Goal: Task Accomplishment & Management: Use online tool/utility

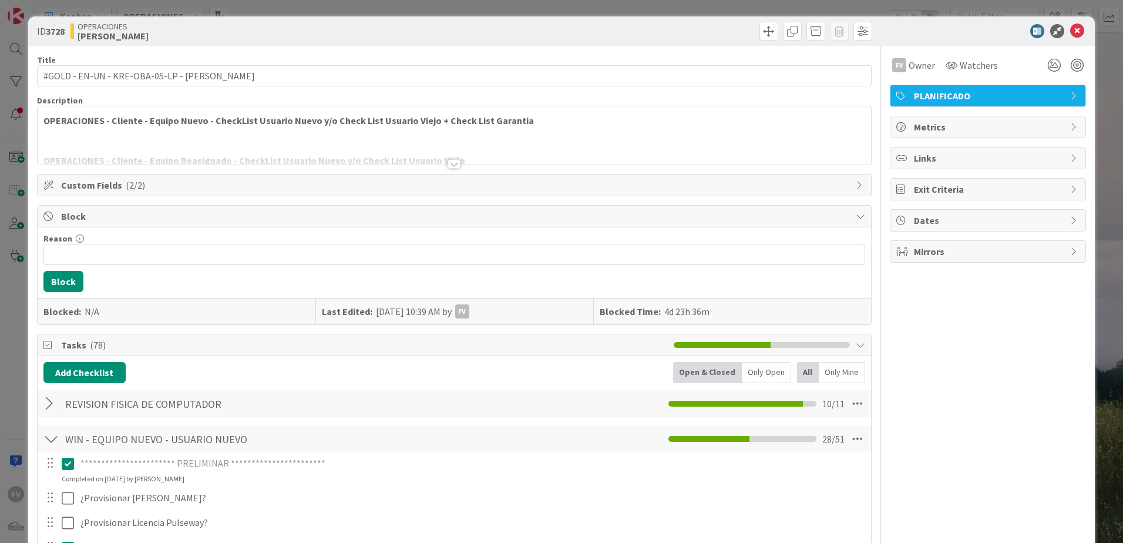
click at [11, 253] on div "**********" at bounding box center [561, 271] width 1123 height 543
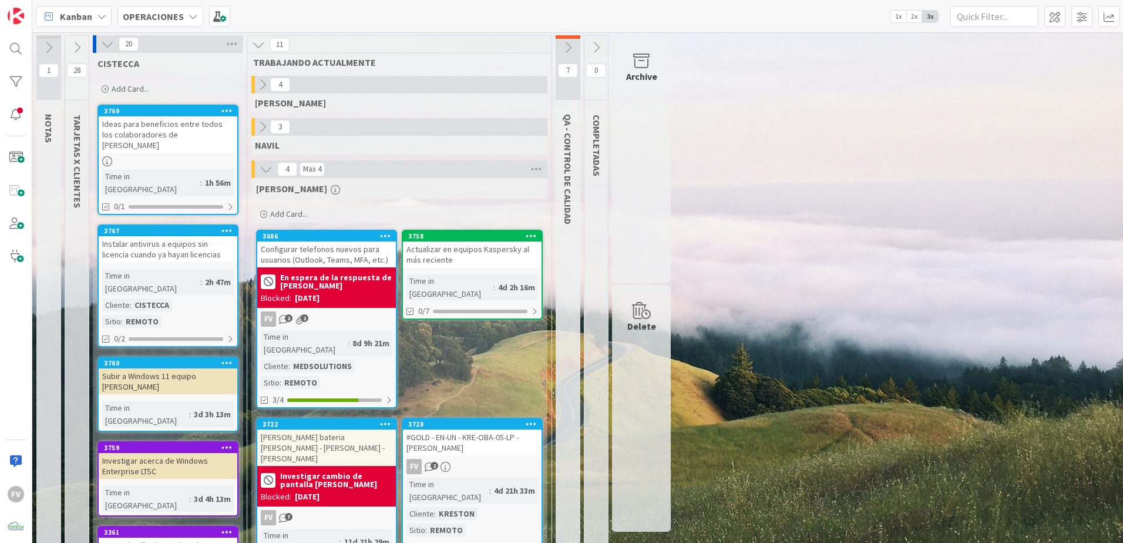
click at [314, 291] on div "En espera de la respuesta de [PERSON_NAME]" at bounding box center [327, 281] width 132 height 21
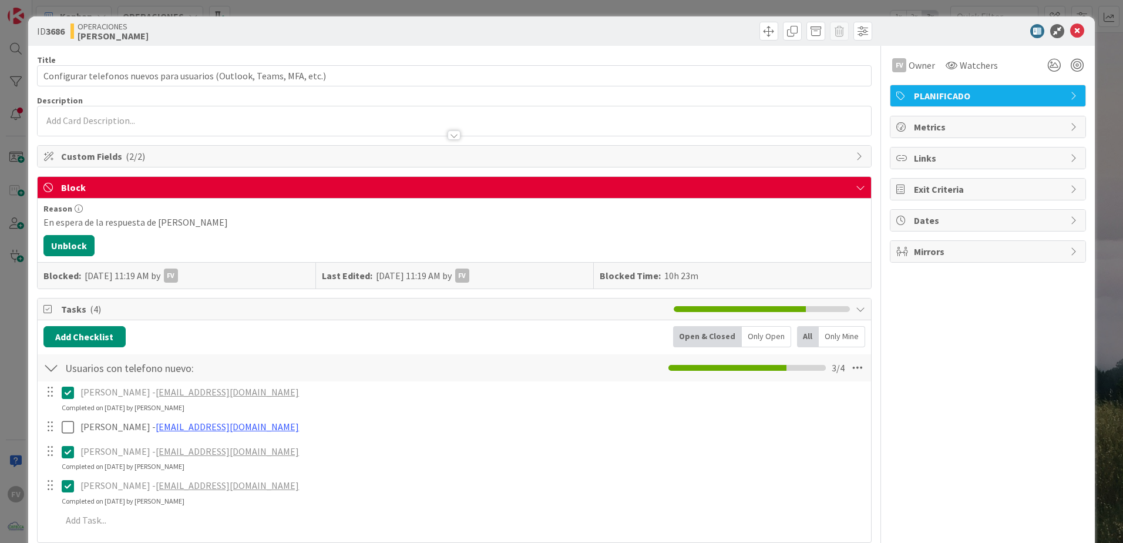
click at [16, 338] on div "ID 3686 OPERACIONES [PERSON_NAME] Title 69 / 128 Configurar telefonos nuevos pa…" at bounding box center [561, 271] width 1123 height 543
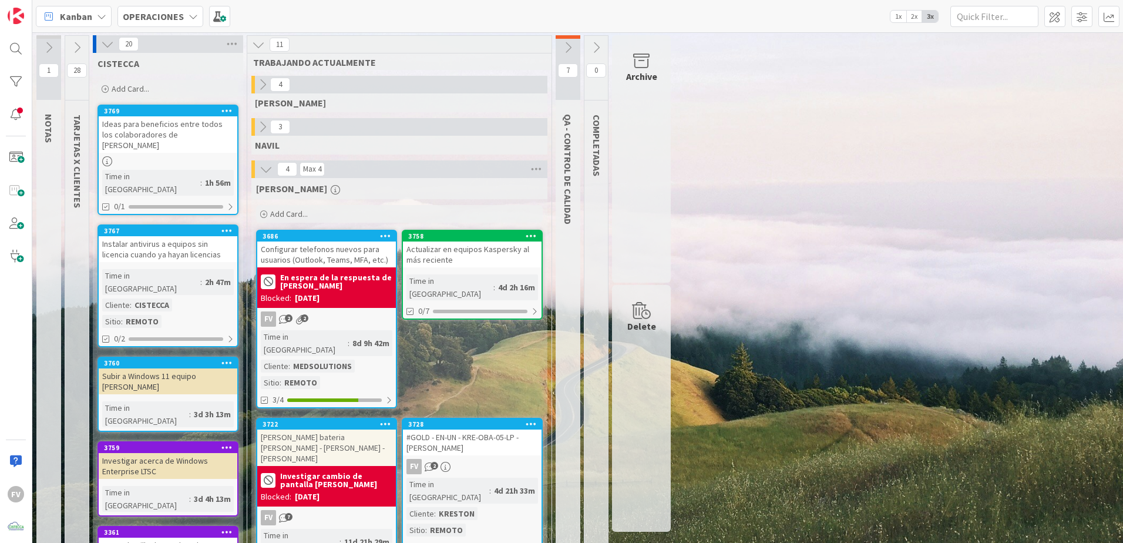
click at [82, 49] on icon at bounding box center [76, 47] width 13 height 13
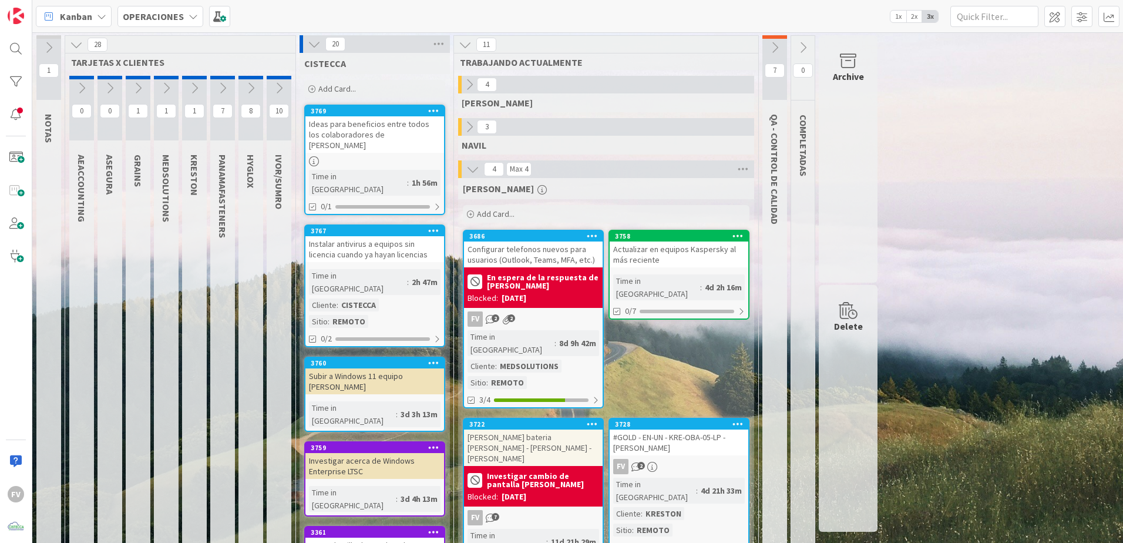
click at [271, 87] on button at bounding box center [279, 88] width 25 height 18
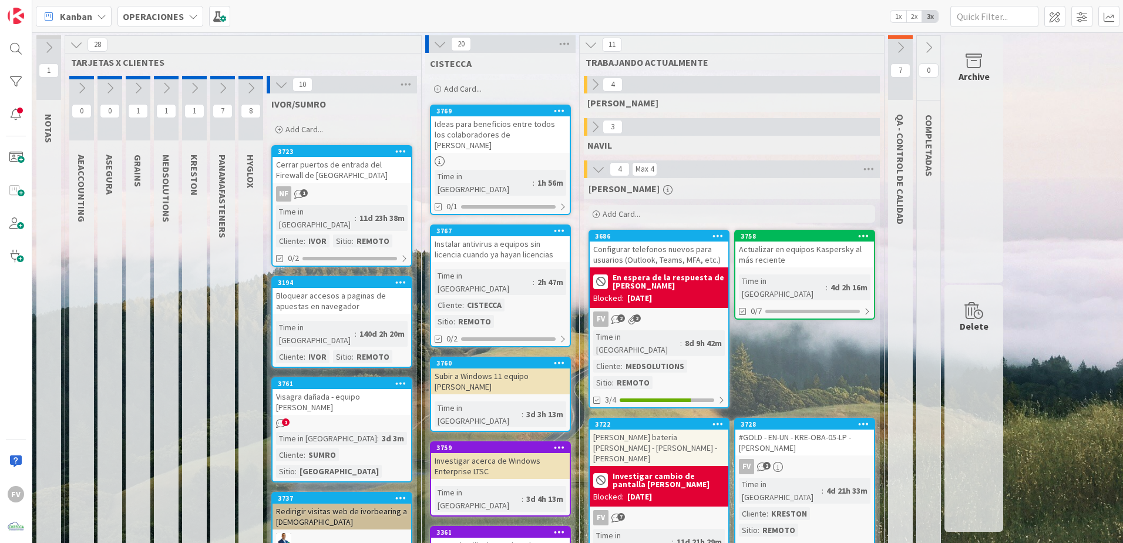
click at [352, 338] on div "1" at bounding box center [342, 423] width 139 height 10
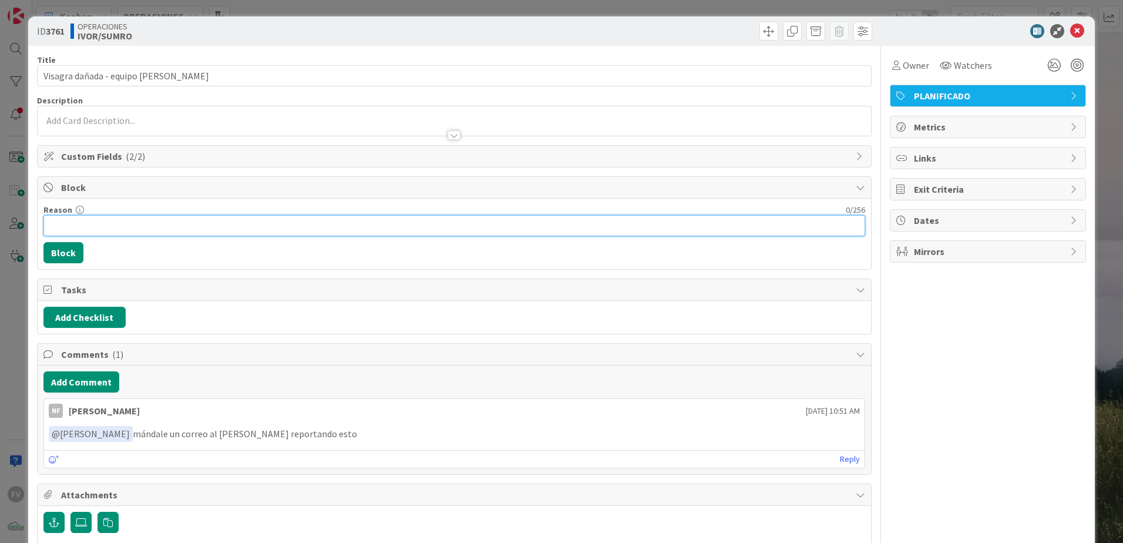
click at [280, 218] on input "Reason" at bounding box center [454, 225] width 822 height 21
click at [387, 233] on input "Correo enviado [PERSON_NAME], el escalará el caso con la Sra. [PERSON_NAME] dan…" at bounding box center [454, 225] width 822 height 21
click at [476, 226] on input "Correo enviado [PERSON_NAME], el escalará el caso con la Sra. [PERSON_NAME] dan…" at bounding box center [454, 225] width 822 height 21
type input "Correo enviado [PERSON_NAME], el escalará el caso con la Sra. [PERSON_NAME]le e…"
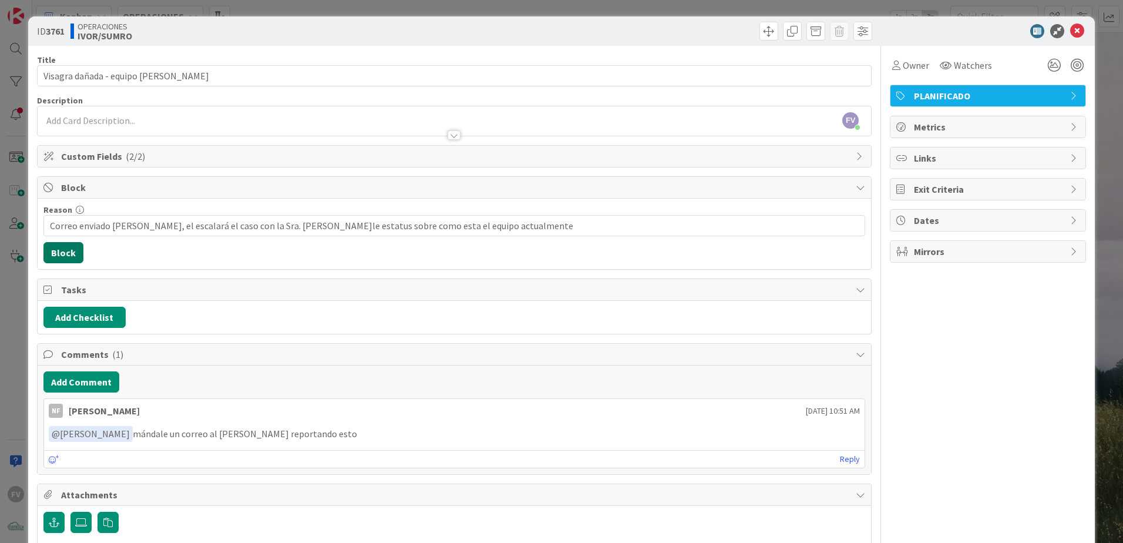
click at [60, 254] on button "Block" at bounding box center [63, 252] width 40 height 21
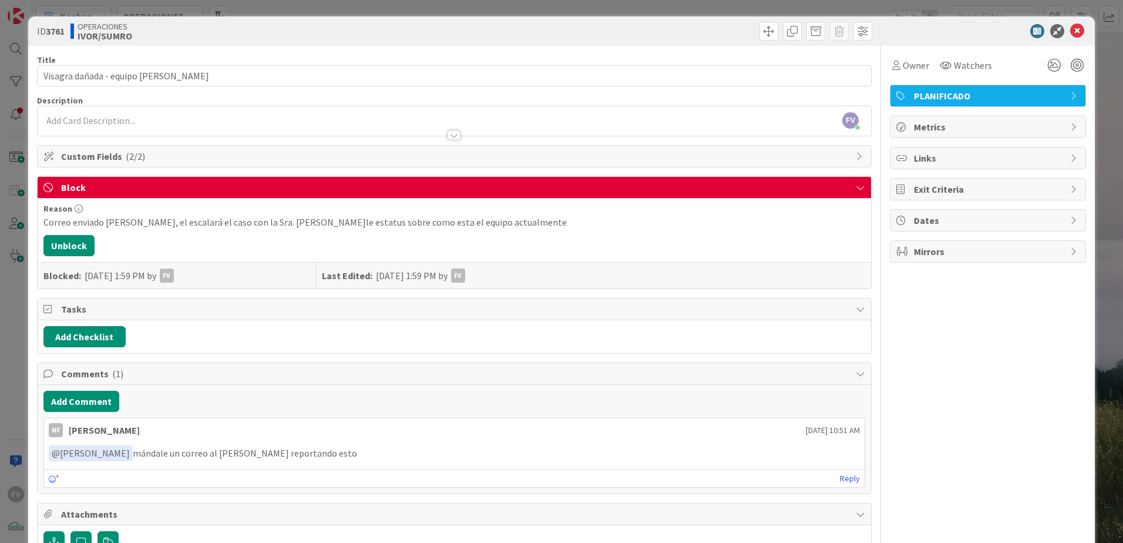
click at [18, 199] on div "ID 3761 OPERACIONES [PERSON_NAME]/SUMRO Title 39 / 128 Visagra dañada - equipo …" at bounding box center [561, 271] width 1123 height 543
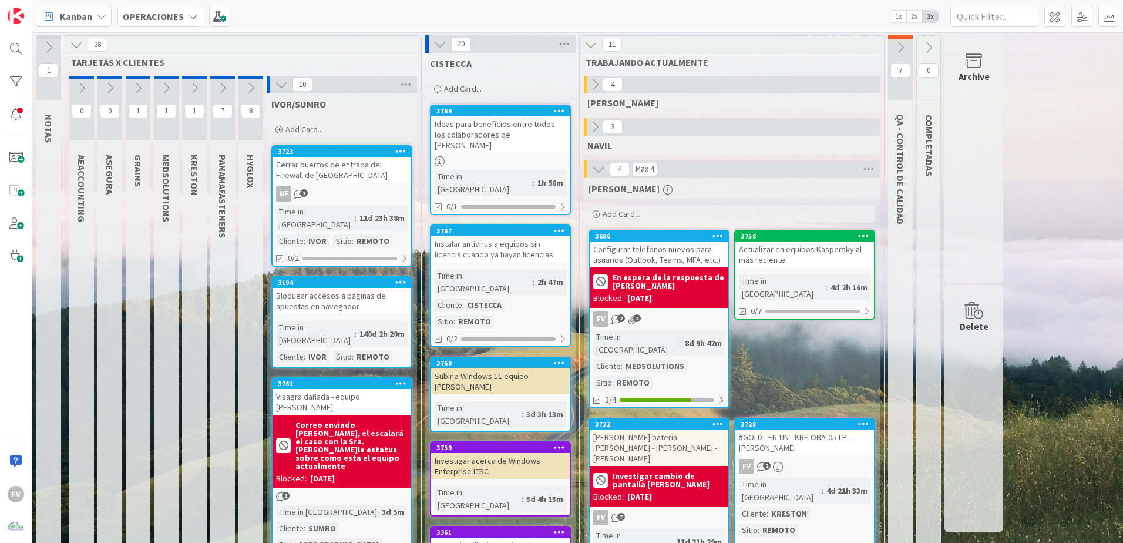
click at [279, 88] on icon at bounding box center [281, 84] width 13 height 13
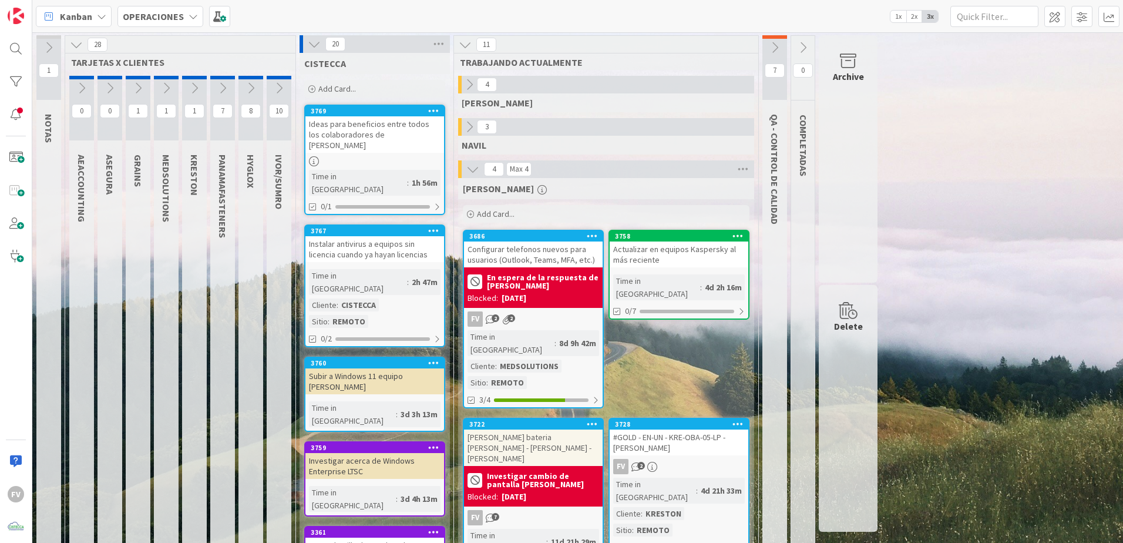
click at [309, 51] on button at bounding box center [314, 43] width 15 height 15
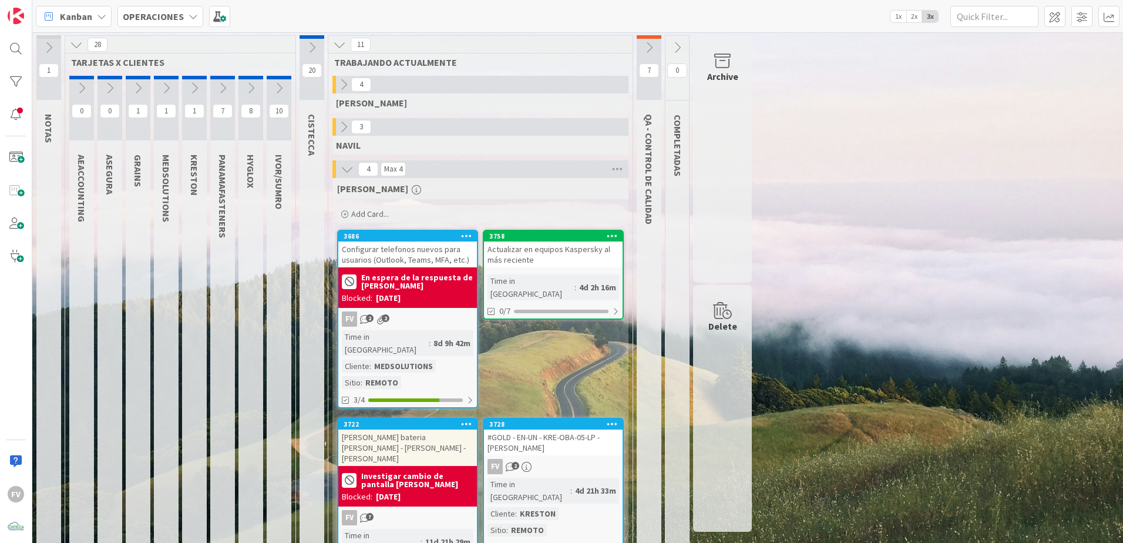
click at [80, 43] on icon at bounding box center [76, 44] width 13 height 13
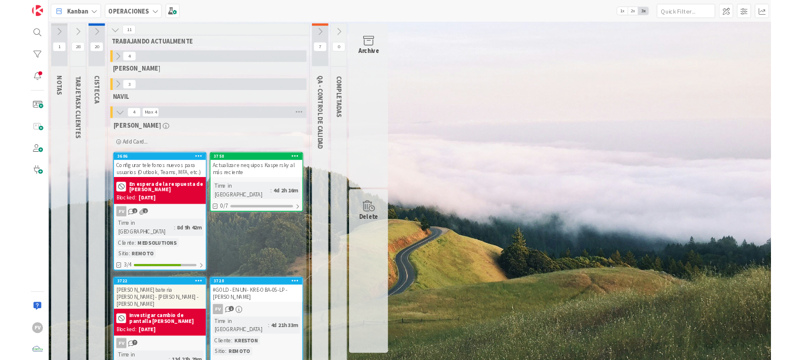
scroll to position [18, 0]
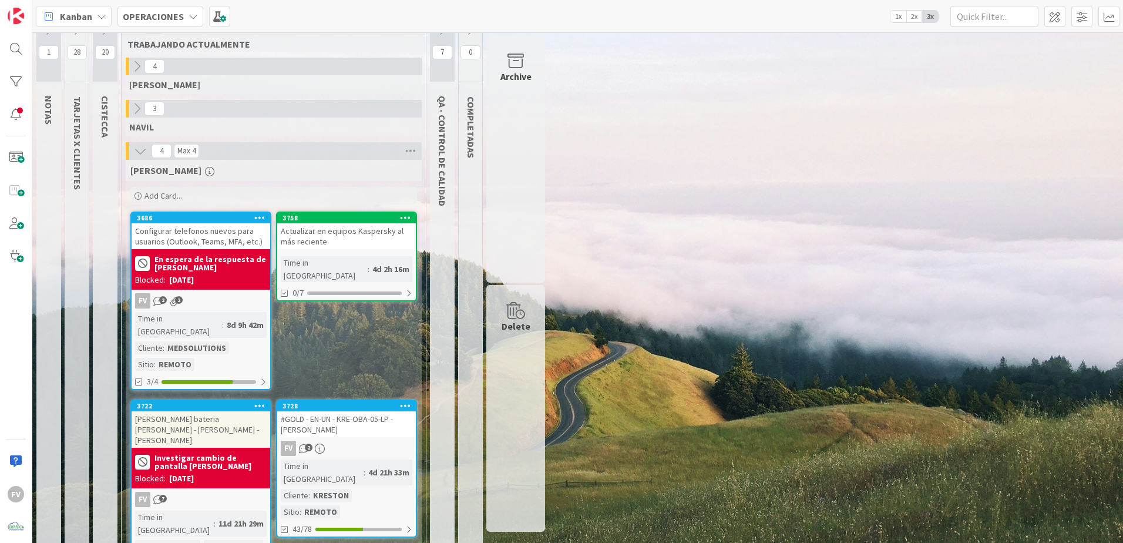
click at [554, 338] on div "1 NOTAS 28 TARJETAS X CLIENTES 20 CISTECCA 11 TRABAJANDO ACTUALMENTE 4 [PERSON_…" at bounding box center [578, 298] width 1086 height 562
click at [387, 338] on div "FV 2" at bounding box center [346, 448] width 139 height 15
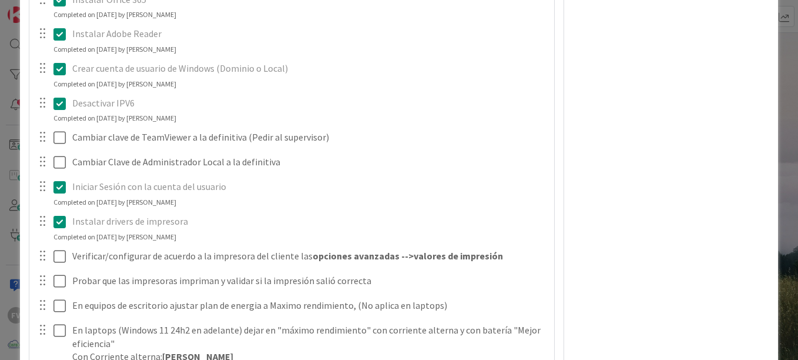
scroll to position [1469, 0]
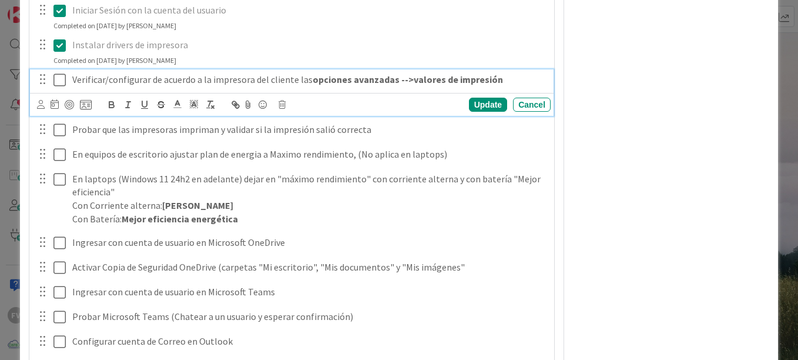
click at [56, 74] on icon at bounding box center [59, 80] width 12 height 14
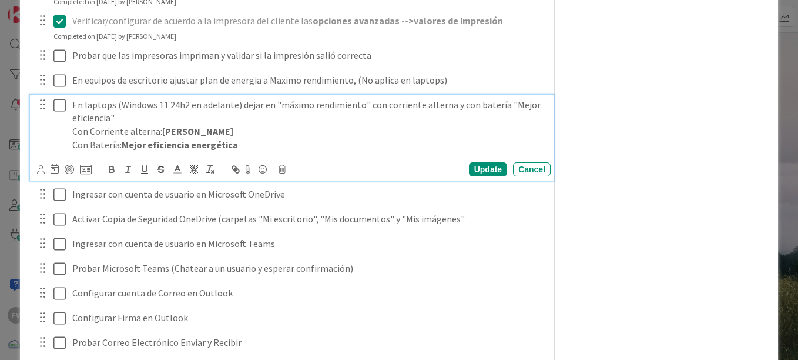
click at [57, 106] on icon at bounding box center [59, 105] width 12 height 14
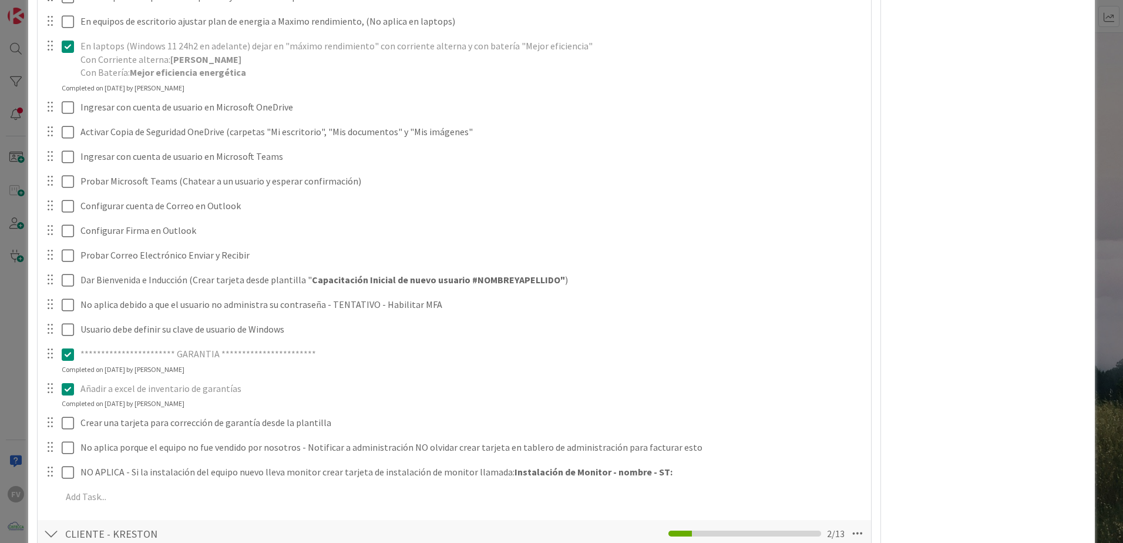
scroll to position [1098, 0]
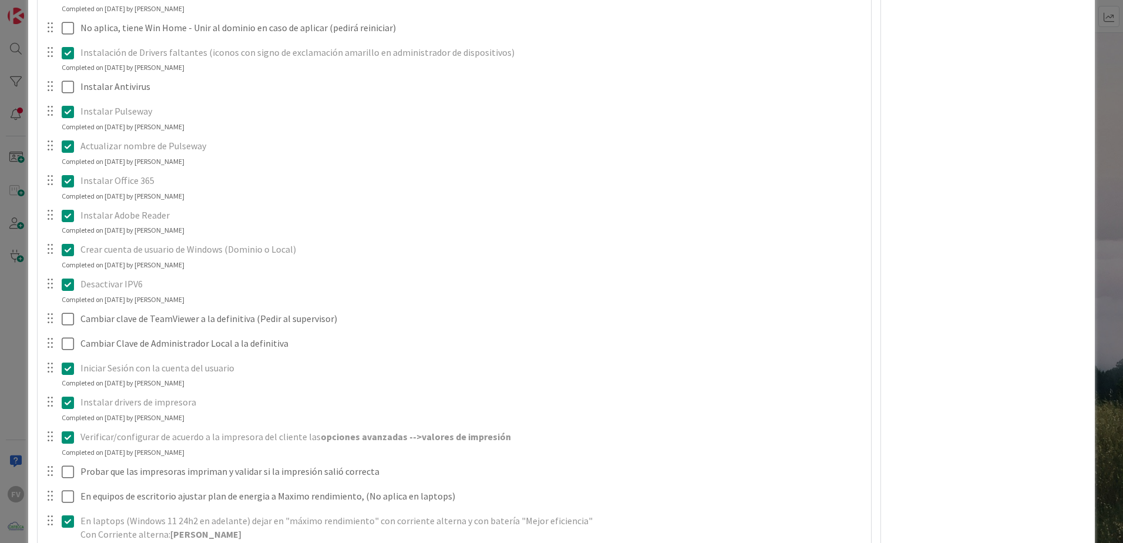
click at [554, 221] on div "**********" at bounding box center [561, 271] width 1123 height 543
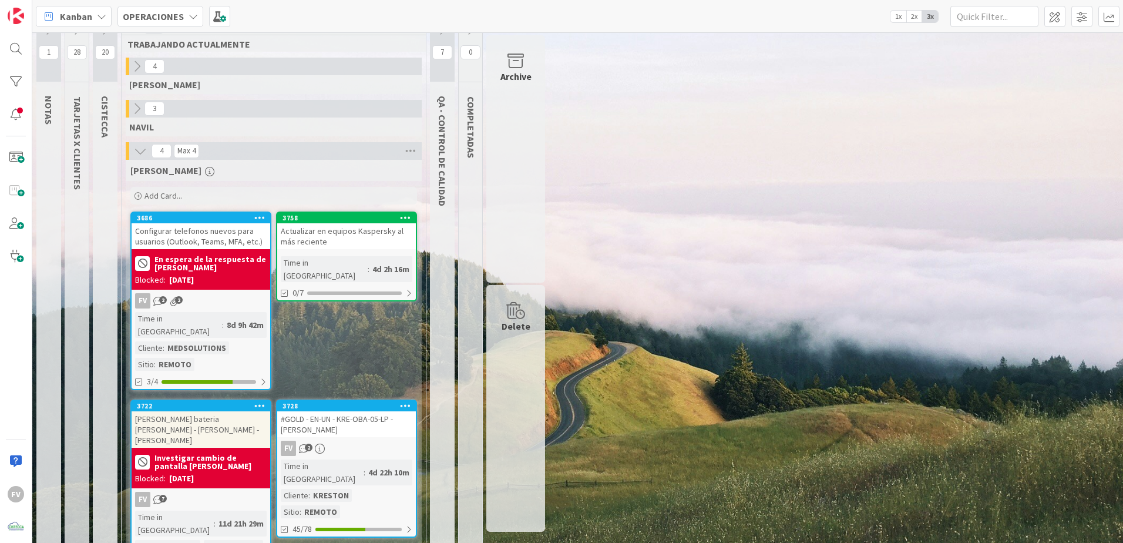
click at [136, 108] on icon at bounding box center [136, 108] width 13 height 13
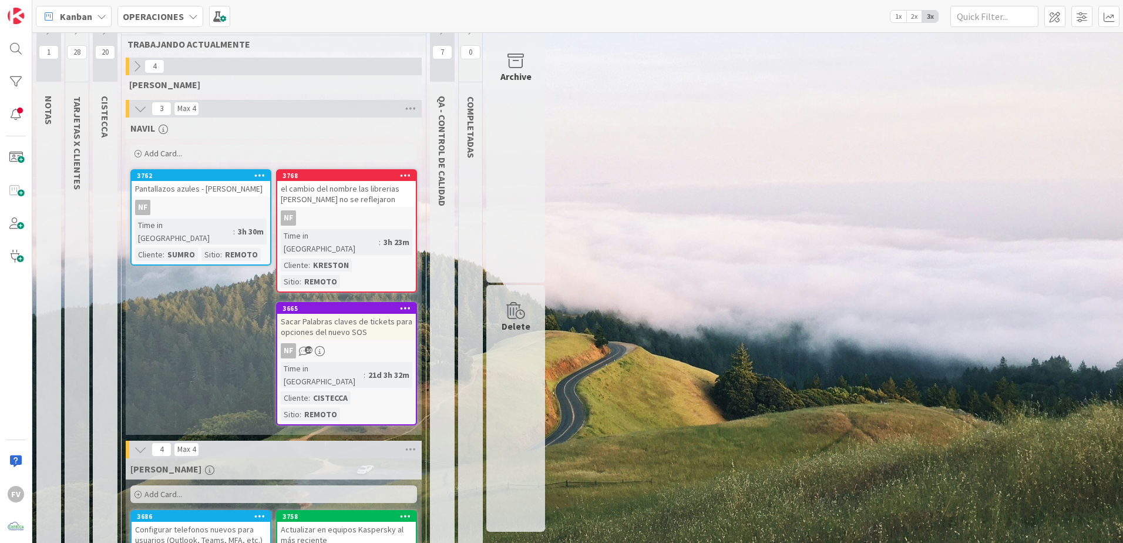
click at [444, 34] on icon at bounding box center [442, 29] width 13 height 13
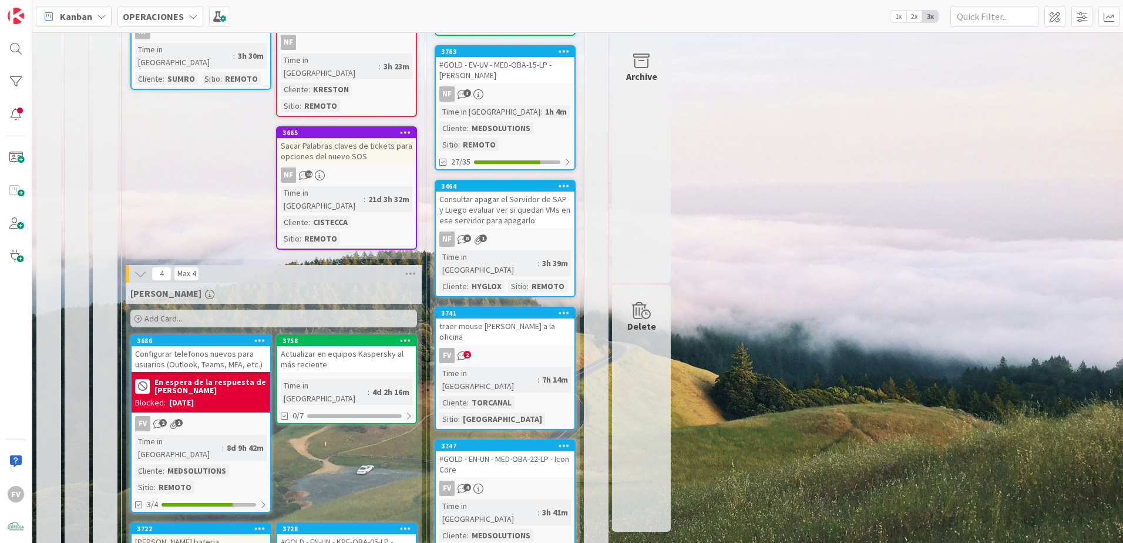
scroll to position [192, 0]
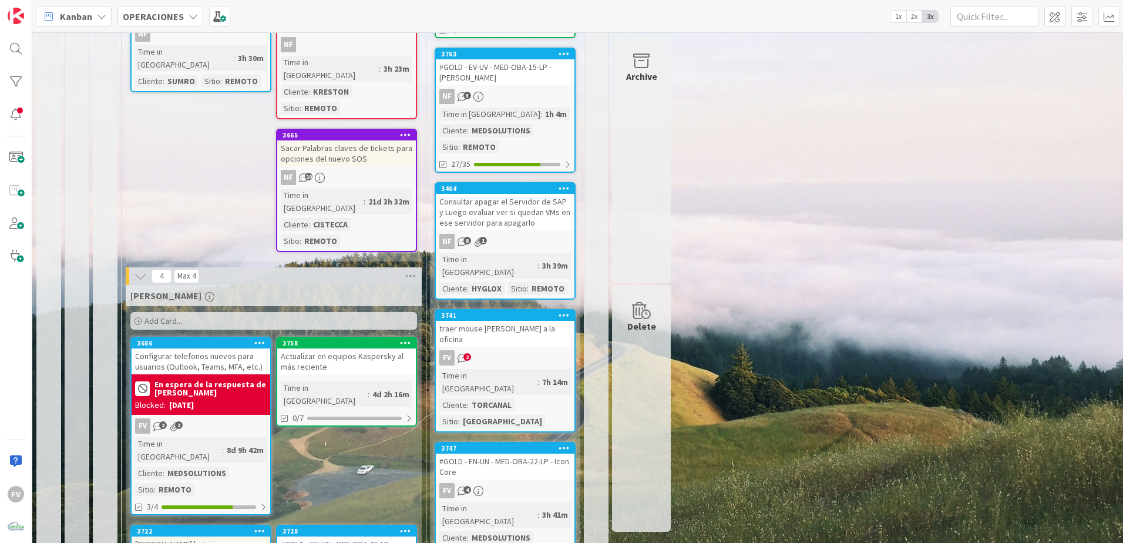
click at [554, 338] on div "FV 2" at bounding box center [505, 357] width 139 height 15
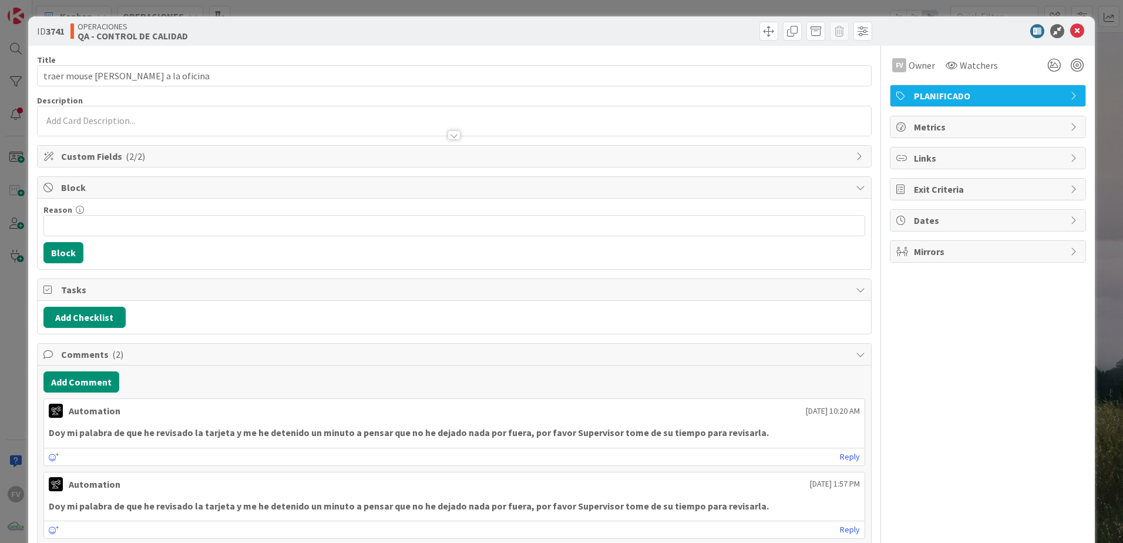
click at [554, 138] on div "ID 3741 OPERACIONES QA - CONTROL DE CALIDAD Title 36 / 128 traer mouse [PERSON_…" at bounding box center [561, 271] width 1123 height 543
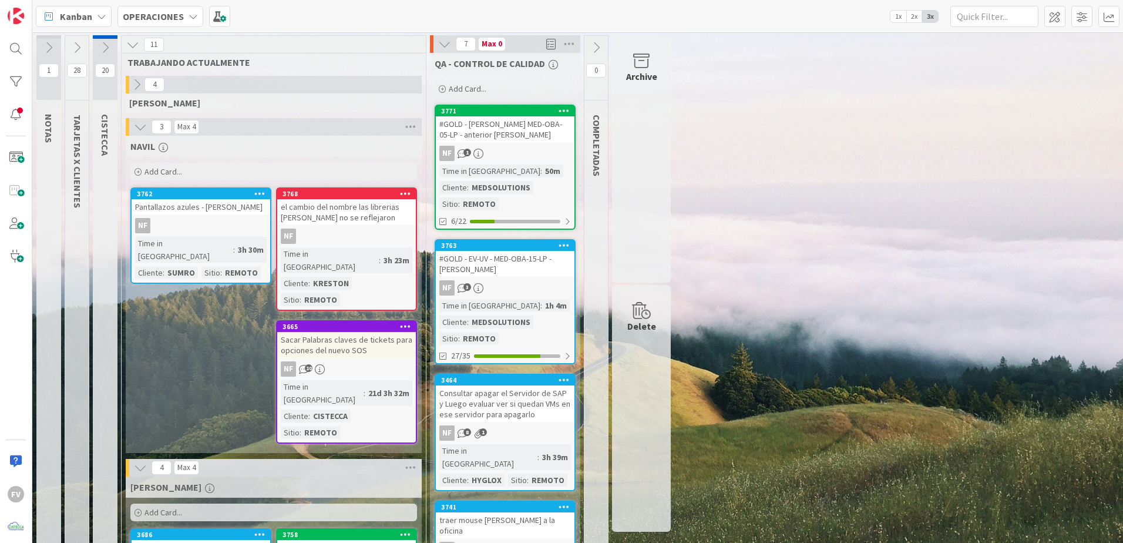
click at [445, 47] on icon at bounding box center [444, 44] width 13 height 13
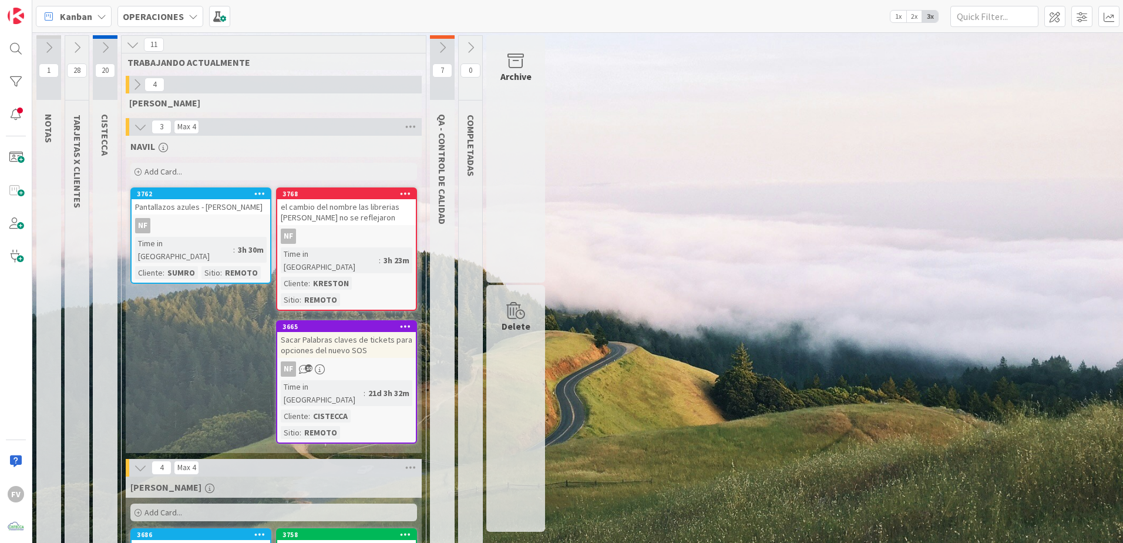
click at [136, 130] on icon at bounding box center [140, 126] width 13 height 13
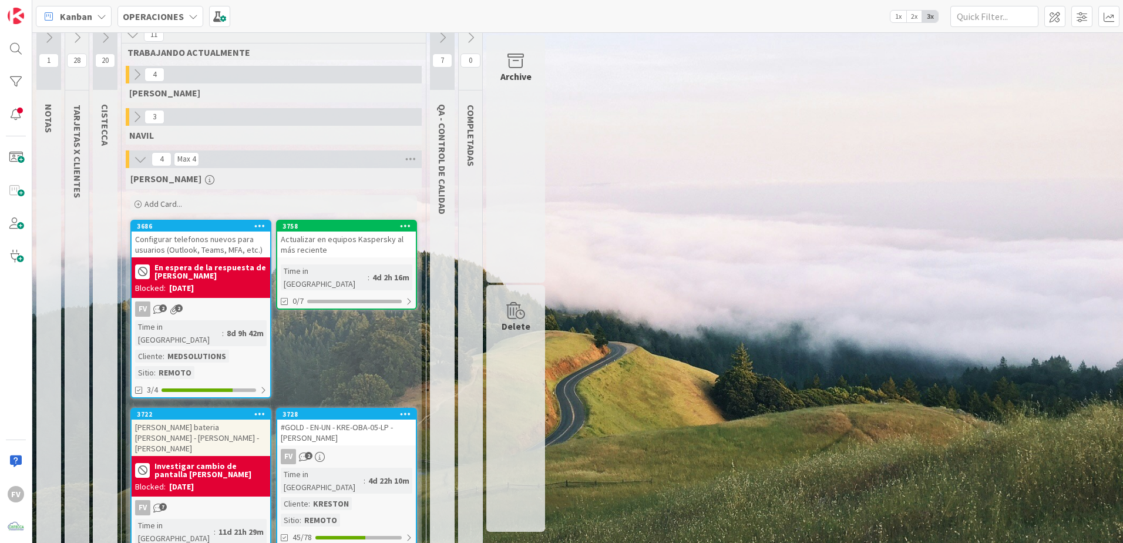
scroll to position [18, 0]
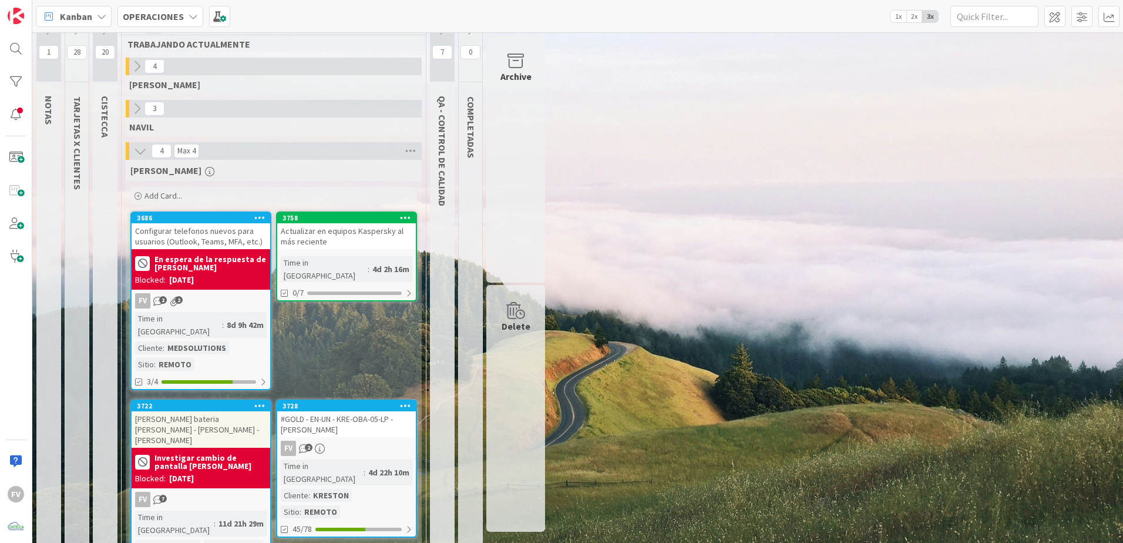
click at [554, 321] on div "1 NOTAS 28 TARJETAS X CLIENTES 20 CISTECCA 11 TRABAJANDO ACTUALMENTE 4 [PERSON_…" at bounding box center [578, 298] width 1086 height 562
click at [320, 338] on icon at bounding box center [320, 449] width 10 height 10
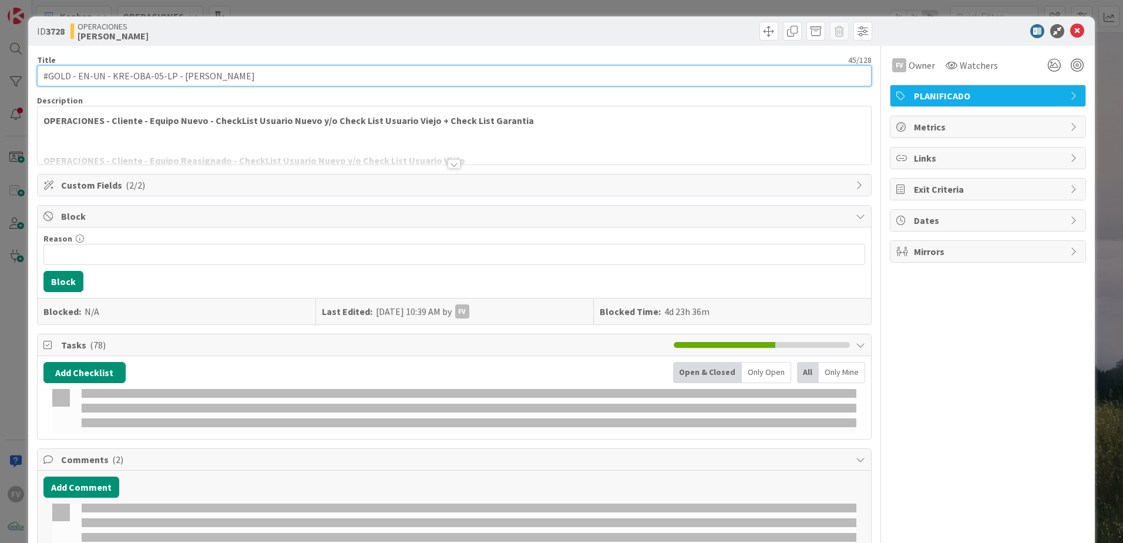
click at [253, 75] on input "#GOLD - EN-UN - KRE-OBA-05-LP - [PERSON_NAME]" at bounding box center [454, 75] width 835 height 21
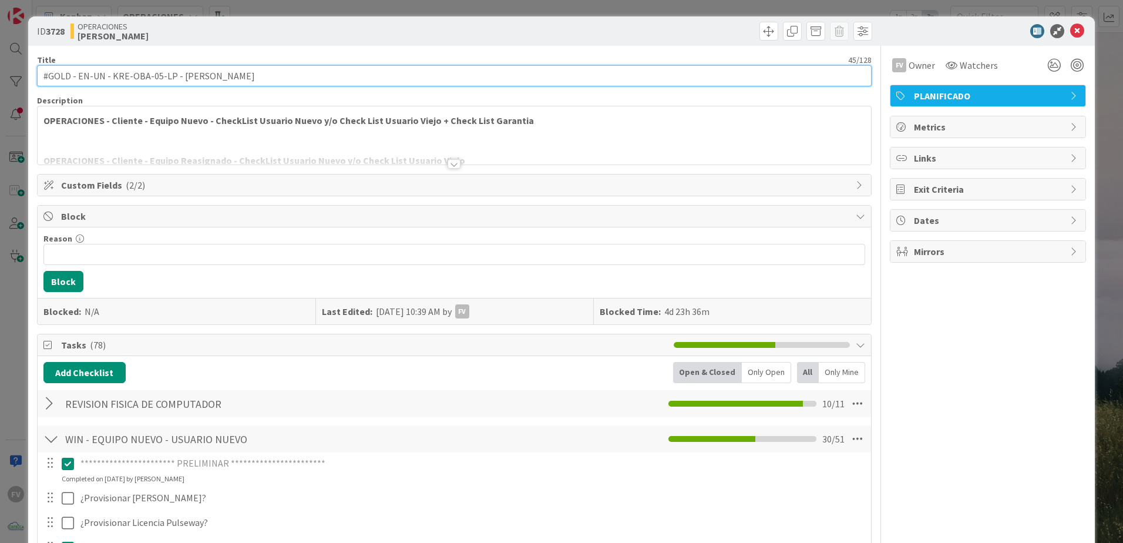
click at [190, 79] on input "#GOLD - EN-UN - KRE-OBA-05-LP - [PERSON_NAME]" at bounding box center [454, 75] width 835 height 21
click at [286, 73] on input "#GOLD - EN-UN - KRE-OBA-05-LP - [PERSON_NAME]" at bounding box center [454, 75] width 835 height 21
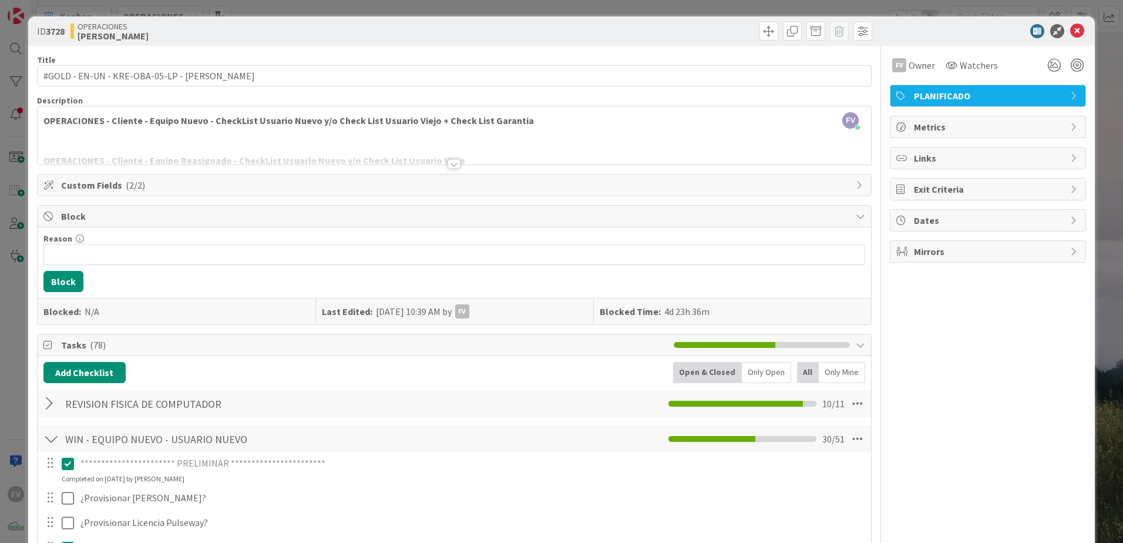
click at [554, 162] on div at bounding box center [455, 150] width 834 height 30
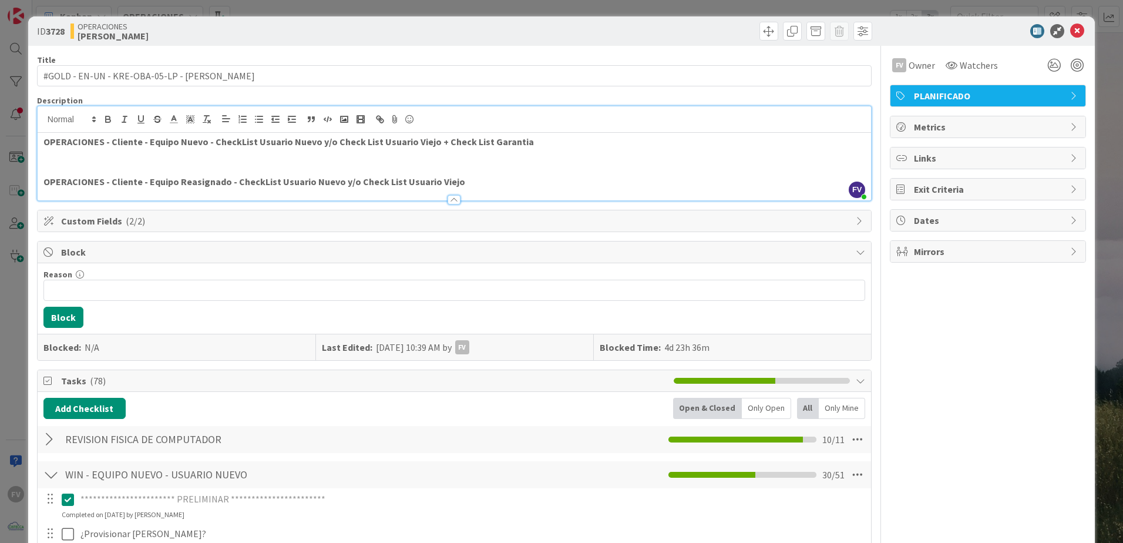
click at [452, 201] on div at bounding box center [454, 199] width 13 height 9
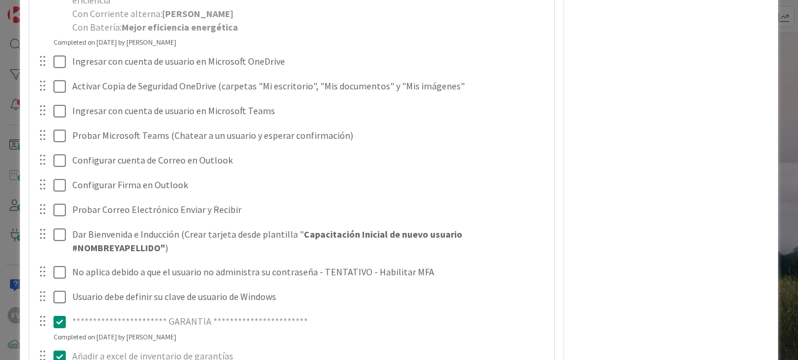
scroll to position [1658, 0]
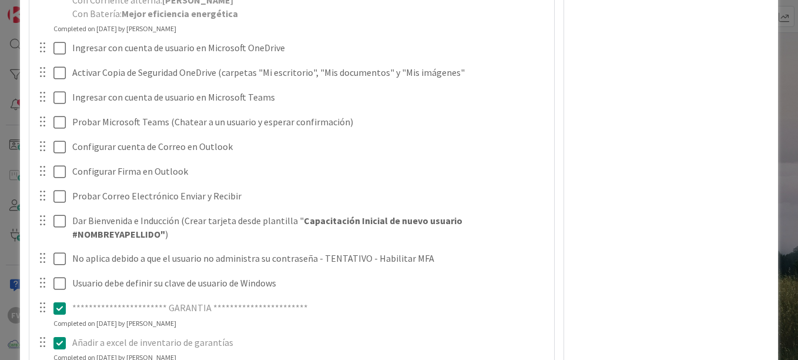
click at [11, 137] on div "**********" at bounding box center [399, 180] width 798 height 360
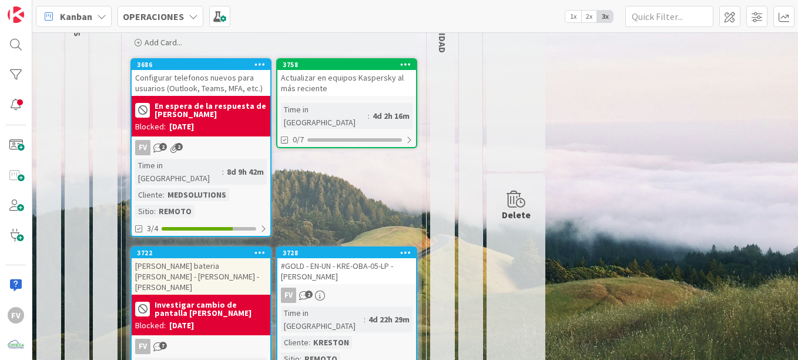
scroll to position [143, 0]
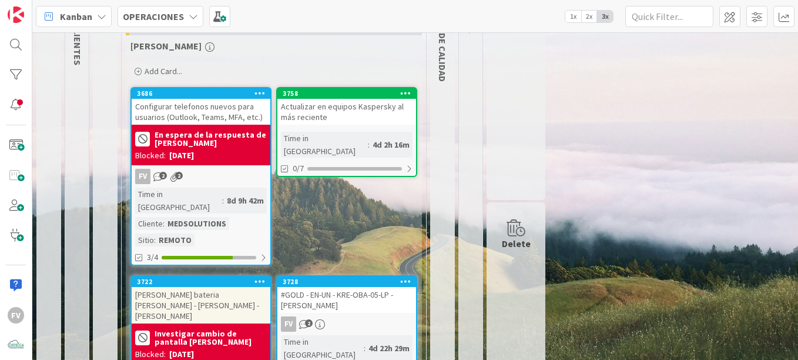
click at [331, 109] on div "Actualizar en equipos Kaspersky al más reciente" at bounding box center [346, 112] width 139 height 26
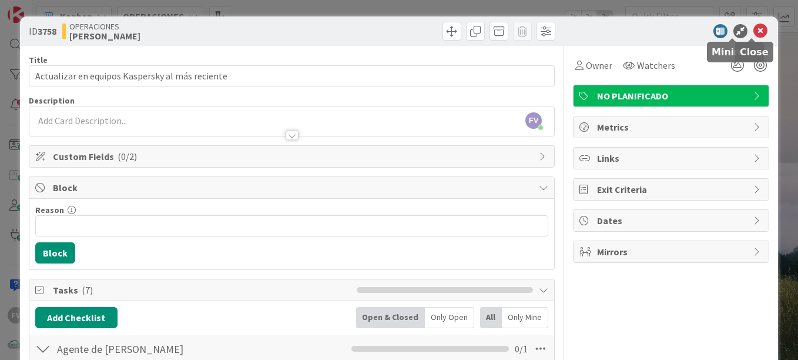
click at [554, 33] on div "ID 3758 OPERACIONES [PERSON_NAME]" at bounding box center [399, 30] width 758 height 29
click at [554, 29] on icon at bounding box center [760, 31] width 14 height 14
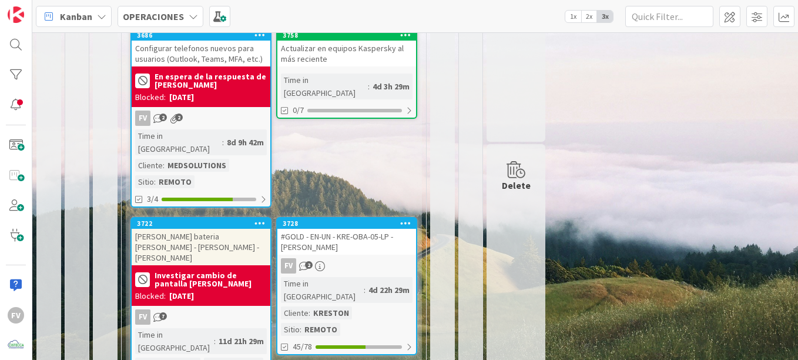
scroll to position [201, 0]
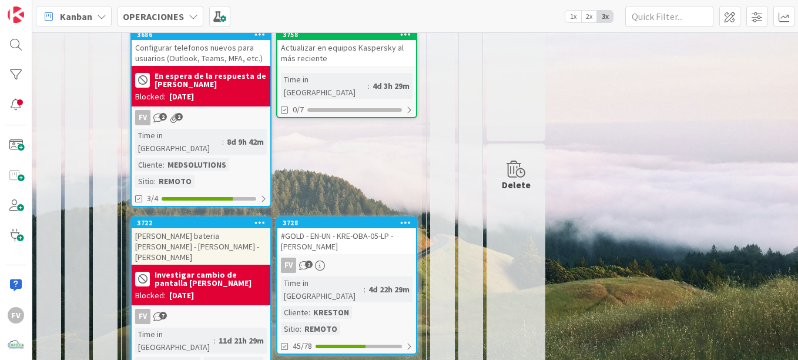
click at [554, 215] on div "1 NOTAS 28 TARJETAS X CLIENTES 20 CISTECCA 11 TRABAJANDO ACTUALMENTE 4 [PERSON_…" at bounding box center [415, 115] width 761 height 562
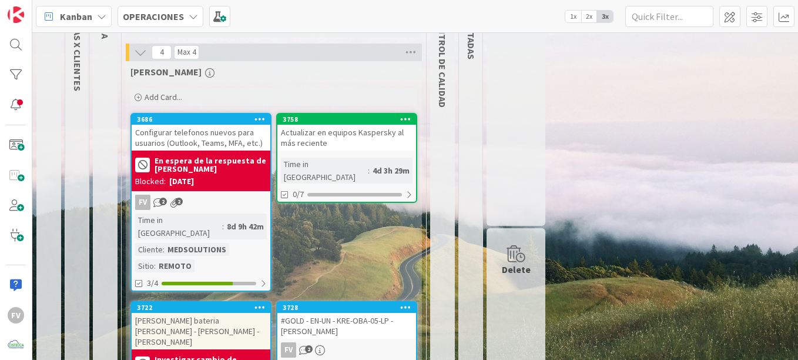
scroll to position [117, 0]
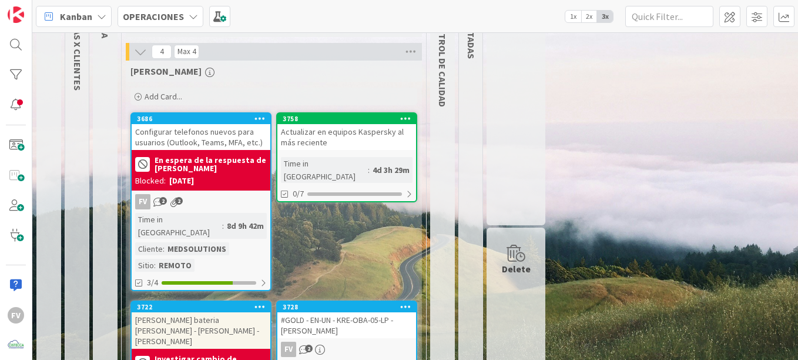
click at [236, 219] on div "8d 9h 42m" at bounding box center [245, 225] width 43 height 13
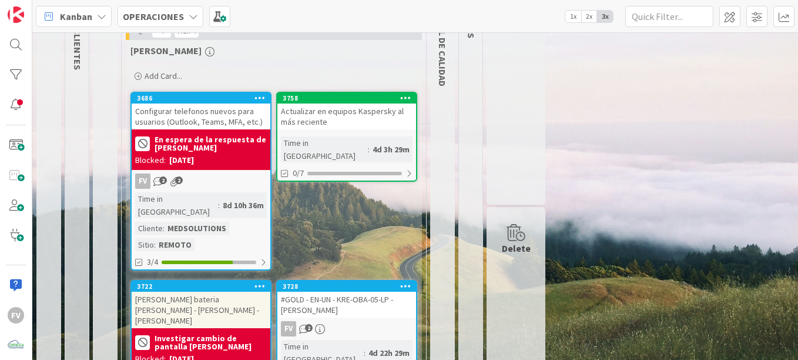
scroll to position [176, 0]
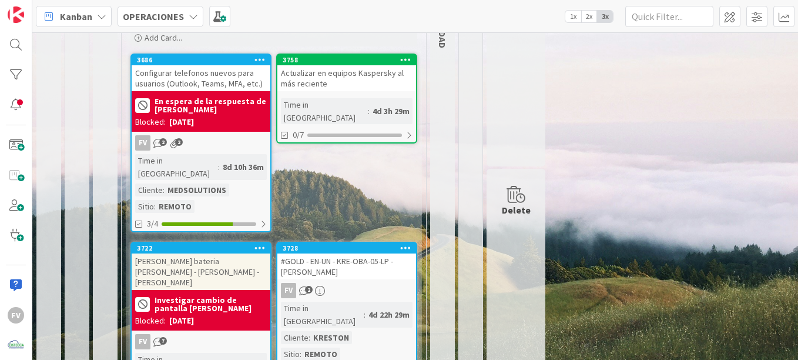
click at [368, 253] on div "#GOLD - EN-UN - KRE-OBA-05-LP - [PERSON_NAME]" at bounding box center [346, 266] width 139 height 26
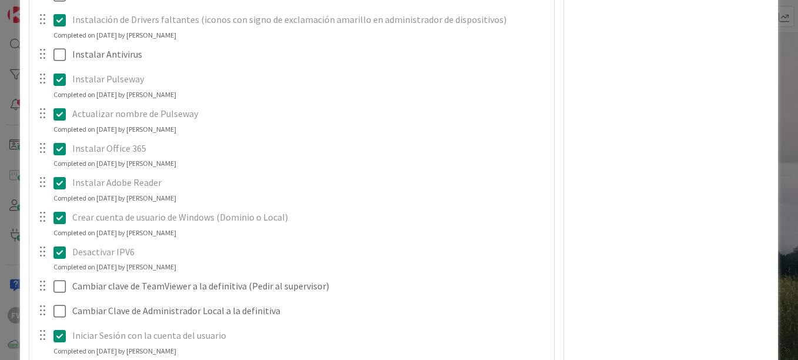
scroll to position [1116, 0]
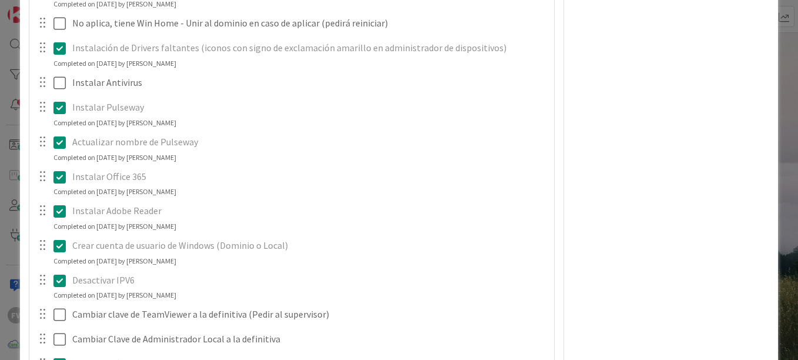
click at [58, 139] on icon at bounding box center [59, 142] width 12 height 14
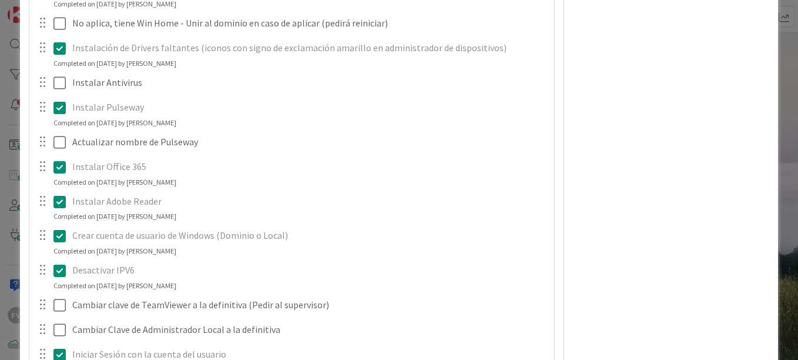
click at [60, 106] on icon at bounding box center [59, 107] width 12 height 14
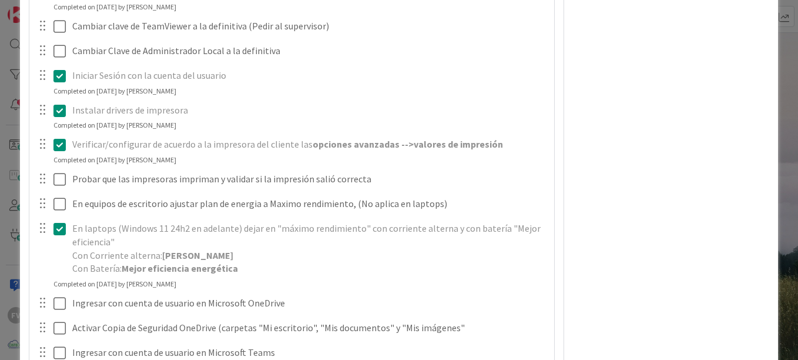
click at [554, 173] on div "FV Owner Watchers PLANIFICADO Metrics Links Exit Criteria Dates Mirrors" at bounding box center [671, 99] width 196 height 2874
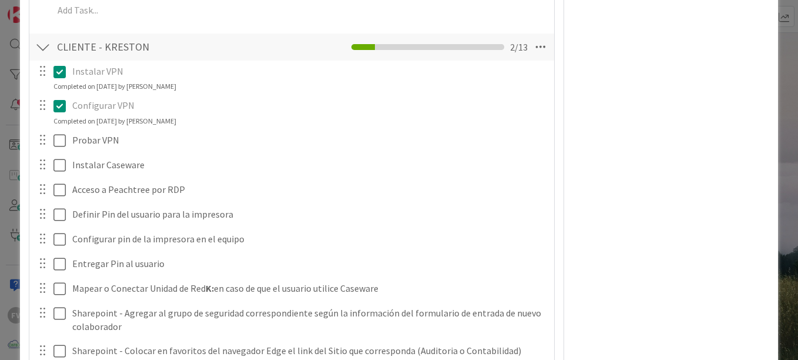
scroll to position [2148, 0]
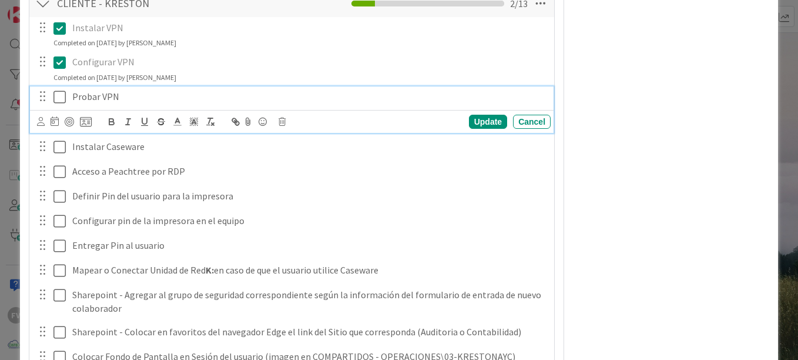
drag, startPoint x: 127, startPoint y: 86, endPoint x: 616, endPoint y: 165, distance: 495.6
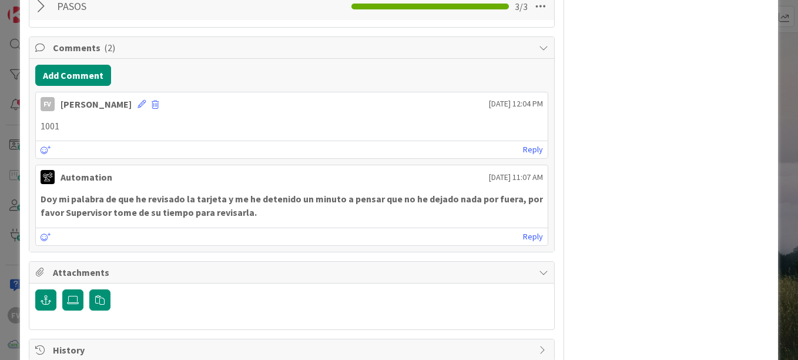
scroll to position [1913, 0]
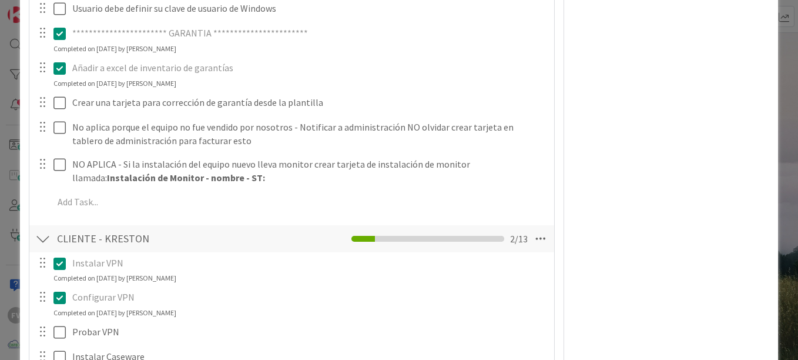
click at [11, 167] on div "**********" at bounding box center [399, 180] width 798 height 360
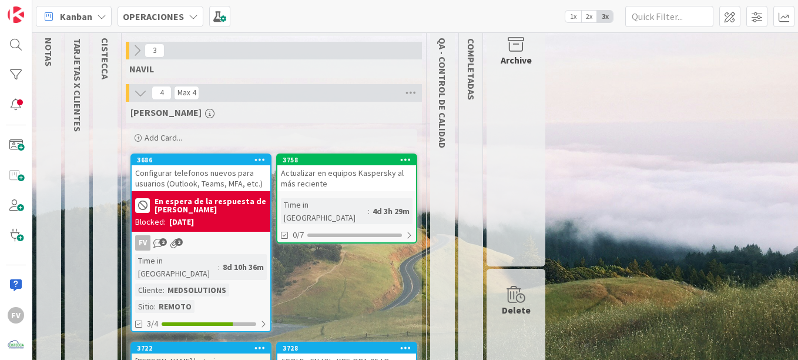
scroll to position [201, 0]
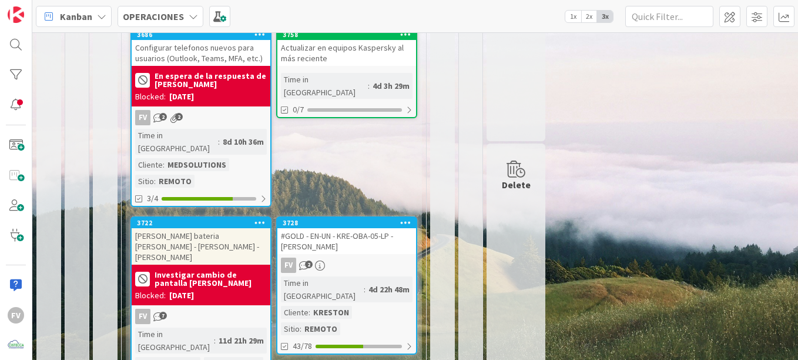
click at [381, 259] on div "FV 2" at bounding box center [346, 264] width 139 height 15
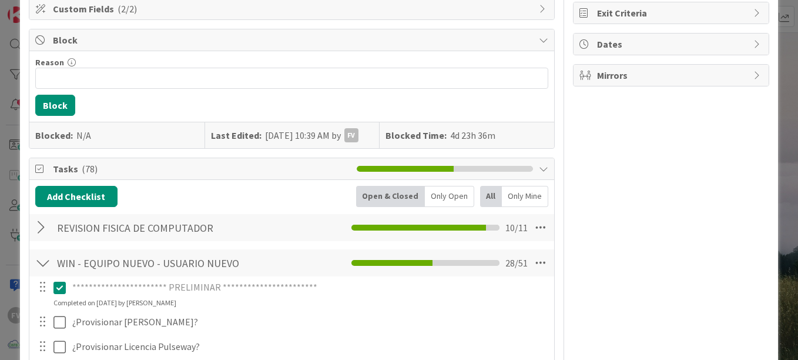
scroll to position [117, 0]
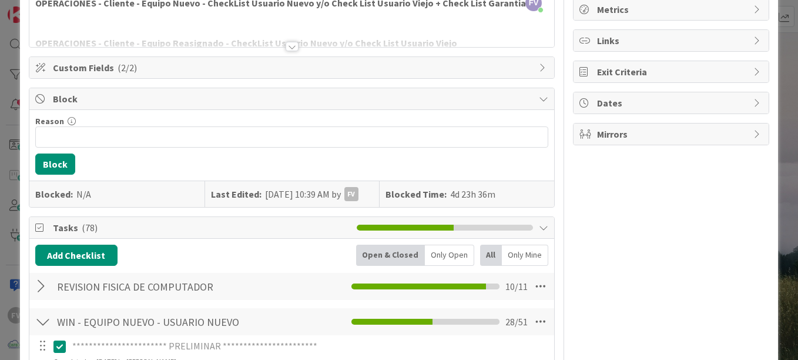
click at [133, 103] on span "Block" at bounding box center [293, 99] width 480 height 14
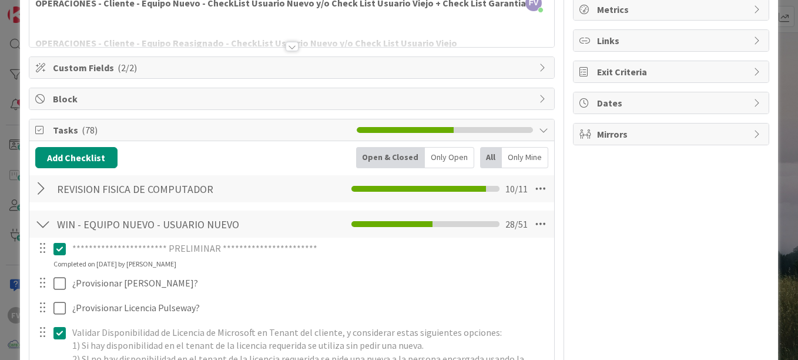
click at [230, 102] on span "Block" at bounding box center [293, 99] width 480 height 14
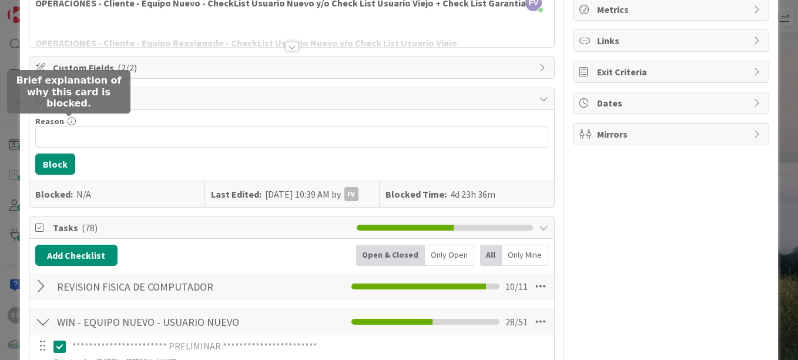
click at [68, 122] on icon at bounding box center [72, 121] width 8 height 8
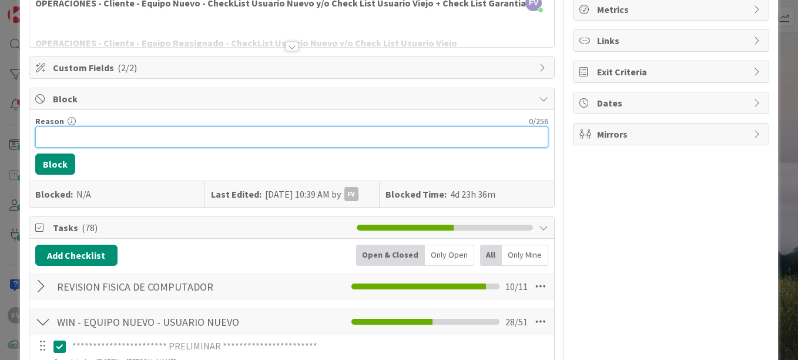
click at [80, 146] on input "Reason" at bounding box center [291, 136] width 513 height 21
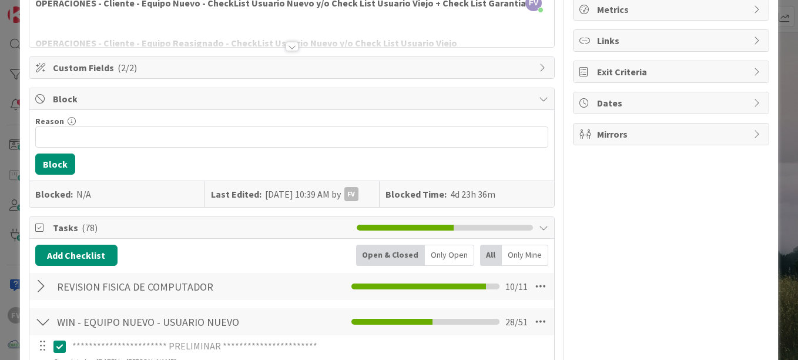
click at [175, 166] on div "Reason 0 / 256 Block Blocked: N/A Last Edited: [DATE] 10:39 AM by FV Blocked Ti…" at bounding box center [291, 158] width 525 height 97
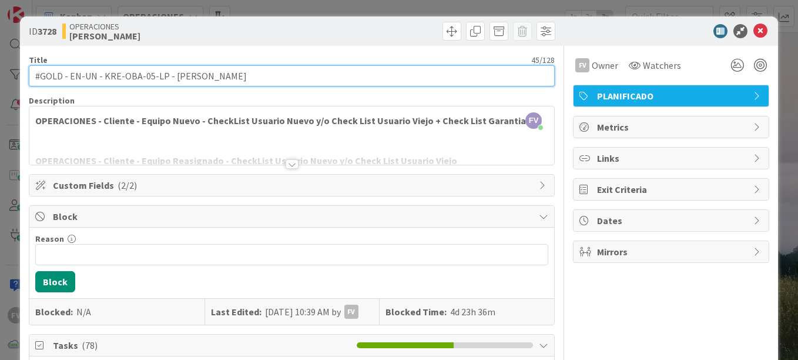
click at [243, 78] on input "#GOLD - EN-UN - KRE-OBA-05-LP - [PERSON_NAME]" at bounding box center [292, 75] width 526 height 21
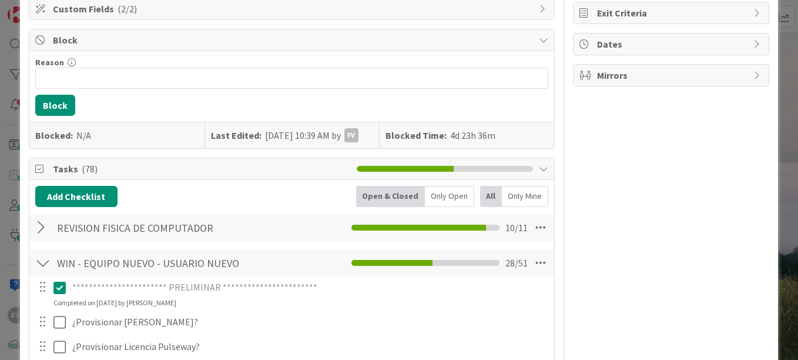
click at [344, 307] on div "**********" at bounding box center [291, 292] width 523 height 31
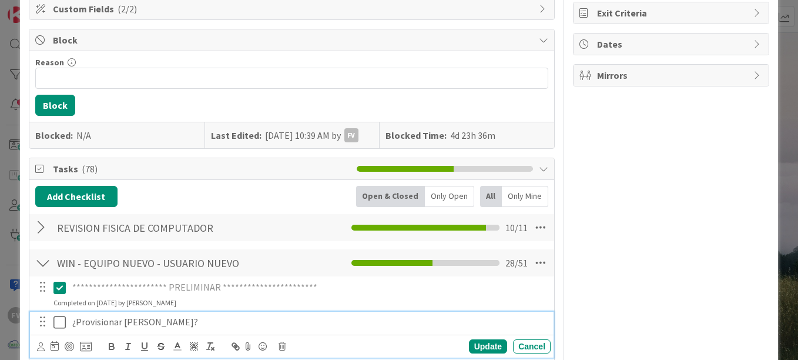
click at [334, 315] on p "¿Provisionar [PERSON_NAME]?" at bounding box center [308, 322] width 473 height 14
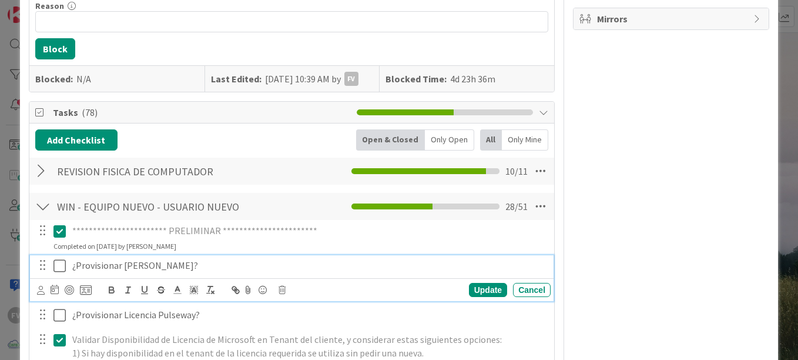
scroll to position [235, 0]
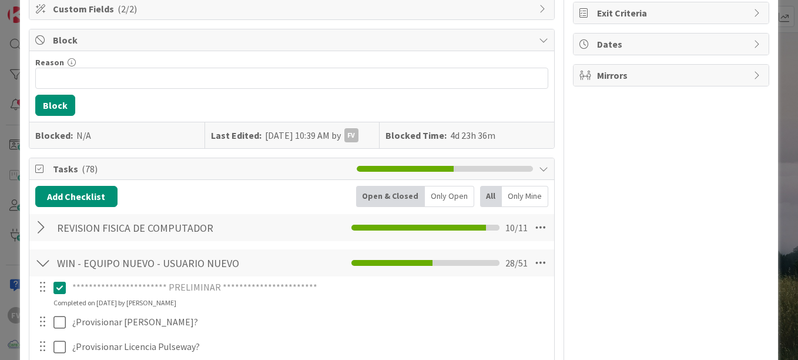
scroll to position [59, 0]
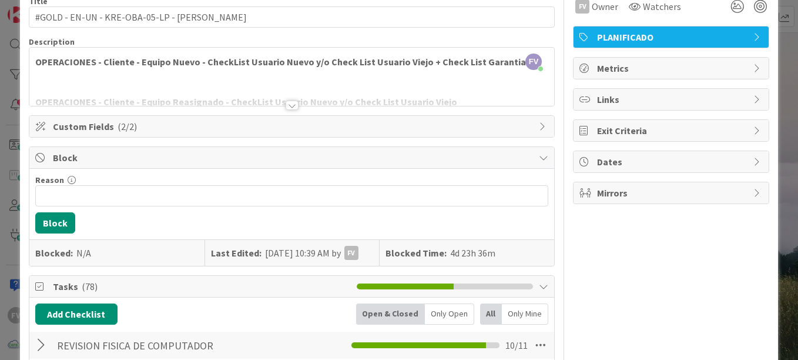
click at [554, 176] on div "**********" at bounding box center [399, 180] width 798 height 360
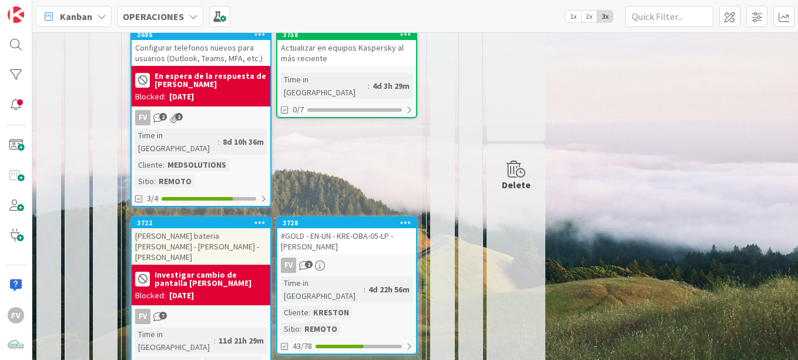
click at [370, 79] on div "4d 3h 29m" at bounding box center [391, 85] width 43 height 13
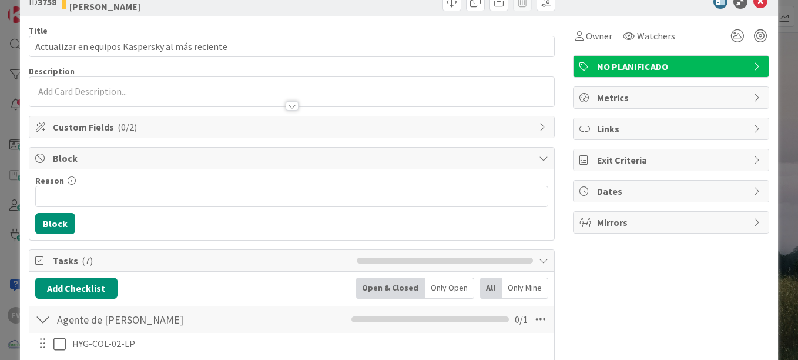
scroll to position [117, 0]
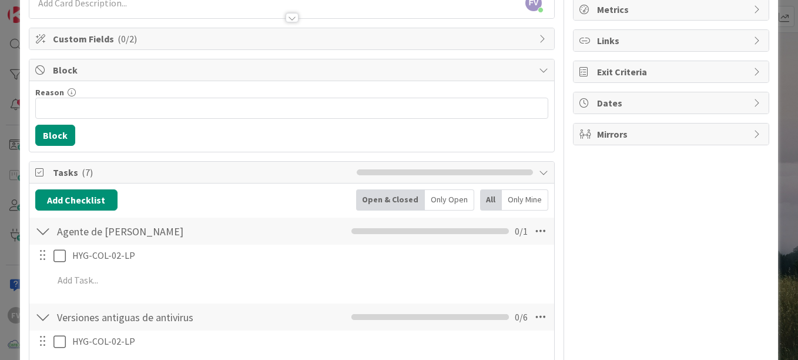
click at [1, 169] on div "ID 3758 OPERACIONES [PERSON_NAME] Title 47 / 128 Actualizar en equipos Kaspersk…" at bounding box center [399, 180] width 798 height 360
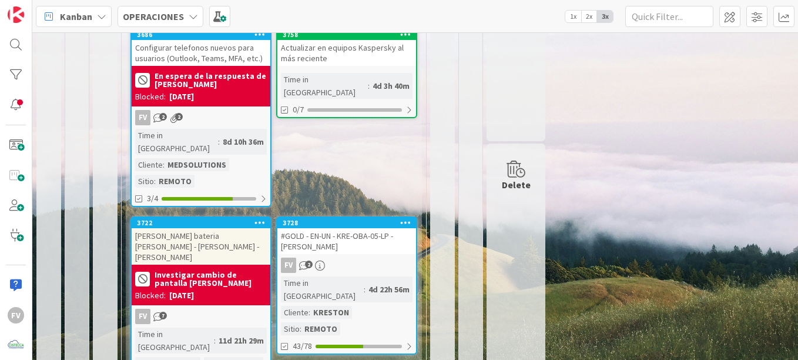
scroll to position [197, 0]
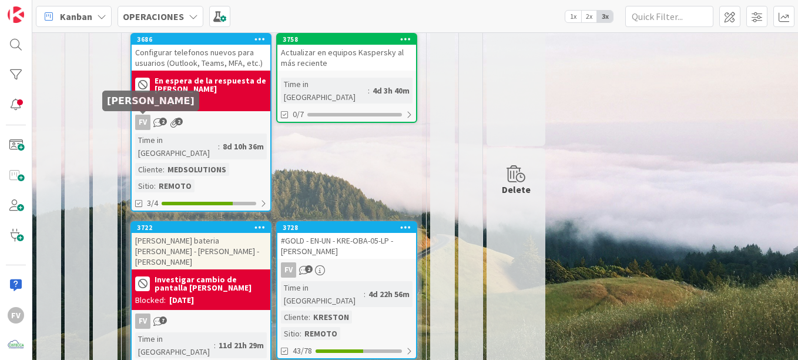
click at [201, 68] on div "Configurar telefonos nuevos para usuarios (Outlook, Teams, MFA, etc.)" at bounding box center [201, 58] width 139 height 26
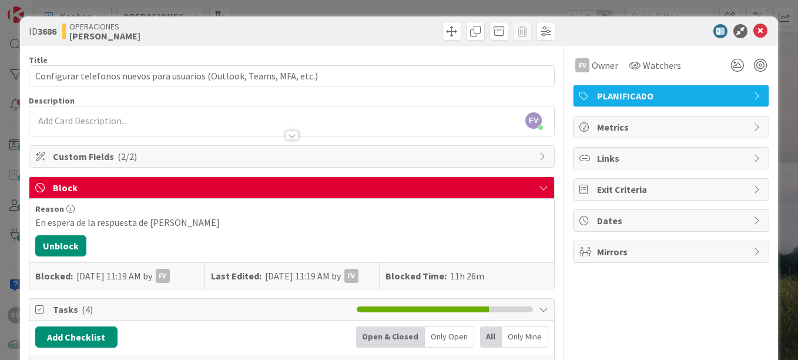
click at [554, 96] on div "ID 3686 OPERACIONES [PERSON_NAME] Title 69 / 128 Configurar telefonos nuevos pa…" at bounding box center [399, 180] width 798 height 360
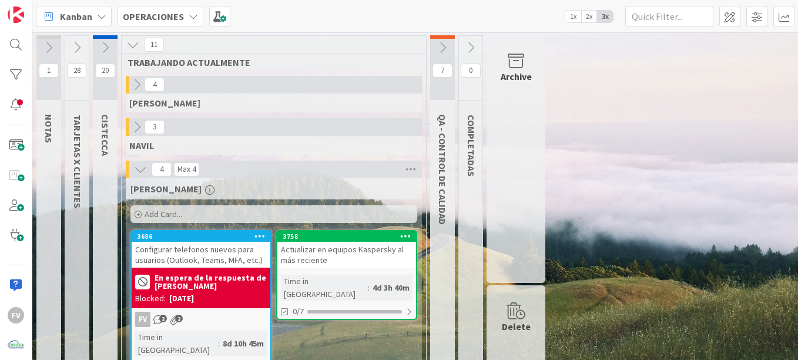
click at [145, 167] on icon at bounding box center [140, 169] width 13 height 13
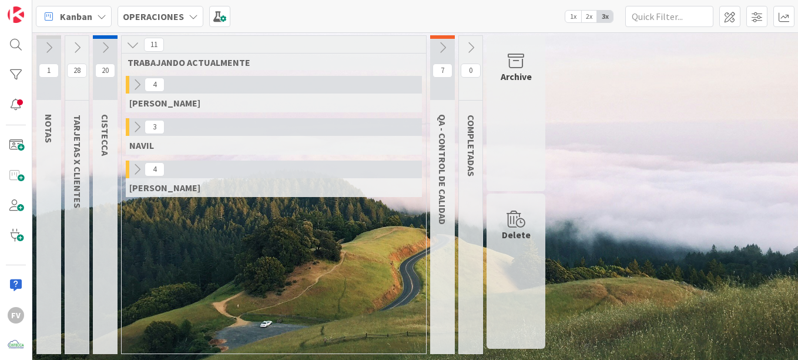
click at [107, 52] on icon at bounding box center [105, 47] width 13 height 13
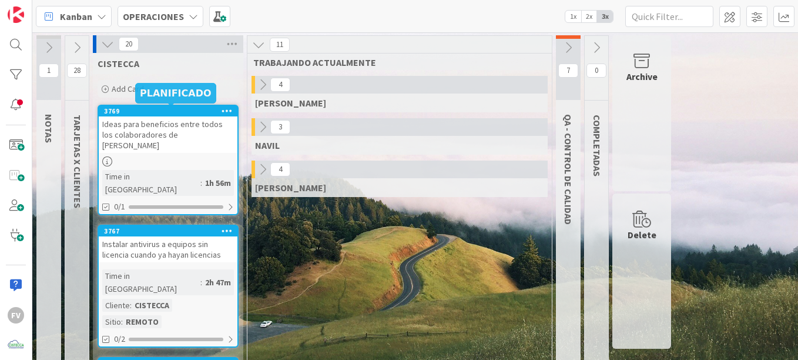
click at [163, 139] on div "Ideas para beneficios entre todos los colaboradores de [PERSON_NAME]" at bounding box center [168, 134] width 139 height 36
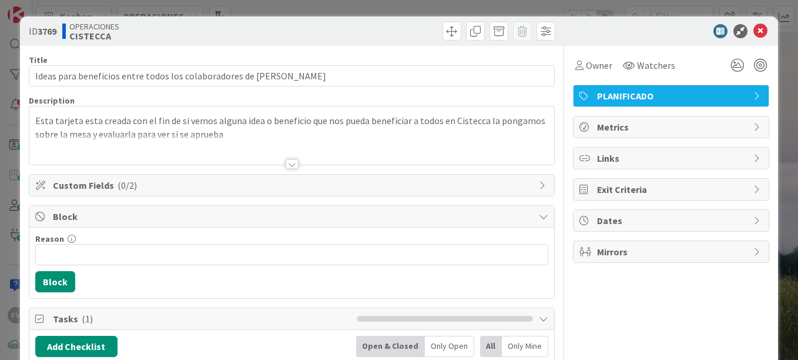
click at [554, 99] on span "PLANIFICADO" at bounding box center [672, 96] width 150 height 14
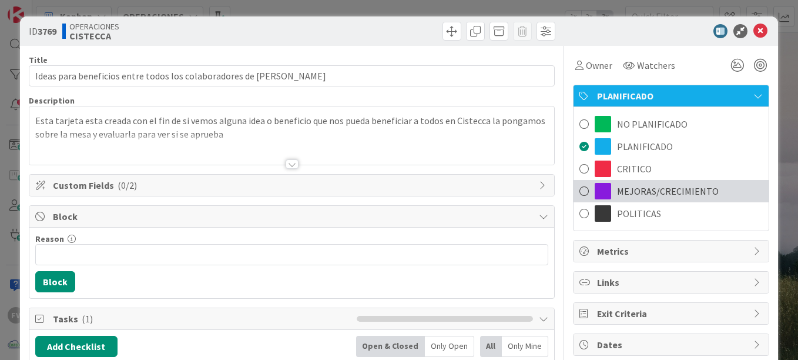
click at [554, 190] on span "MEJORAS/CRECIMIENTO" at bounding box center [668, 191] width 102 height 14
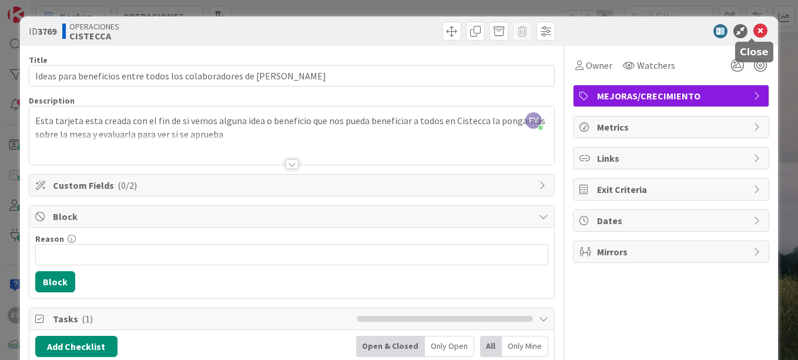
click at [554, 33] on icon at bounding box center [760, 31] width 14 height 14
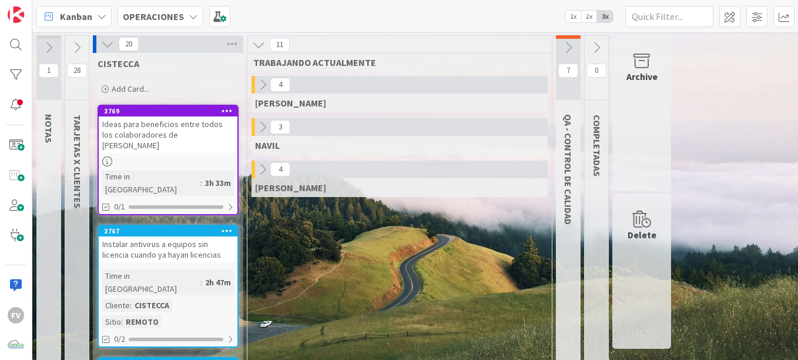
click at [109, 43] on icon at bounding box center [107, 44] width 13 height 13
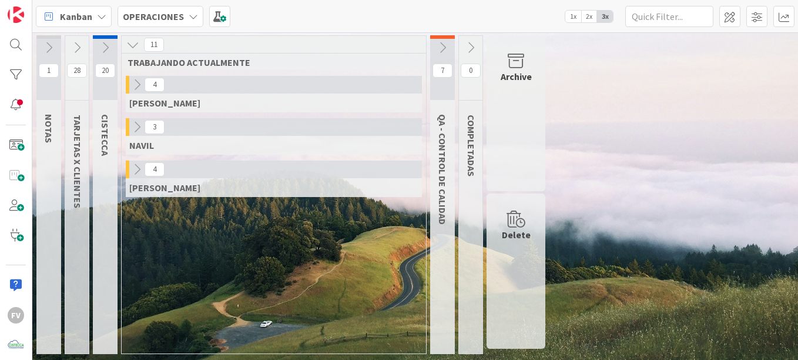
click at [134, 172] on icon at bounding box center [136, 169] width 13 height 13
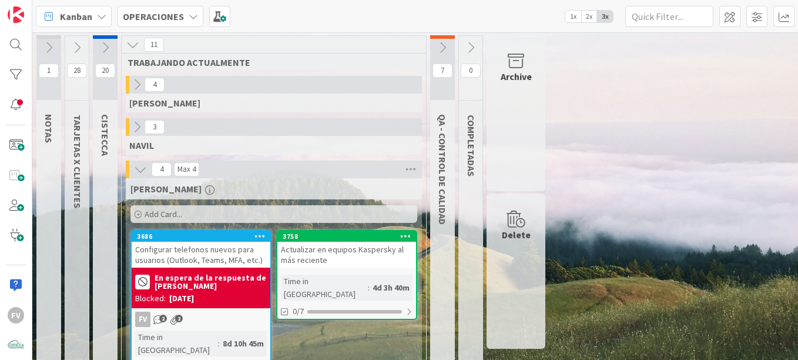
click at [135, 132] on icon at bounding box center [136, 126] width 13 height 13
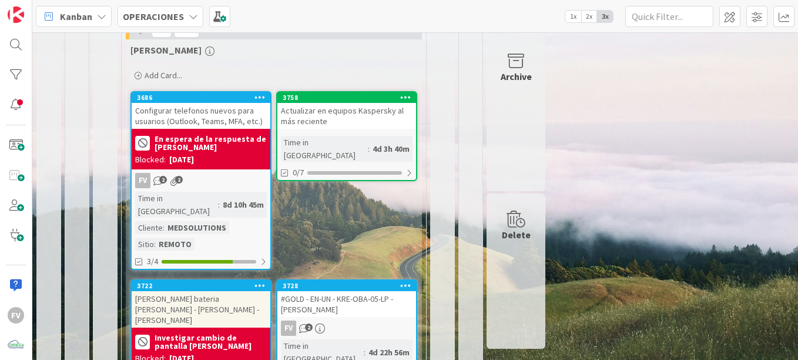
scroll to position [441, 0]
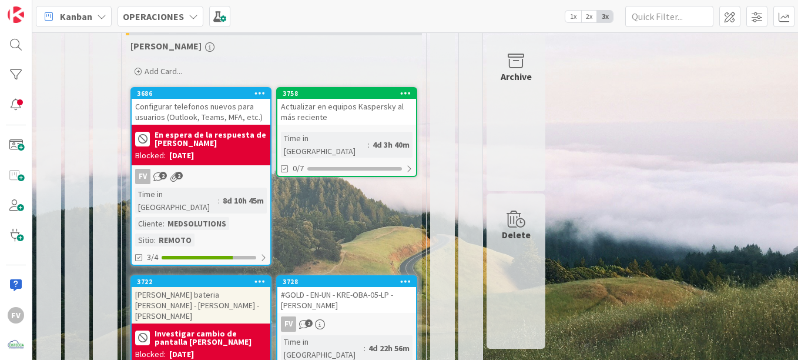
click at [317, 87] on link "3758 Actualizar en equipos Kaspersky al más reciente Time in [GEOGRAPHIC_DATA] …" at bounding box center [346, 132] width 141 height 90
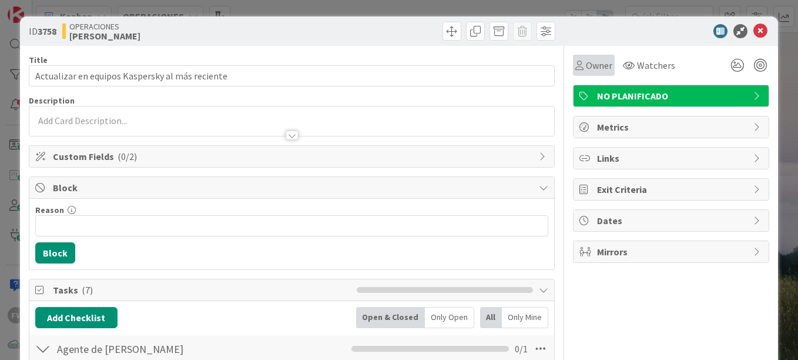
click at [554, 69] on span "Owner" at bounding box center [599, 65] width 26 height 14
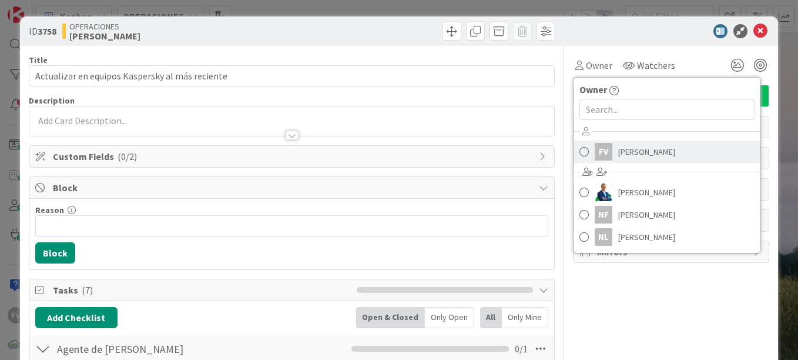
click at [554, 146] on span "[PERSON_NAME]" at bounding box center [646, 152] width 57 height 18
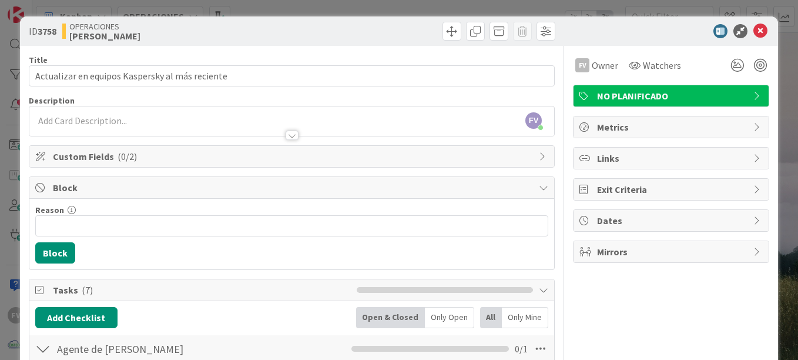
click at [554, 48] on div "ID 3758 OPERACIONES [PERSON_NAME] Title 47 / 128 Actualizar en equipos Kaspersk…" at bounding box center [399, 180] width 798 height 360
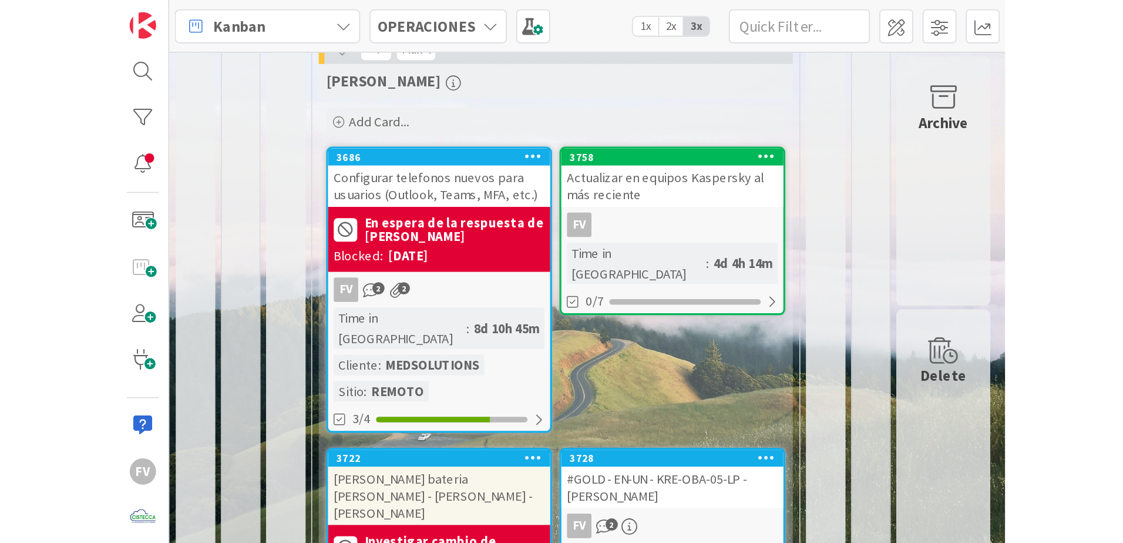
scroll to position [258, 0]
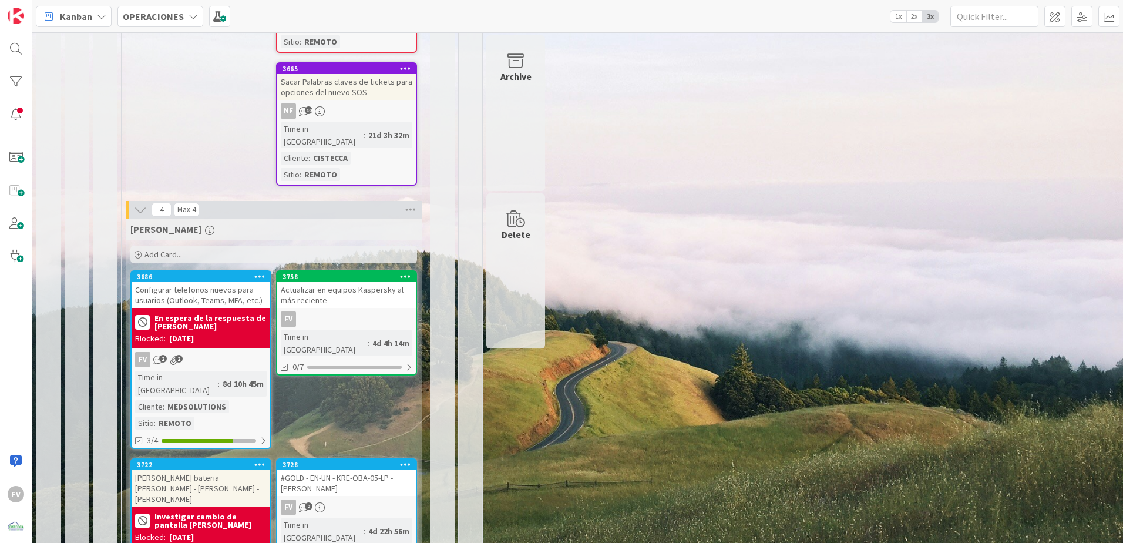
click at [366, 338] on div "FV 2" at bounding box center [346, 506] width 139 height 15
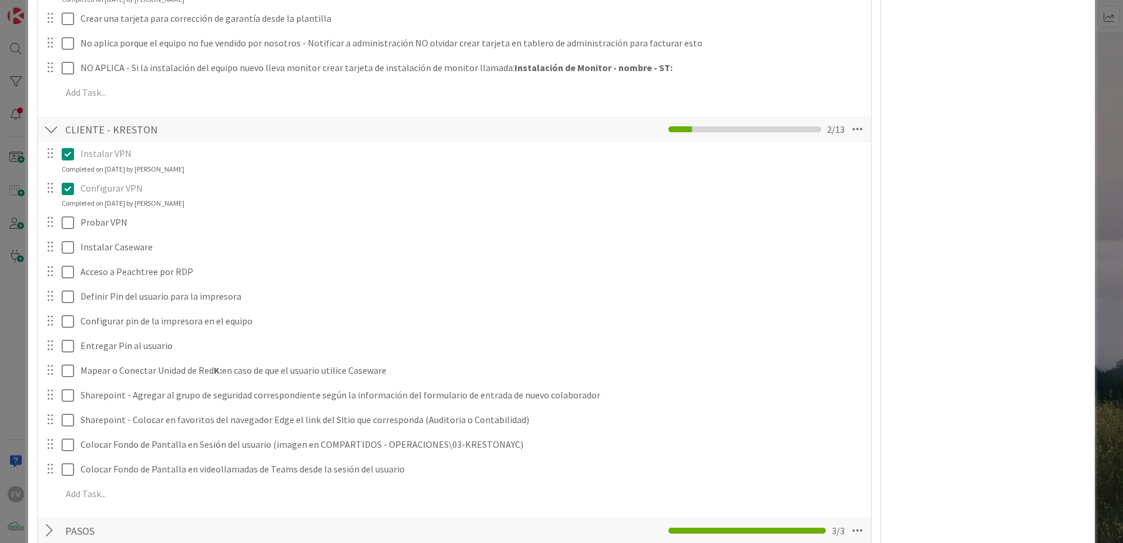
scroll to position [2016, 0]
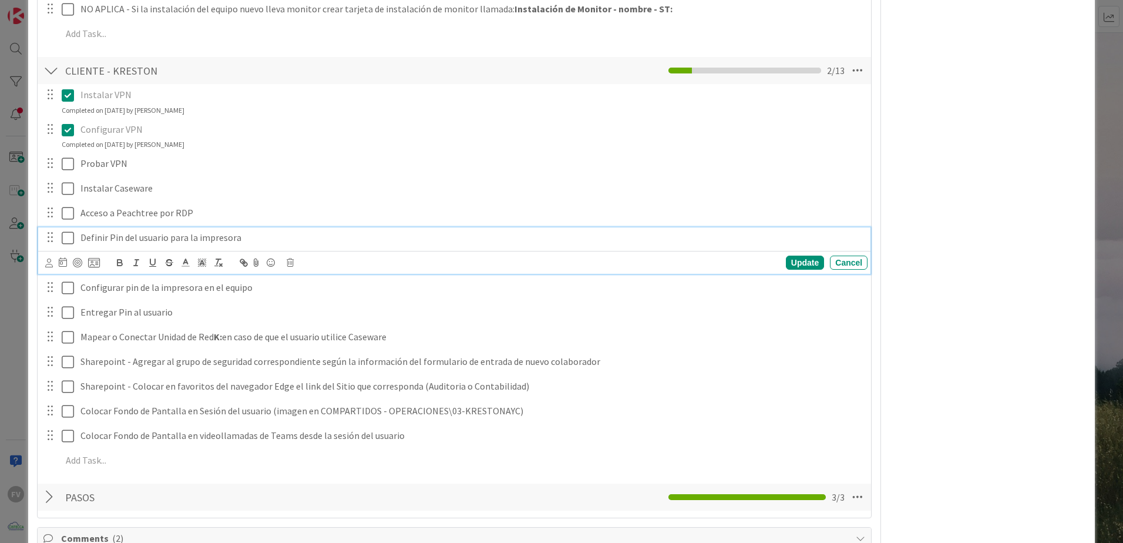
click at [69, 240] on icon at bounding box center [68, 238] width 12 height 14
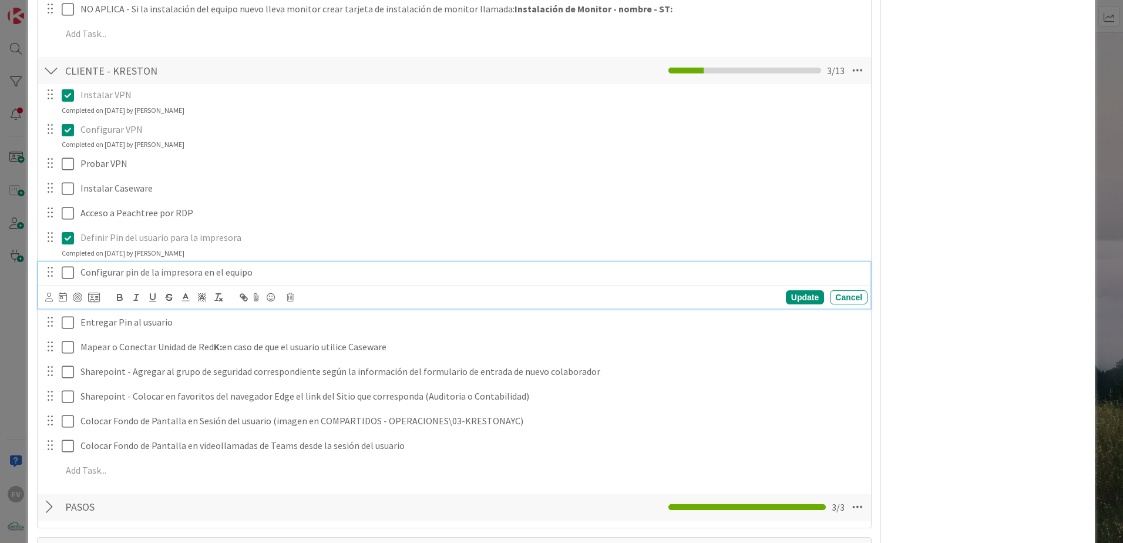
click at [63, 273] on icon at bounding box center [68, 273] width 12 height 14
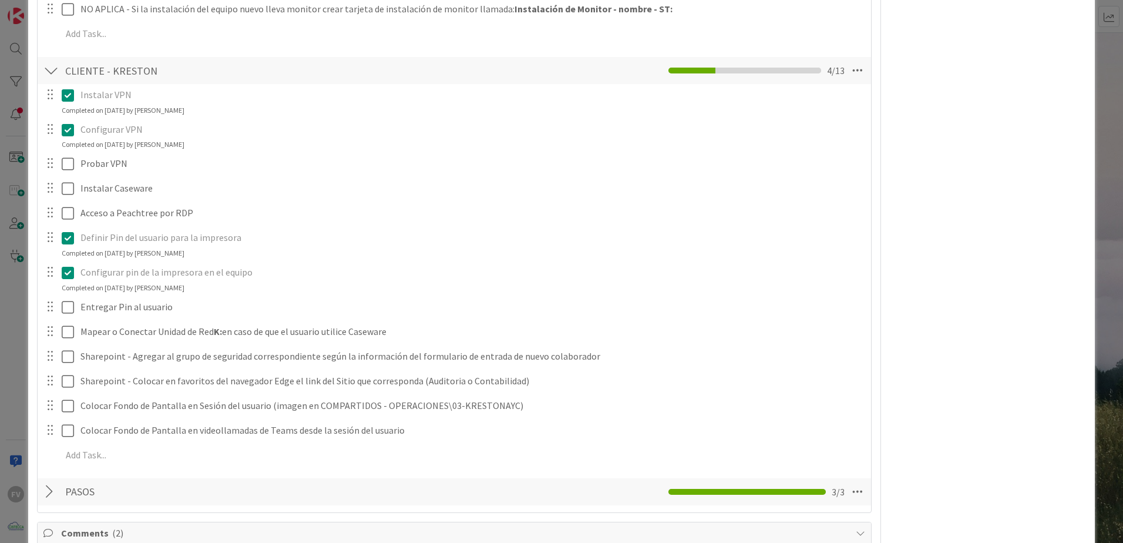
drag, startPoint x: 80, startPoint y: 278, endPoint x: 1034, endPoint y: 305, distance: 953.8
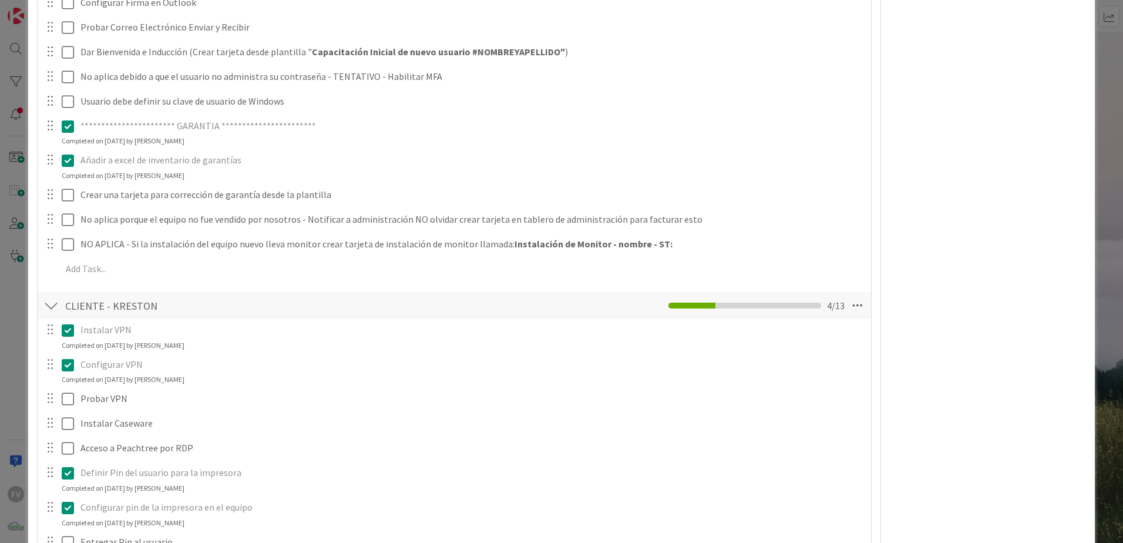
click at [6, 288] on div "**********" at bounding box center [561, 271] width 1123 height 543
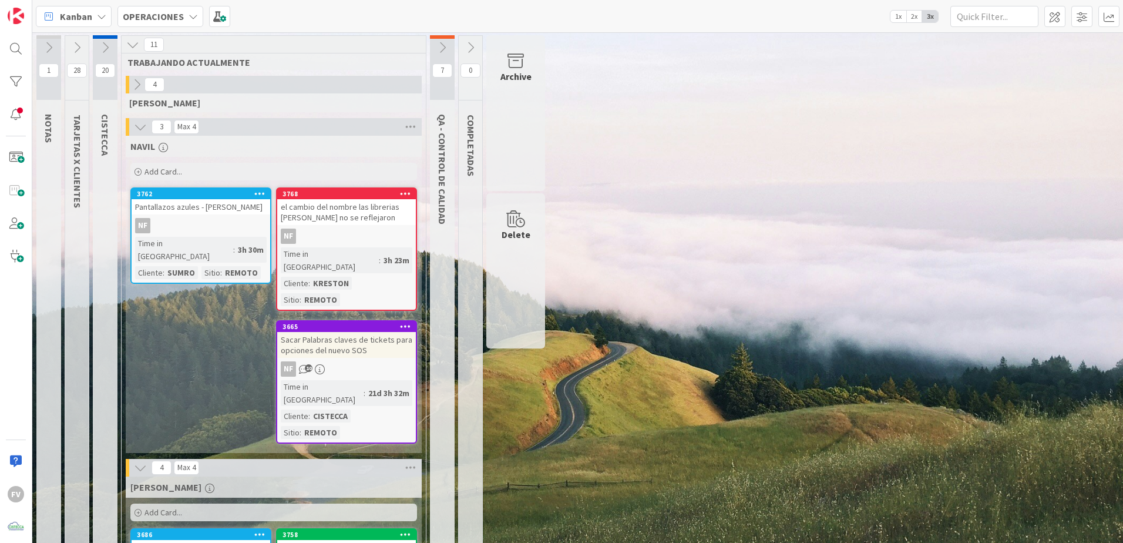
click at [72, 49] on icon at bounding box center [76, 47] width 13 height 13
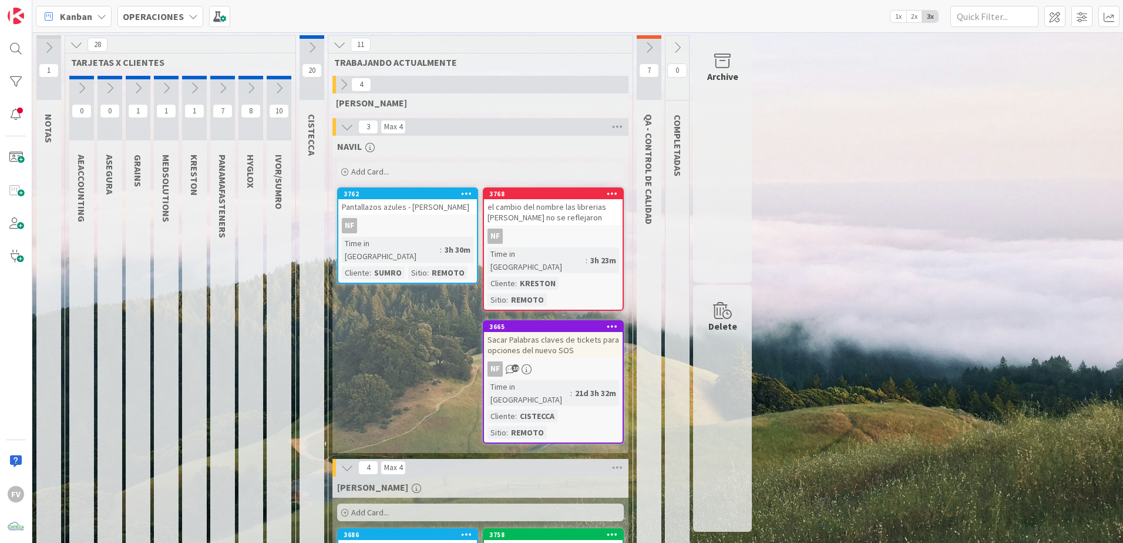
click at [192, 94] on icon at bounding box center [194, 88] width 13 height 13
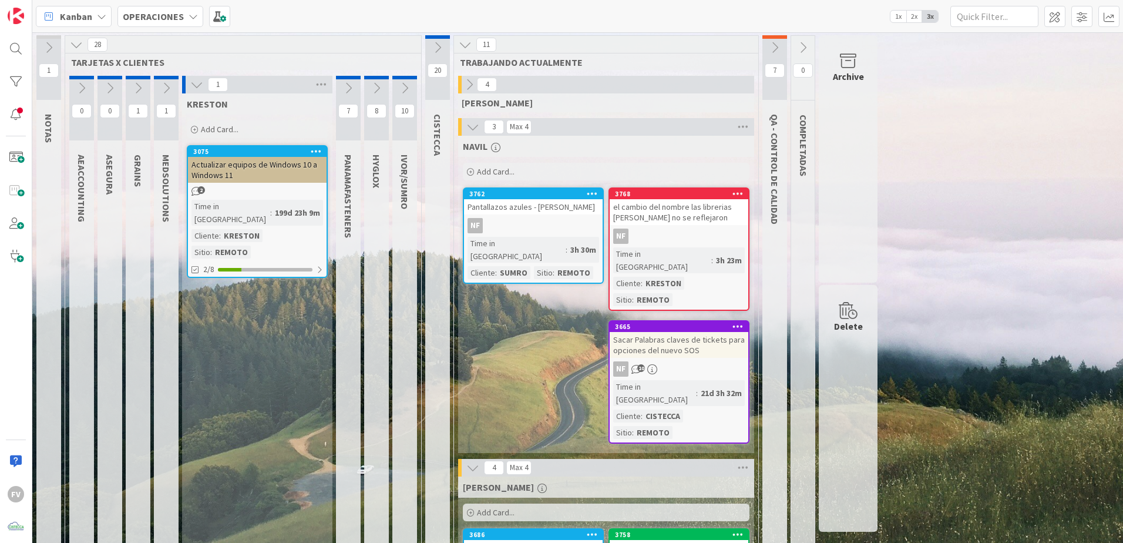
drag, startPoint x: 197, startPoint y: 89, endPoint x: 262, endPoint y: 133, distance: 78.5
click at [197, 89] on icon at bounding box center [196, 84] width 13 height 13
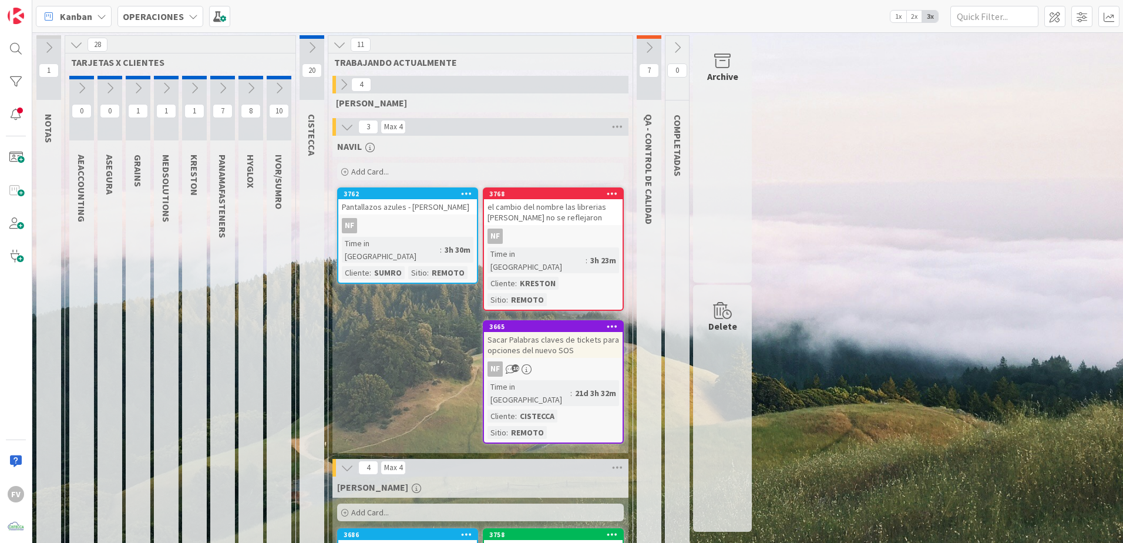
click at [189, 83] on icon at bounding box center [194, 88] width 13 height 13
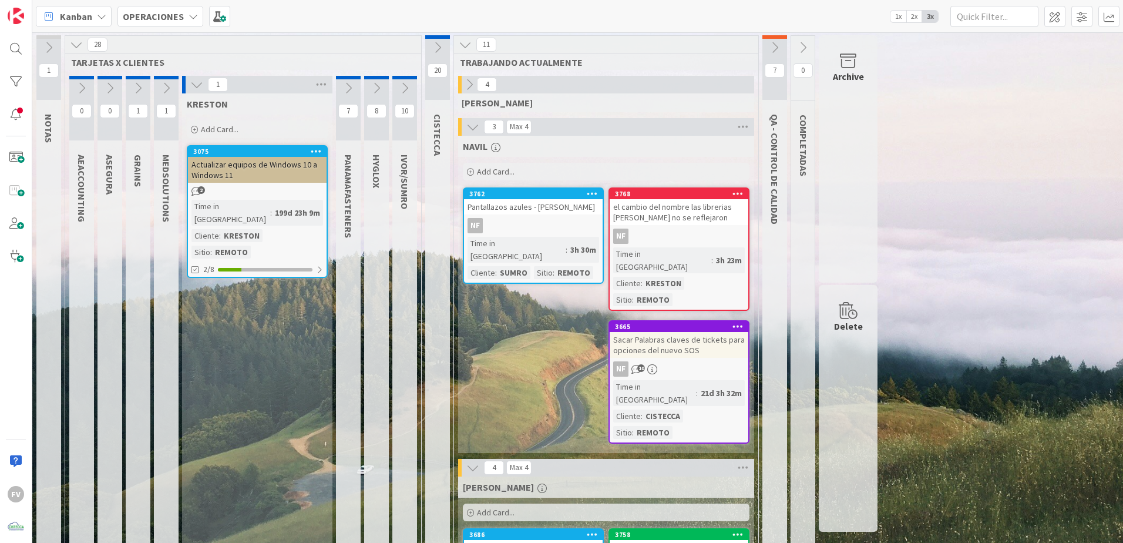
click at [227, 131] on span "Add Card..." at bounding box center [220, 129] width 38 height 11
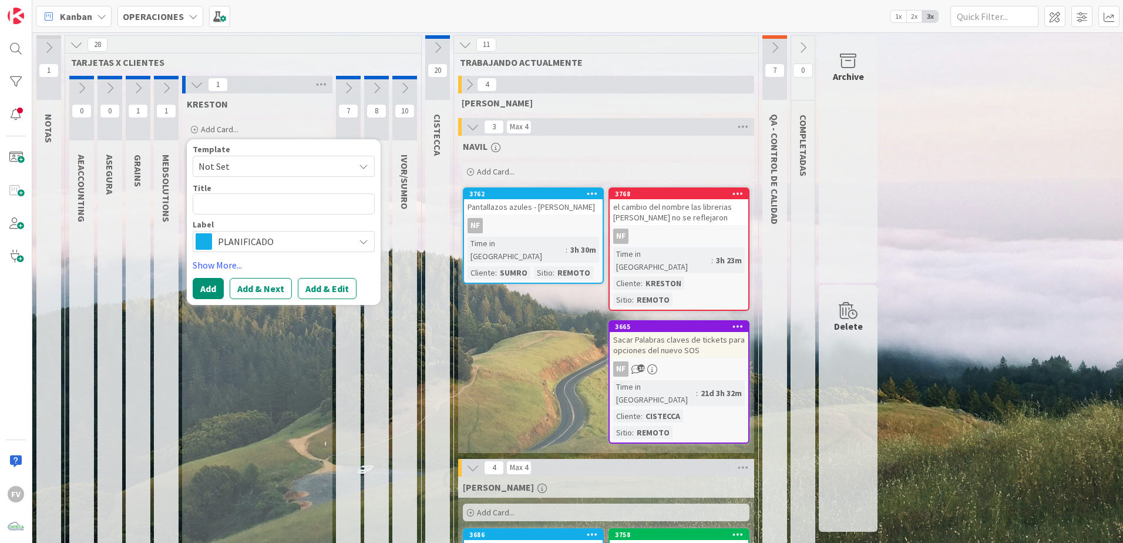
drag, startPoint x: 261, startPoint y: 168, endPoint x: 263, endPoint y: 177, distance: 9.0
click at [261, 167] on span "Not Set" at bounding box center [272, 166] width 147 height 15
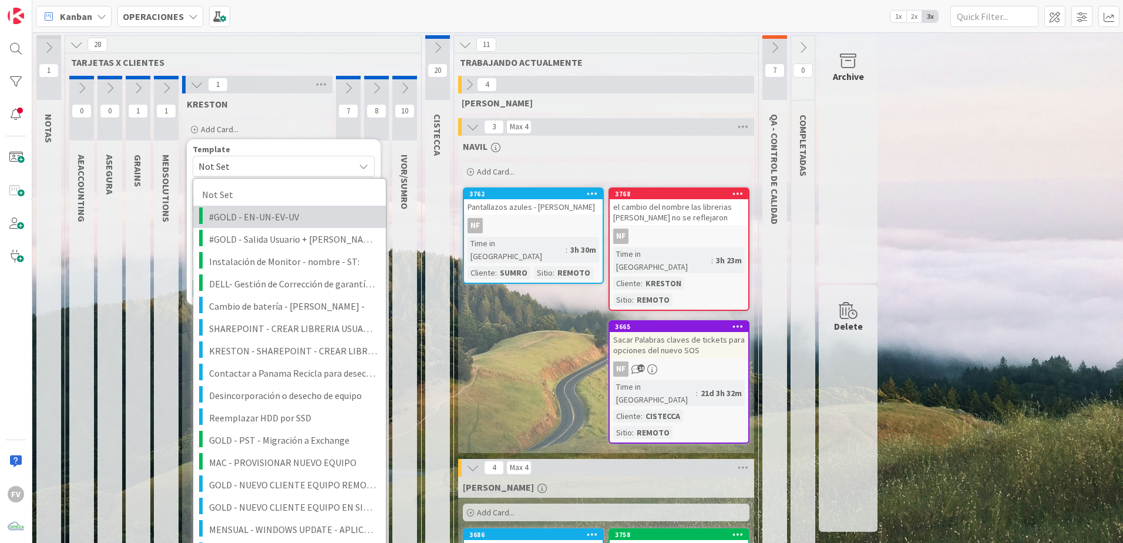
click at [263, 215] on span "#GOLD - EN-UN-EV-UV" at bounding box center [293, 216] width 168 height 15
type textarea "x"
type textarea "#GOLD - EN-UN-EV-UV"
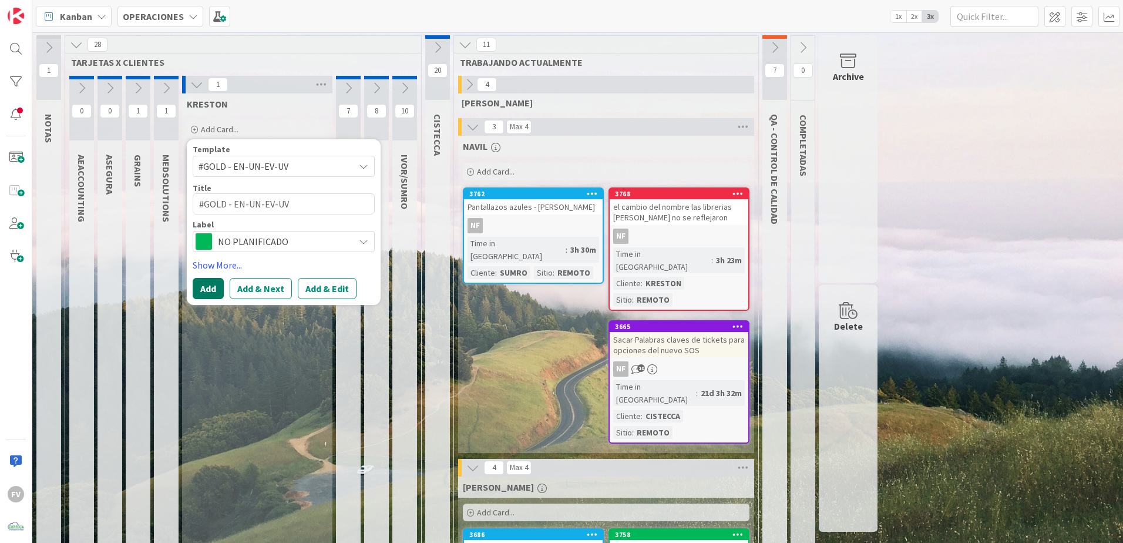
click at [216, 290] on button "Add" at bounding box center [208, 288] width 31 height 21
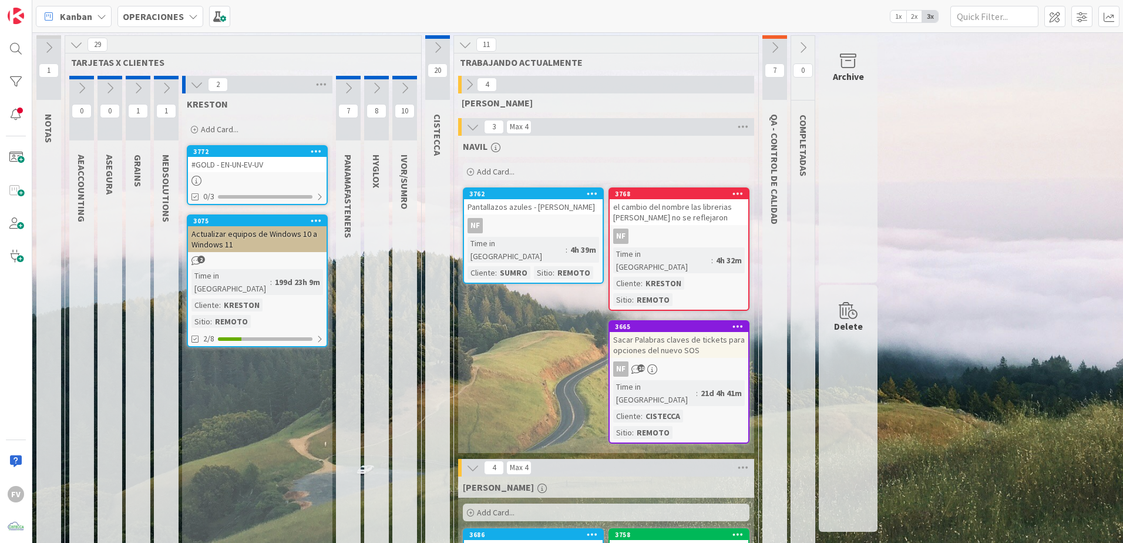
click at [247, 177] on div at bounding box center [257, 181] width 139 height 10
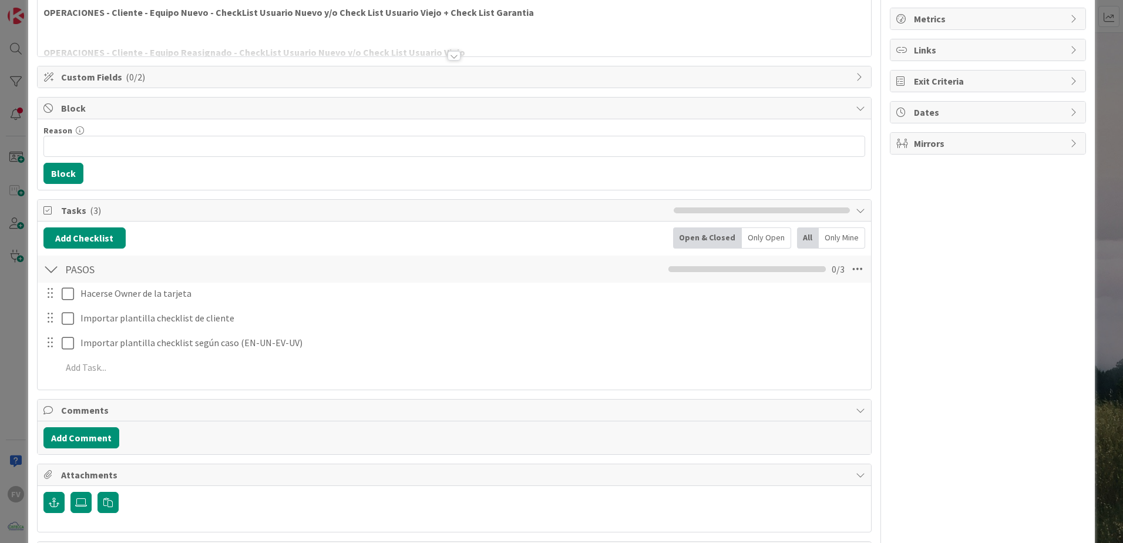
scroll to position [154, 0]
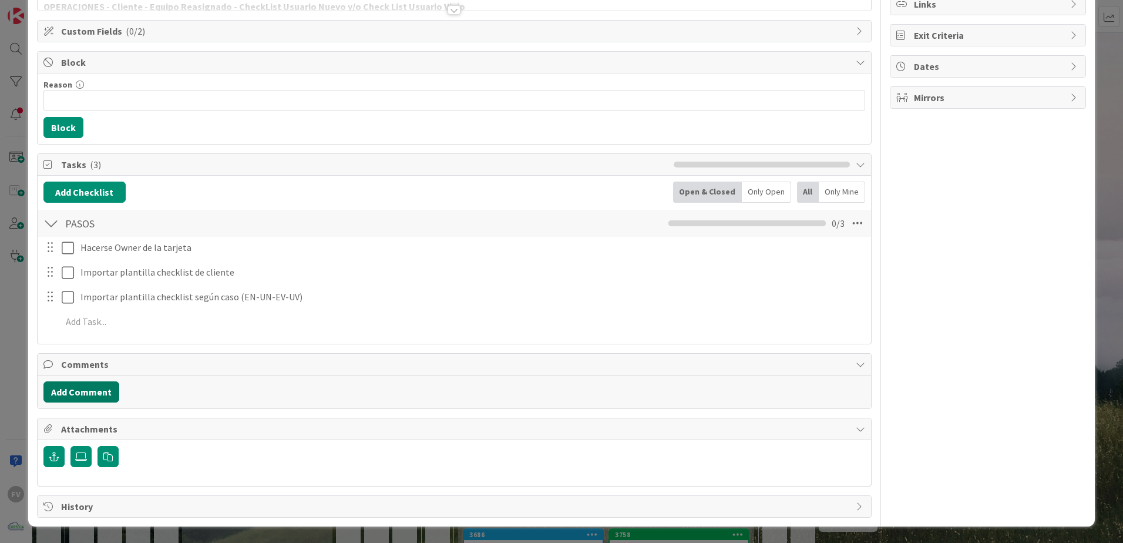
click at [100, 338] on button "Add Comment" at bounding box center [81, 391] width 76 height 21
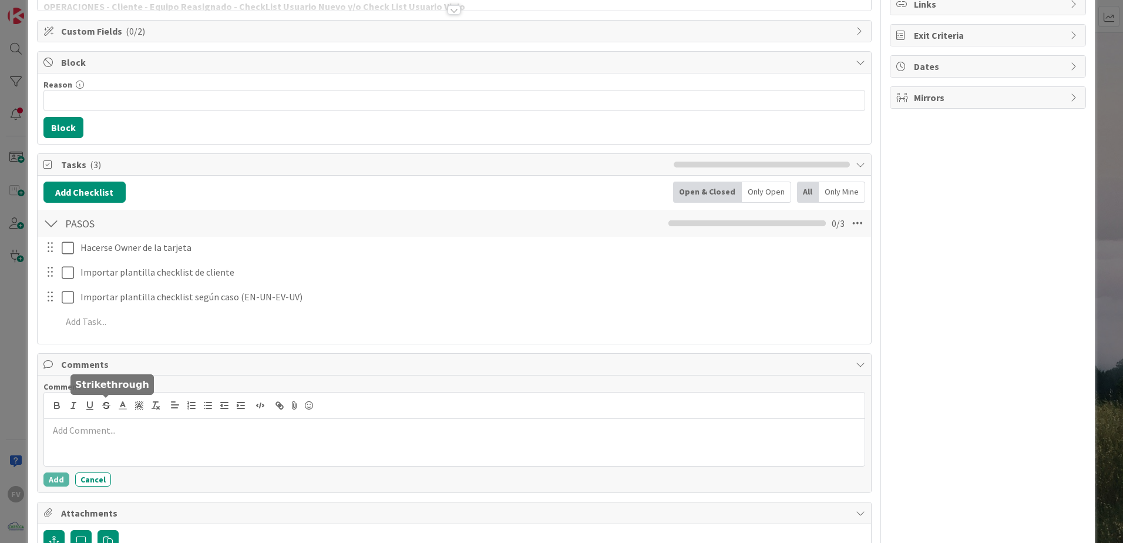
click at [103, 338] on div at bounding box center [454, 442] width 821 height 47
click at [58, 338] on button "Add" at bounding box center [56, 479] width 26 height 14
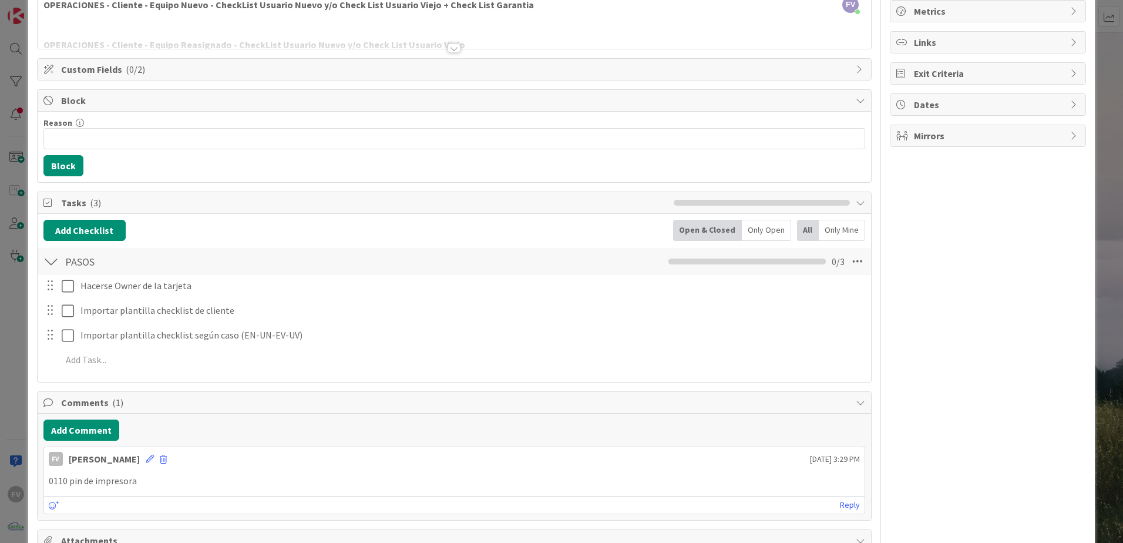
scroll to position [0, 0]
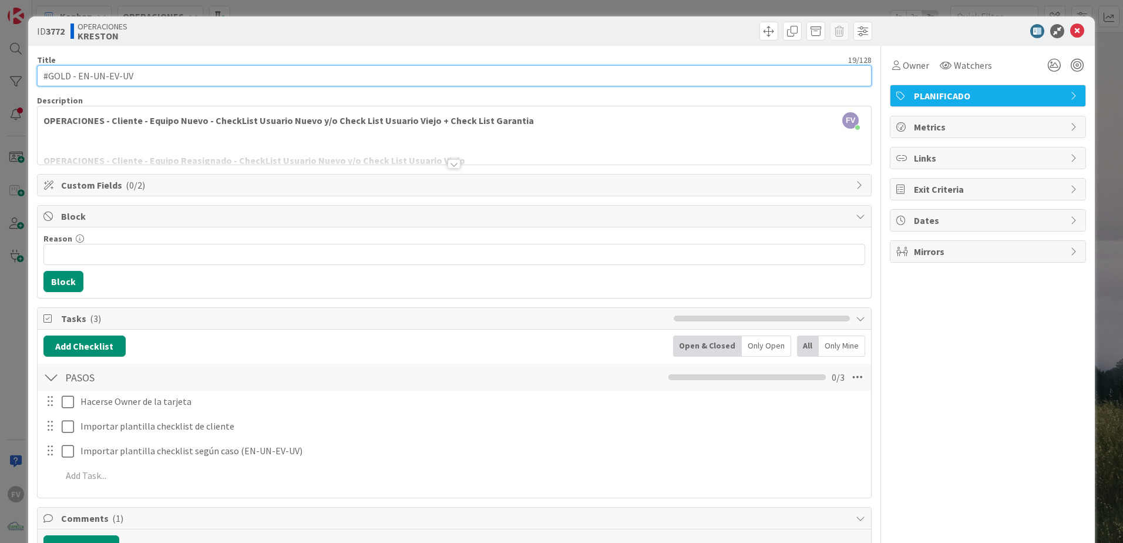
click at [140, 80] on input "#GOLD - EN-UN-EV-UV" at bounding box center [454, 75] width 835 height 21
drag, startPoint x: 132, startPoint y: 80, endPoint x: 105, endPoint y: 77, distance: 27.2
click at [105, 77] on input "#GOLD - EN-UN-EV-UV" at bounding box center [454, 75] width 835 height 21
drag, startPoint x: 85, startPoint y: 72, endPoint x: 95, endPoint y: 117, distance: 46.3
click at [85, 73] on input "#GOLD - EN-UN" at bounding box center [454, 75] width 835 height 21
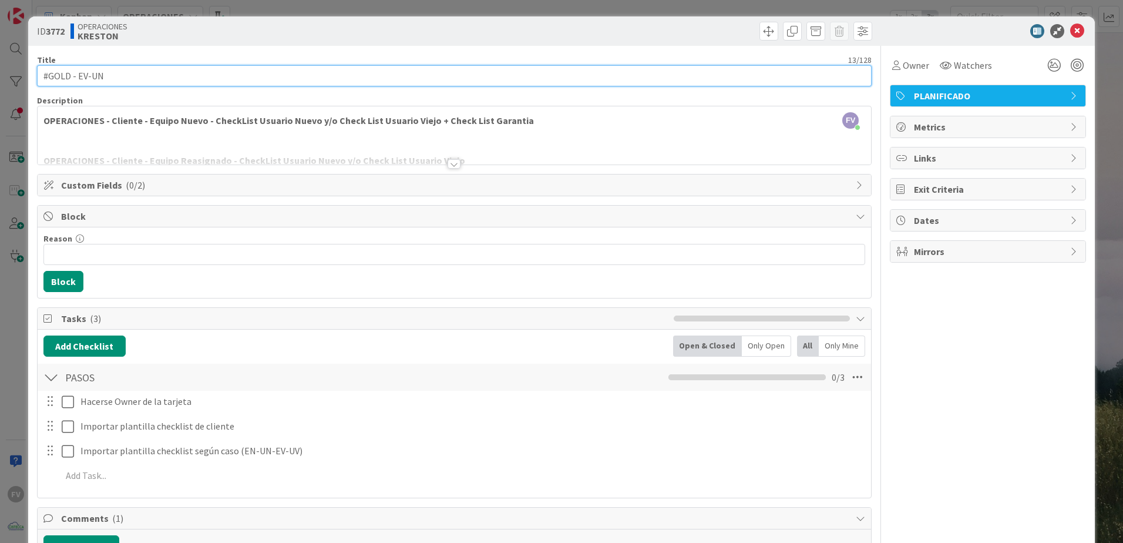
click at [142, 73] on input "#GOLD - EV-UN" at bounding box center [454, 75] width 835 height 21
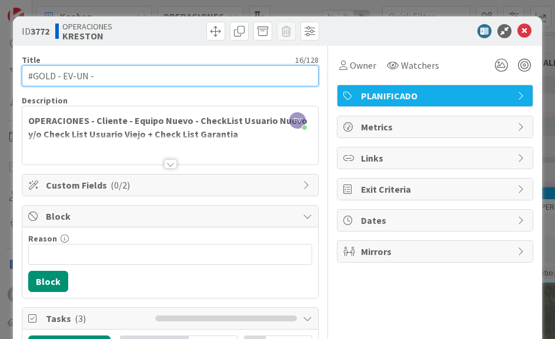
click at [130, 78] on input "#GOLD - EV-UN -" at bounding box center [170, 75] width 297 height 21
paste input "Thaiskenia [PERSON_NAME]"
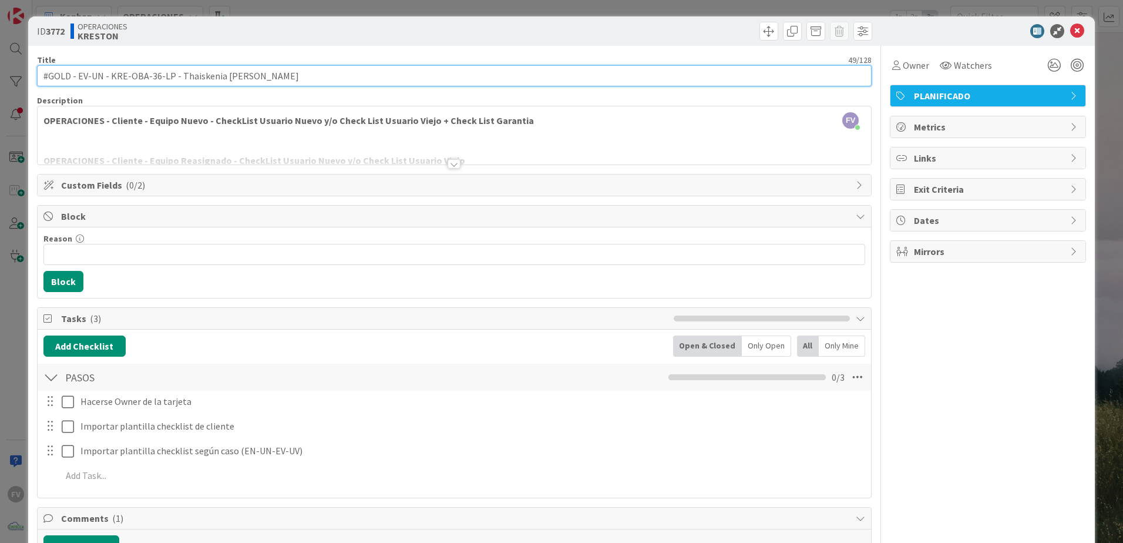
type input "#GOLD - EV-UN - KRE-OBA-36-LP - Thaiskenia [PERSON_NAME]"
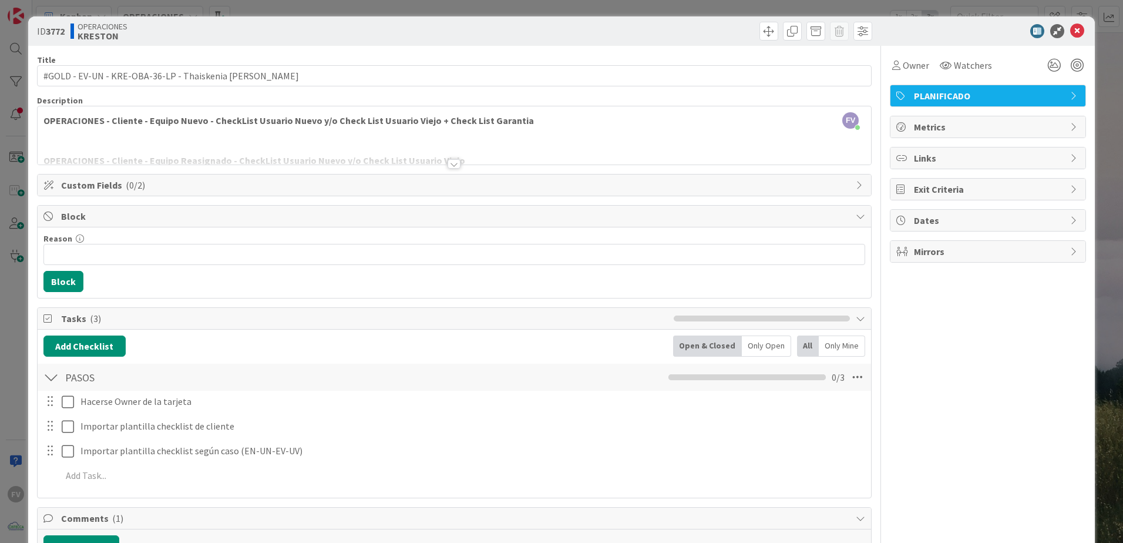
click at [554, 274] on div "Owner Watchers PLANIFICADO Metrics Links Exit Criteria Dates Mirrors" at bounding box center [988, 395] width 196 height 699
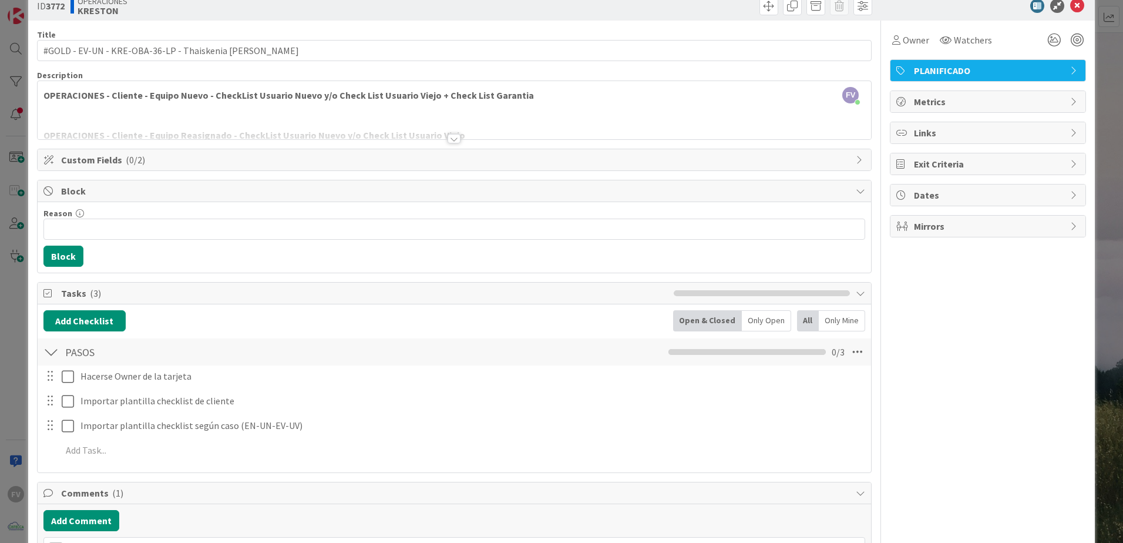
scroll to position [59, 0]
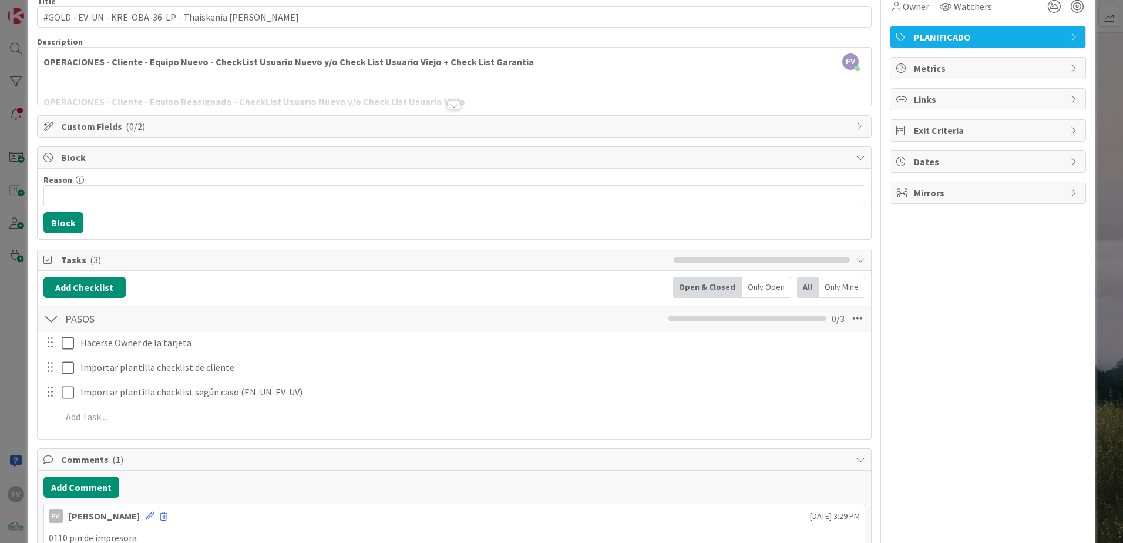
click at [193, 160] on span "Block" at bounding box center [455, 157] width 789 height 14
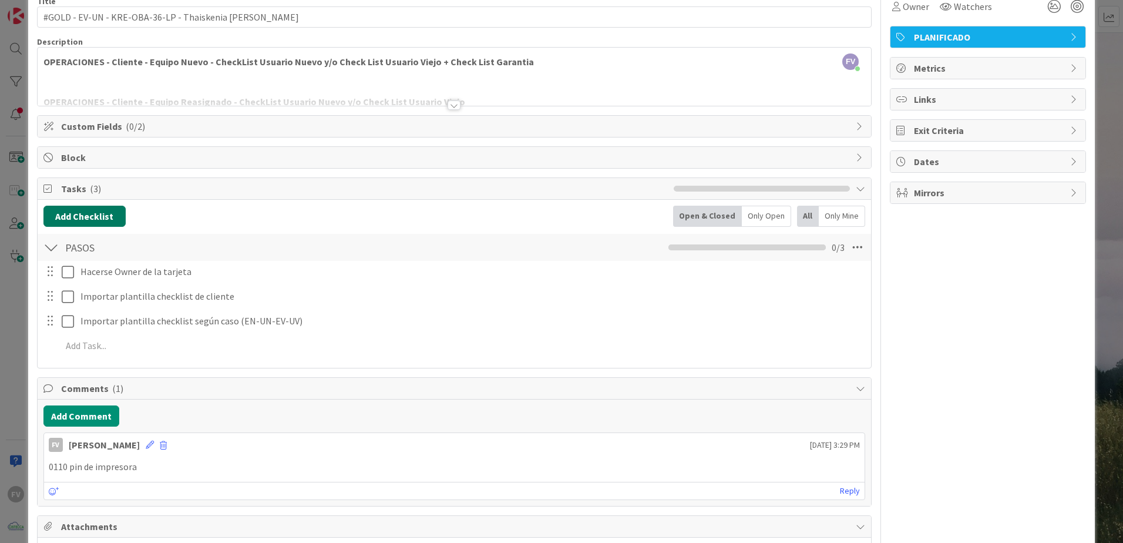
click at [110, 211] on button "Add Checklist" at bounding box center [84, 216] width 82 height 21
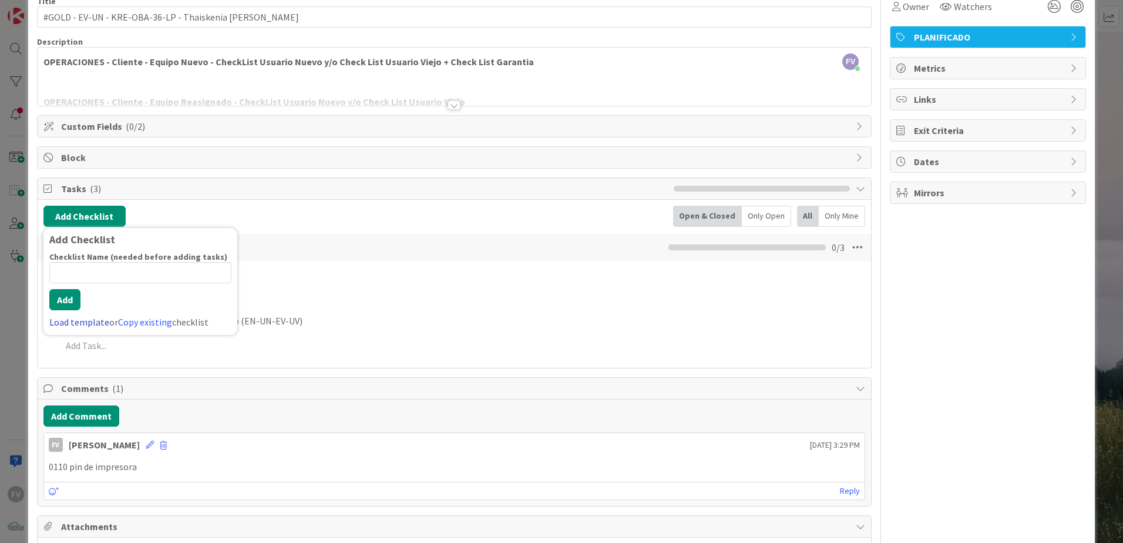
click at [80, 324] on link "Load template" at bounding box center [79, 322] width 60 height 12
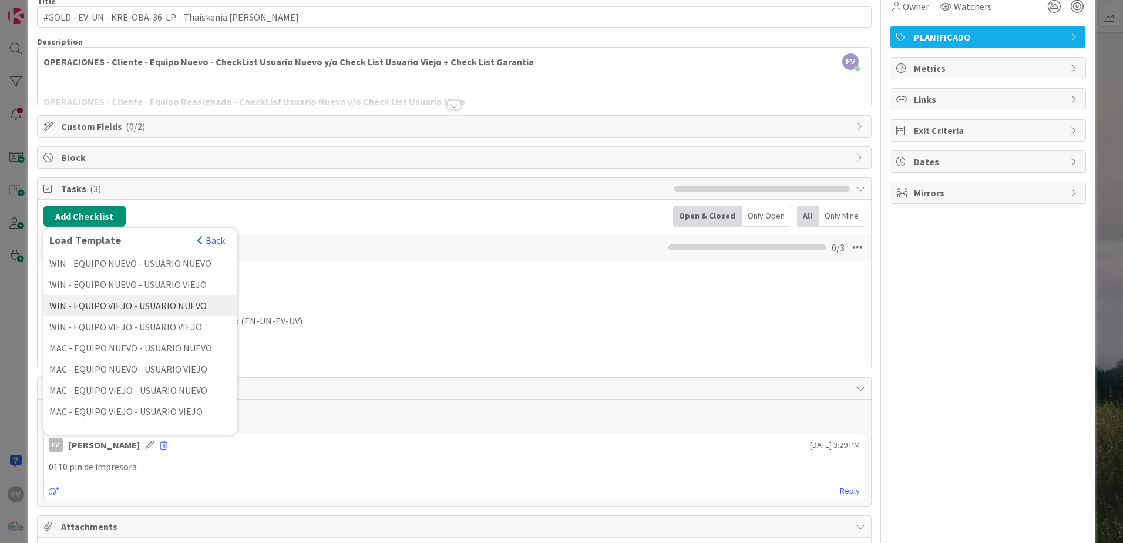
click at [171, 300] on div "WIN - EQUIPO VIEJO - USUARIO NUEVO" at bounding box center [140, 305] width 194 height 21
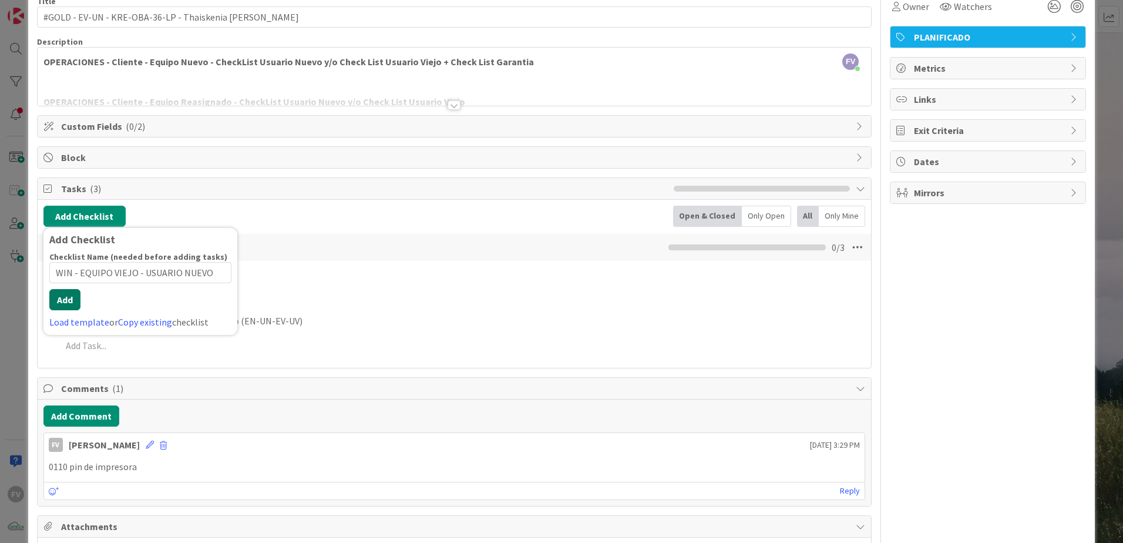
click at [60, 307] on button "Add" at bounding box center [64, 299] width 31 height 21
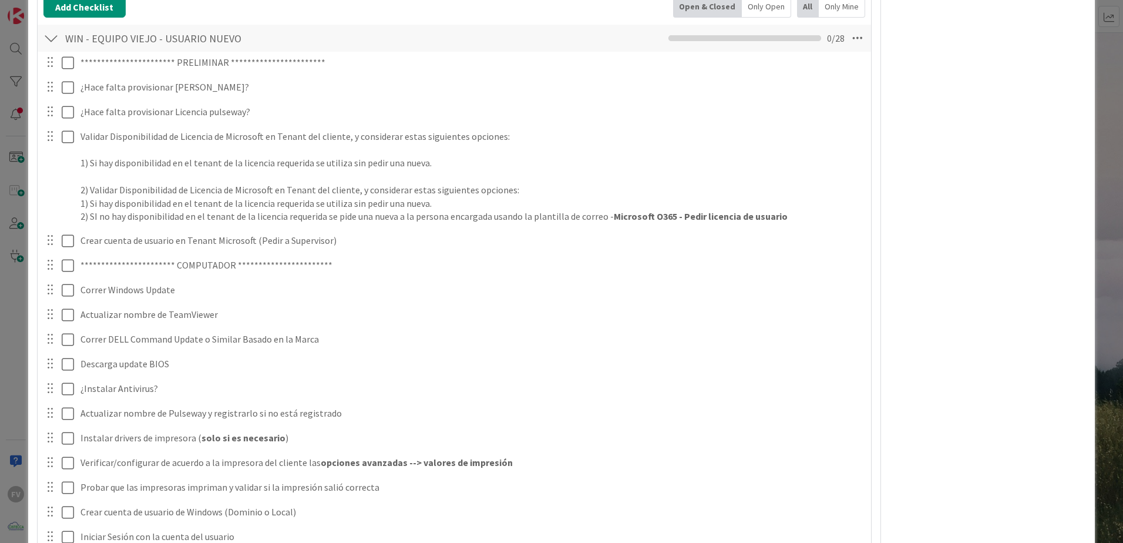
scroll to position [0, 0]
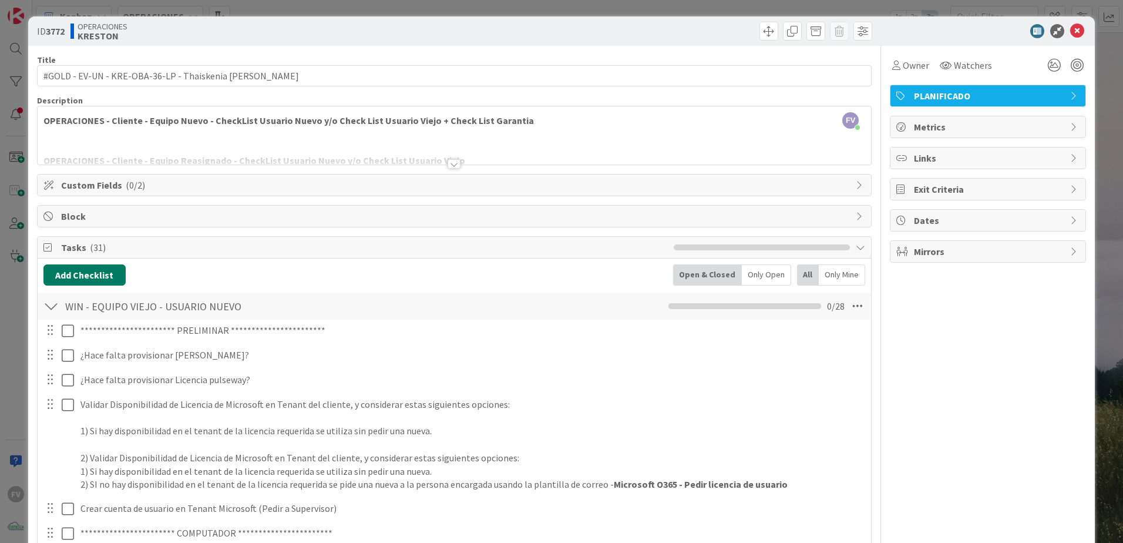
click at [94, 267] on button "Add Checklist" at bounding box center [84, 274] width 82 height 21
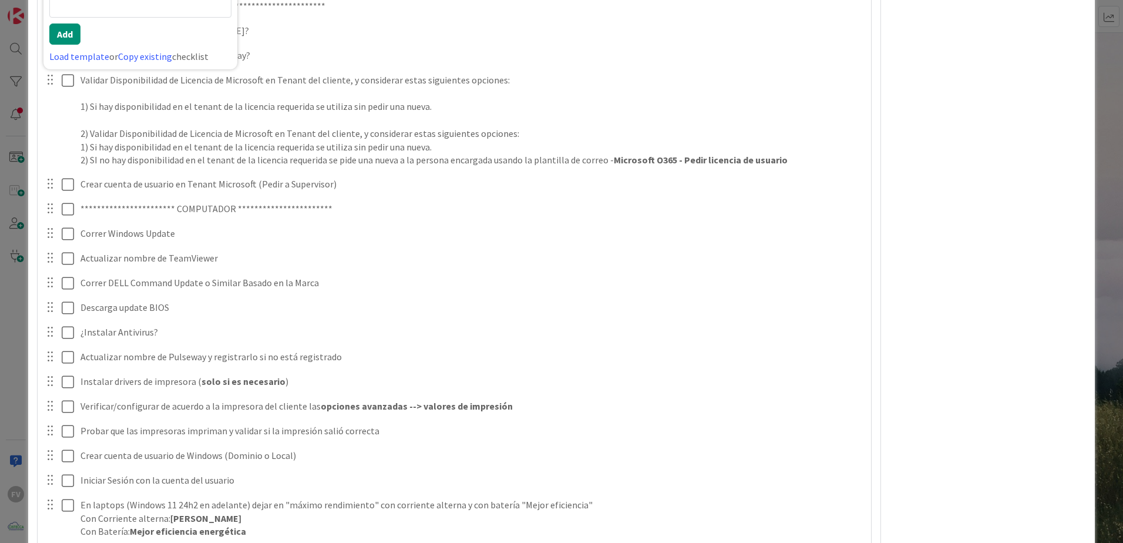
scroll to position [89, 0]
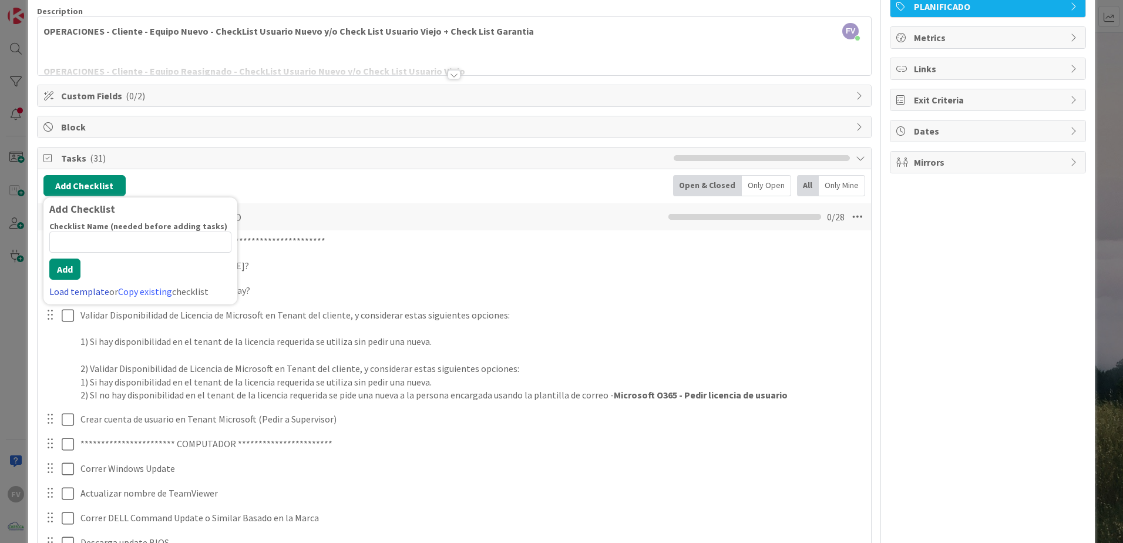
click at [85, 294] on link "Load template" at bounding box center [79, 292] width 60 height 12
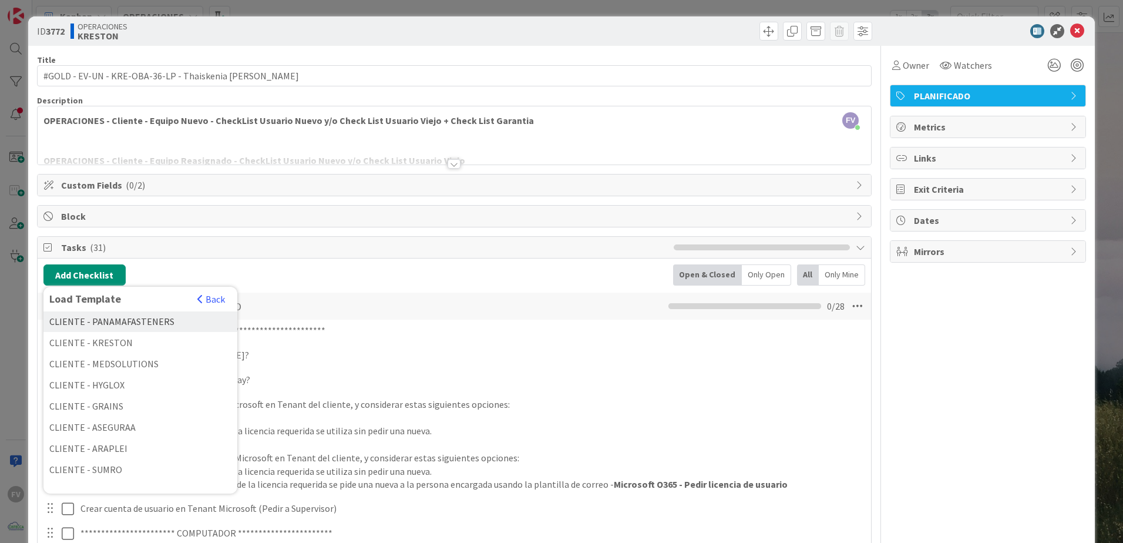
scroll to position [176, 0]
click at [133, 338] on div "CLIENTE - KRESTON" at bounding box center [140, 335] width 194 height 21
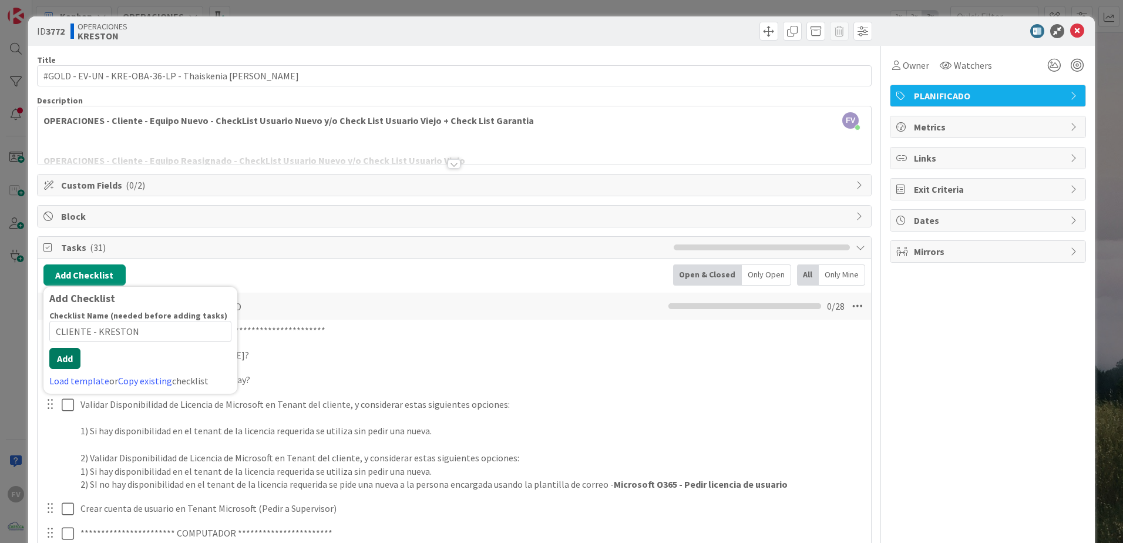
click at [73, 338] on button "Add" at bounding box center [64, 358] width 31 height 21
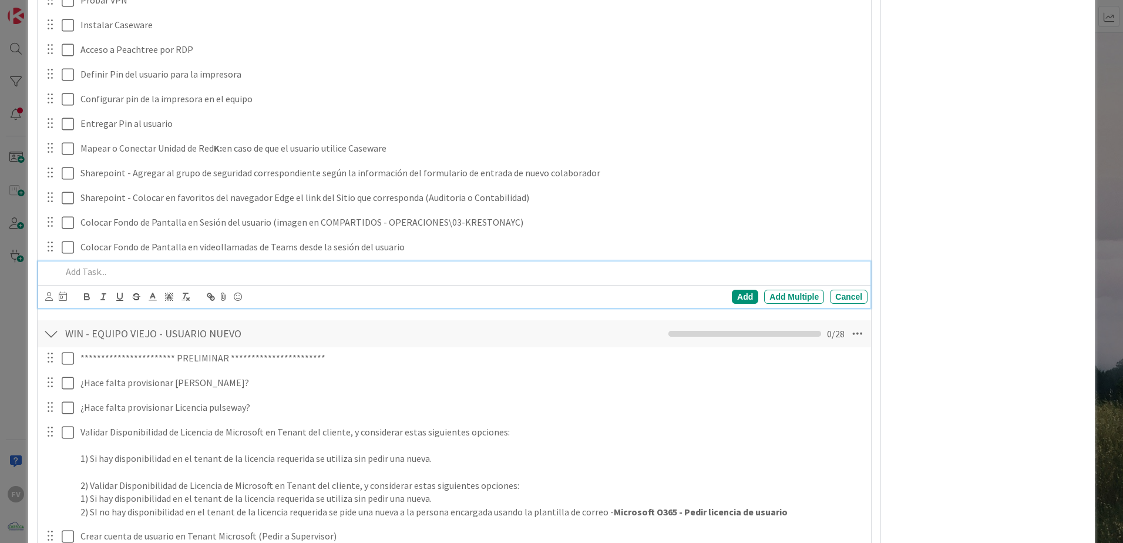
scroll to position [0, 0]
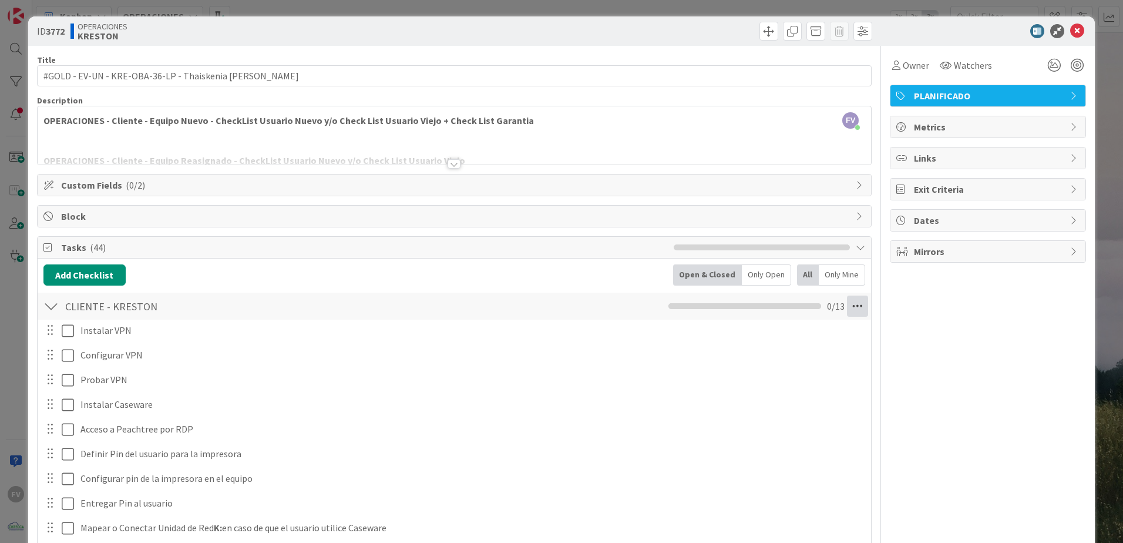
click at [554, 311] on icon at bounding box center [857, 305] width 21 height 21
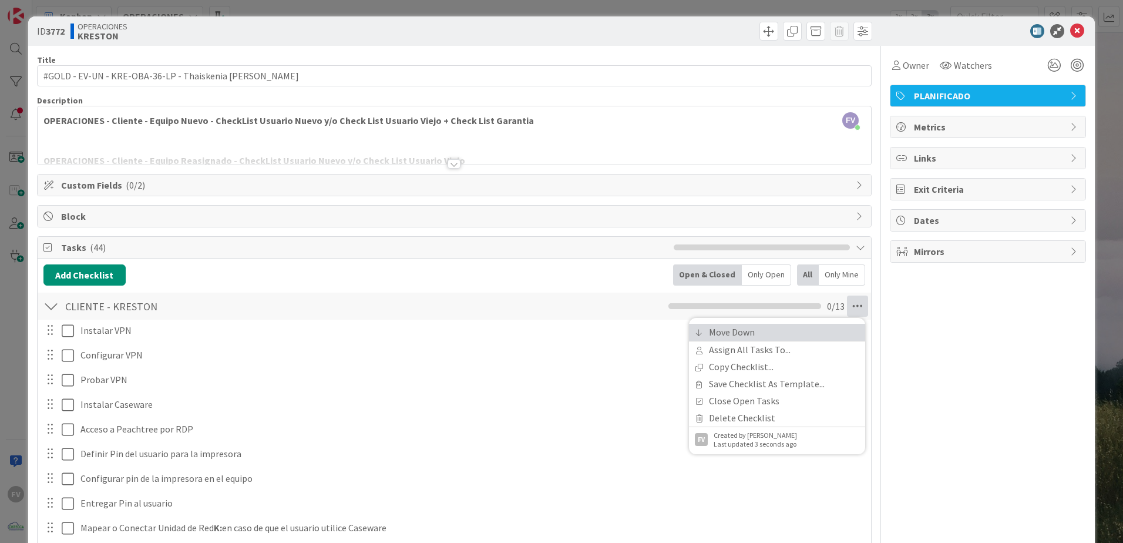
click at [554, 331] on link "Move Down" at bounding box center [777, 332] width 176 height 17
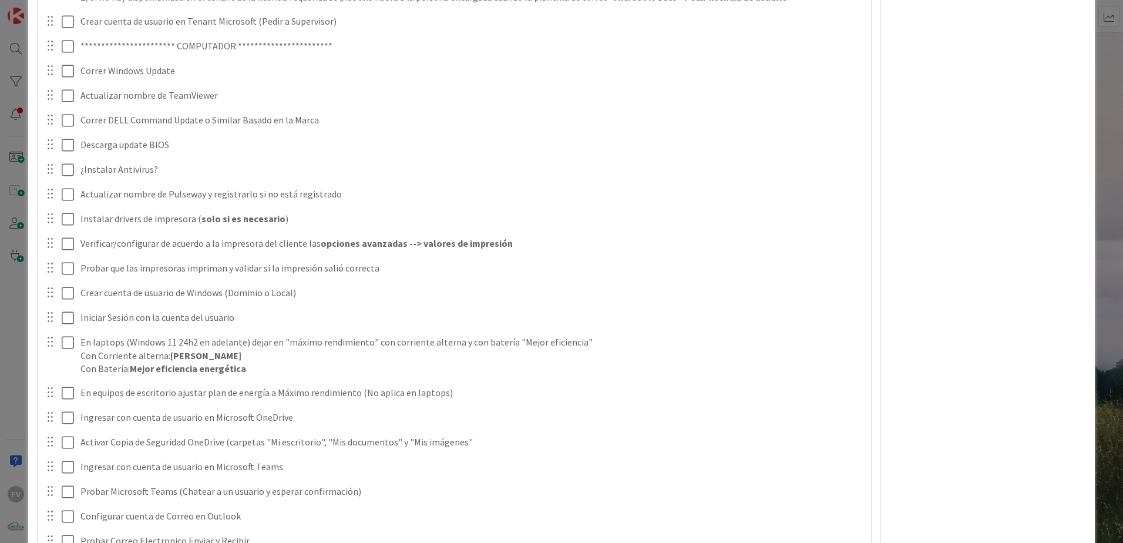
scroll to position [444, 0]
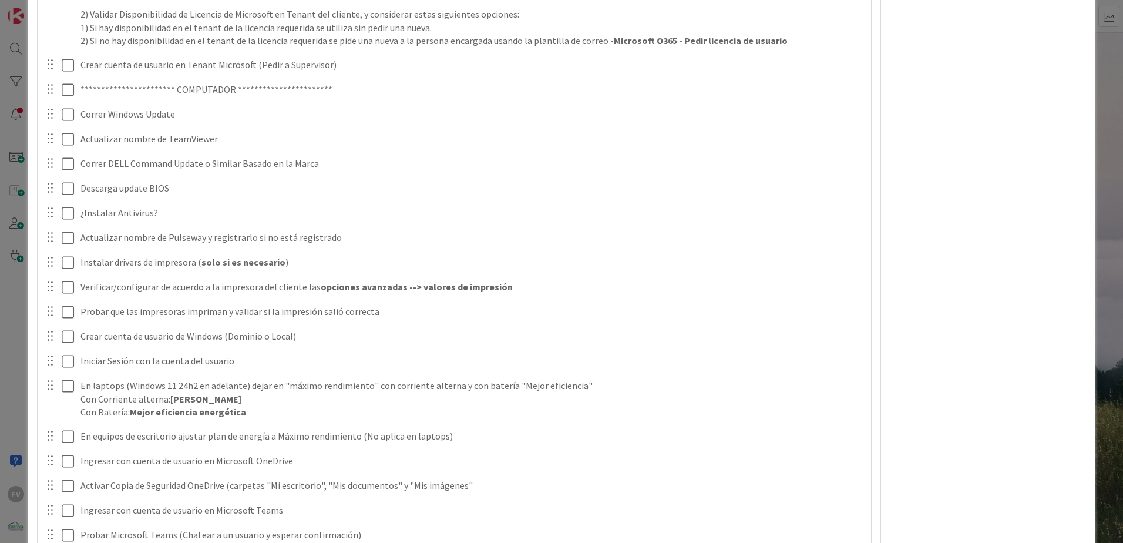
drag, startPoint x: 711, startPoint y: 374, endPoint x: 797, endPoint y: 361, distance: 86.7
drag, startPoint x: 809, startPoint y: 360, endPoint x: 913, endPoint y: 459, distance: 144.2
click at [554, 338] on div "Owner Watchers PLANIFICADO Metrics Links Exit Criteria Dates Mirrors" at bounding box center [988, 535] width 196 height 1867
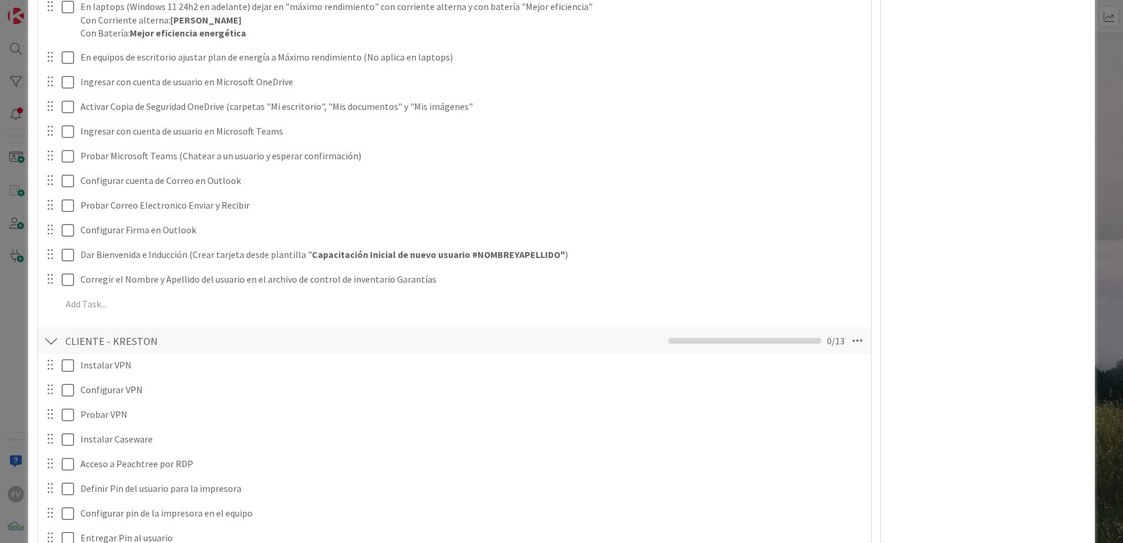
scroll to position [294, 0]
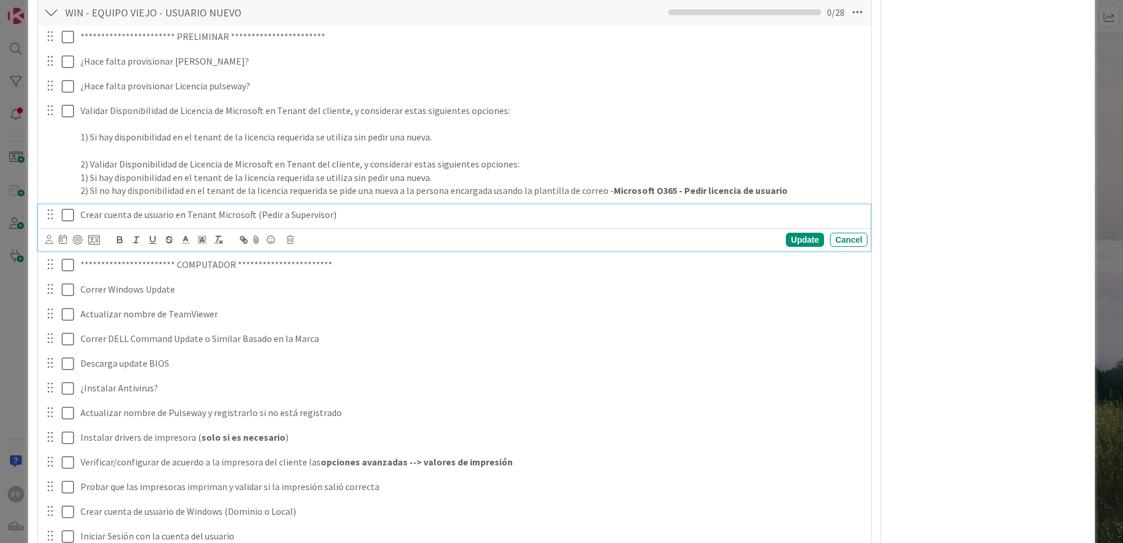
click at [65, 210] on icon at bounding box center [68, 215] width 12 height 14
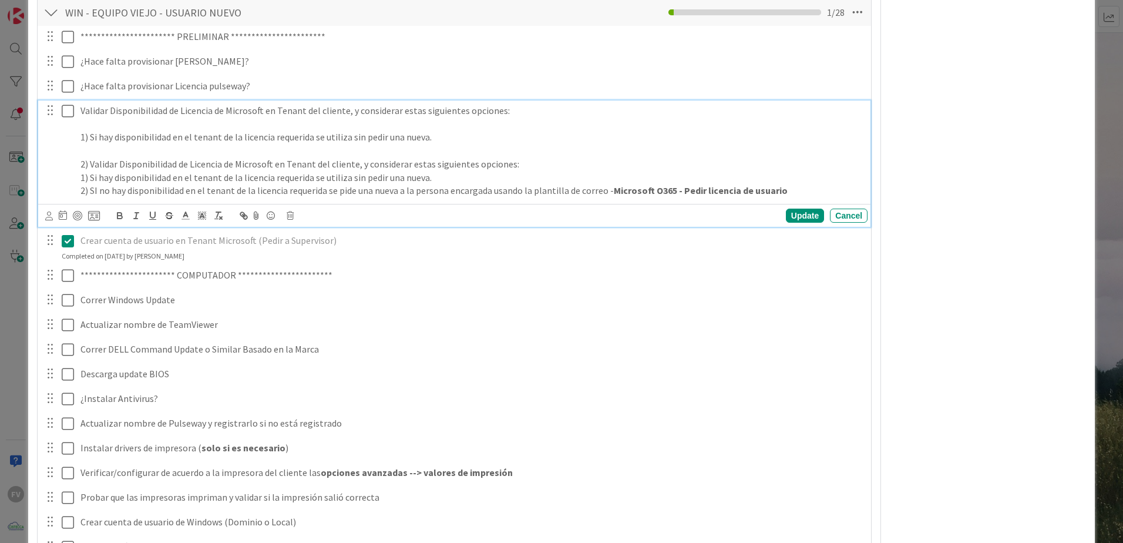
click at [65, 116] on icon at bounding box center [68, 111] width 12 height 14
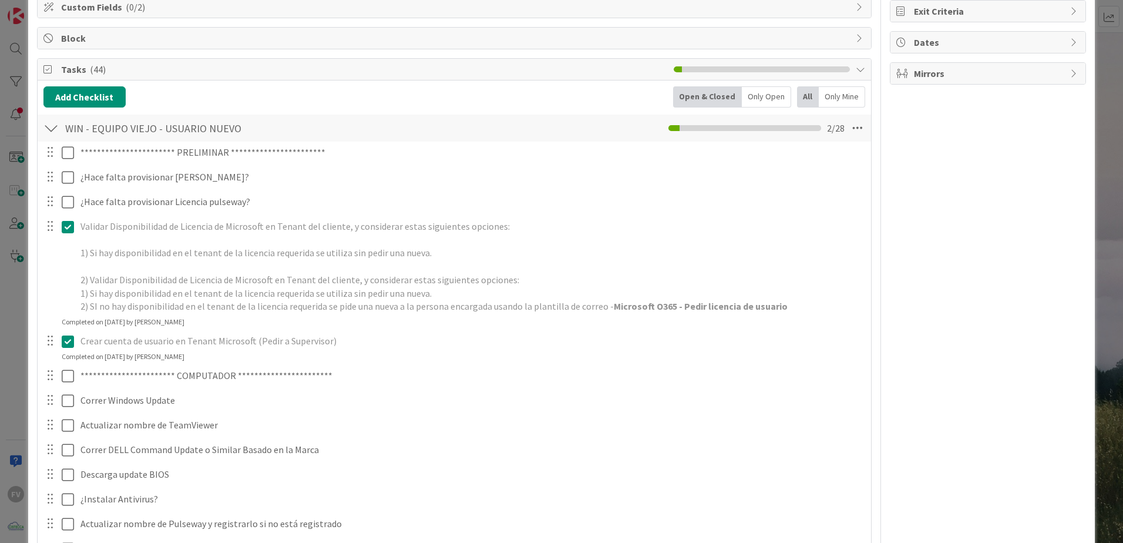
scroll to position [176, 0]
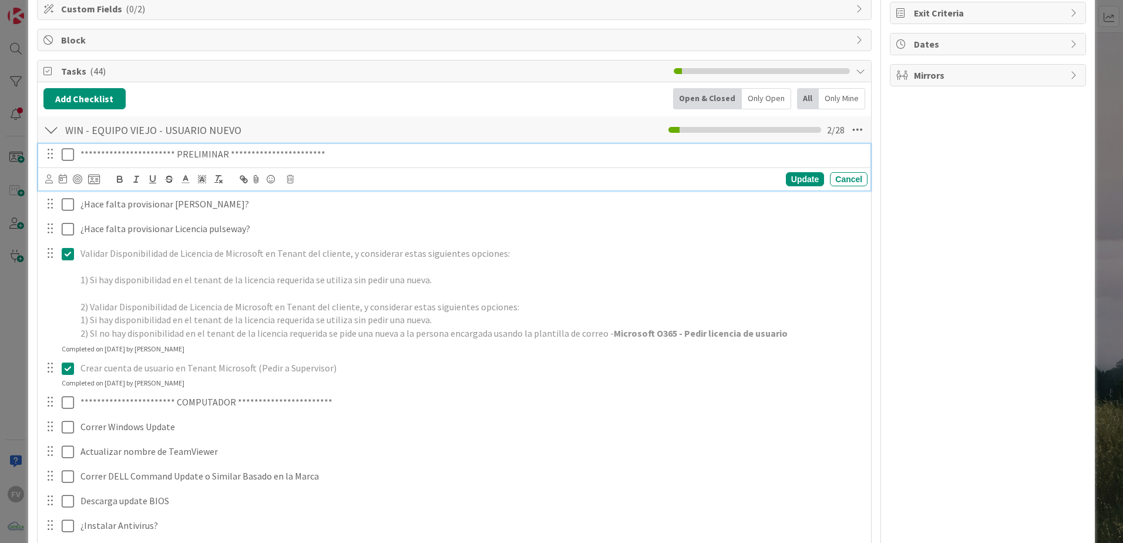
click at [63, 156] on icon at bounding box center [68, 154] width 12 height 14
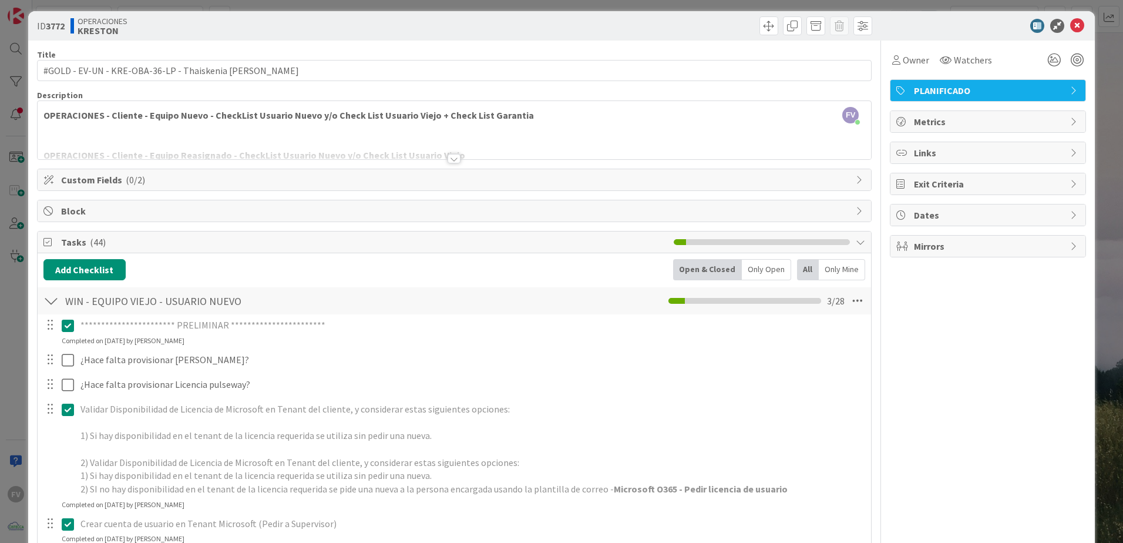
scroll to position [0, 0]
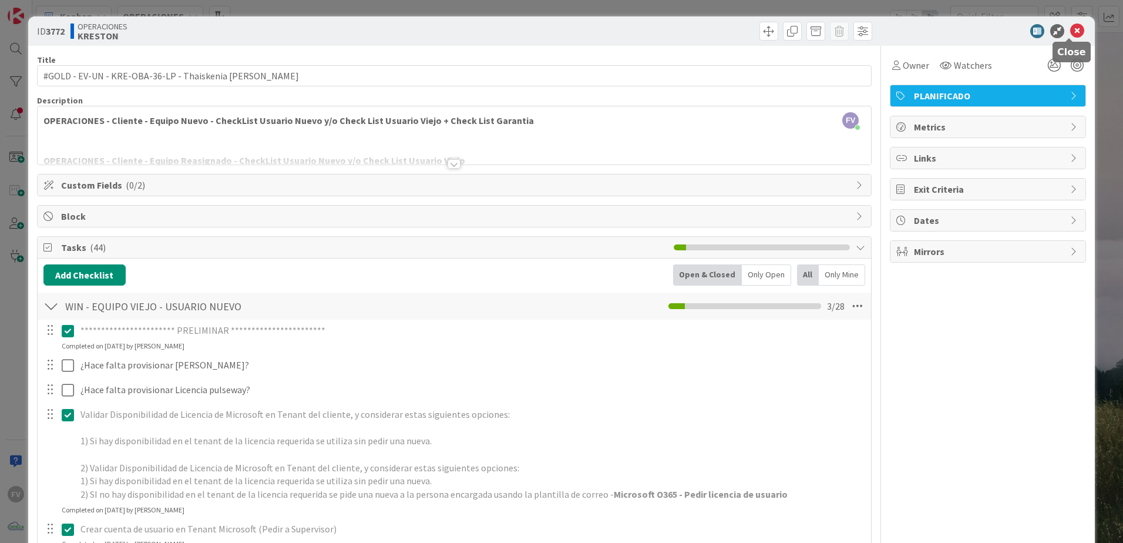
click at [554, 34] on icon at bounding box center [1077, 31] width 14 height 14
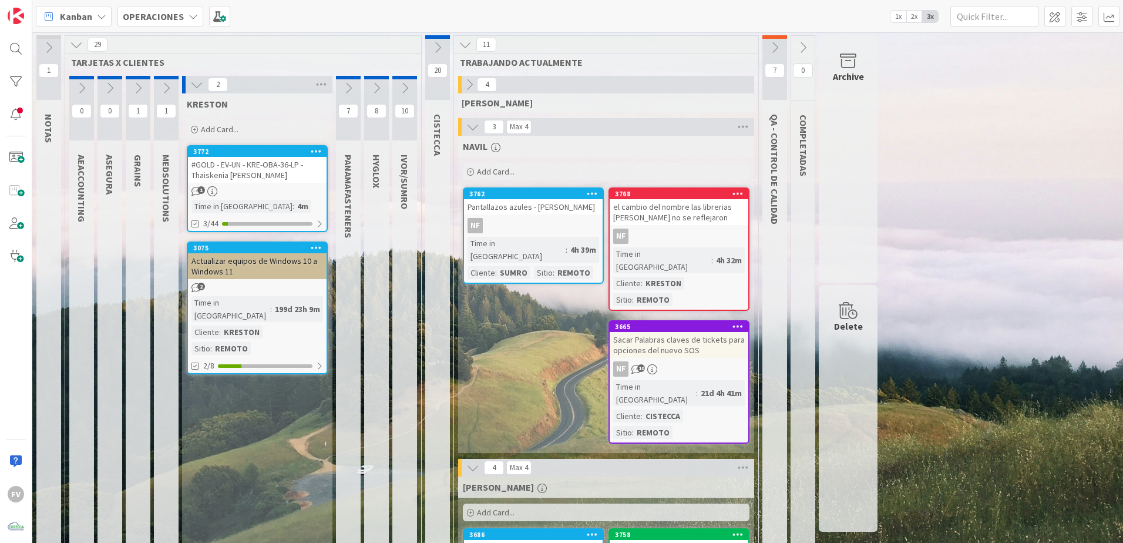
click at [199, 83] on icon at bounding box center [196, 84] width 13 height 13
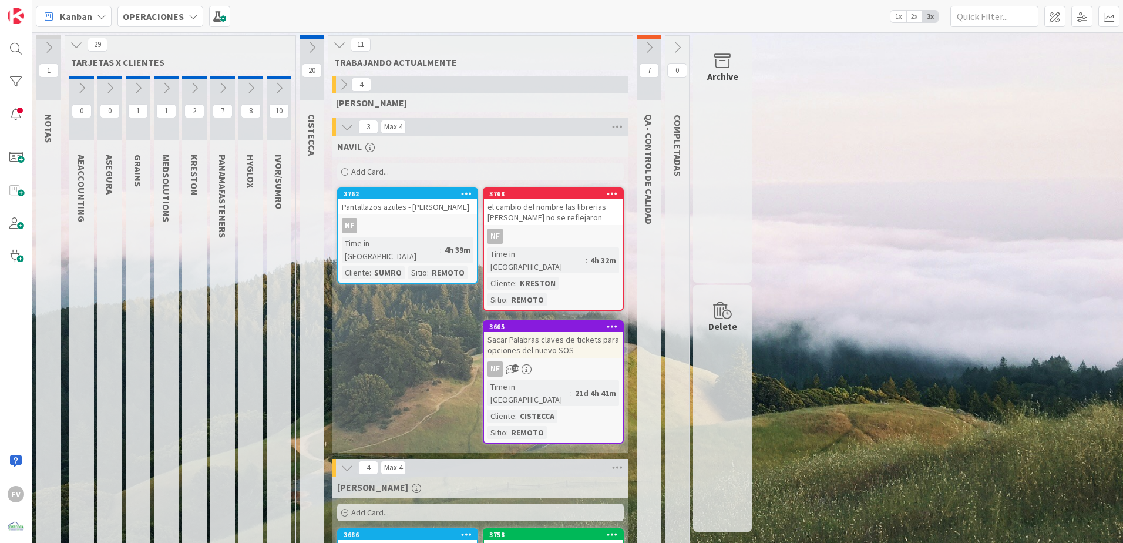
click at [301, 52] on button at bounding box center [312, 48] width 25 height 18
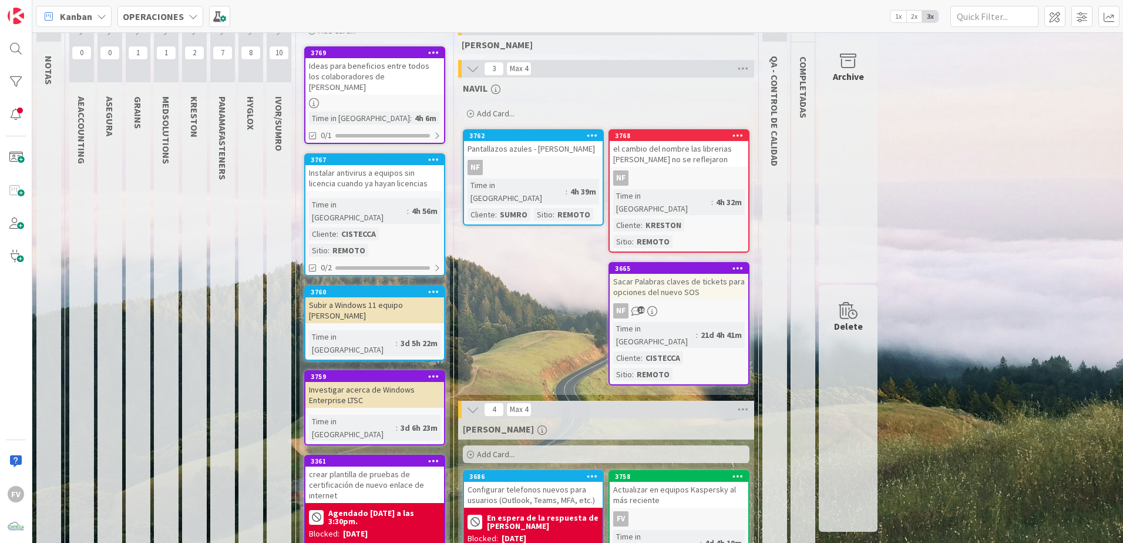
scroll to position [59, 0]
click at [430, 167] on div "Instalar antivirus a equipos sin licencia cuando ya hayan licencias" at bounding box center [374, 177] width 139 height 26
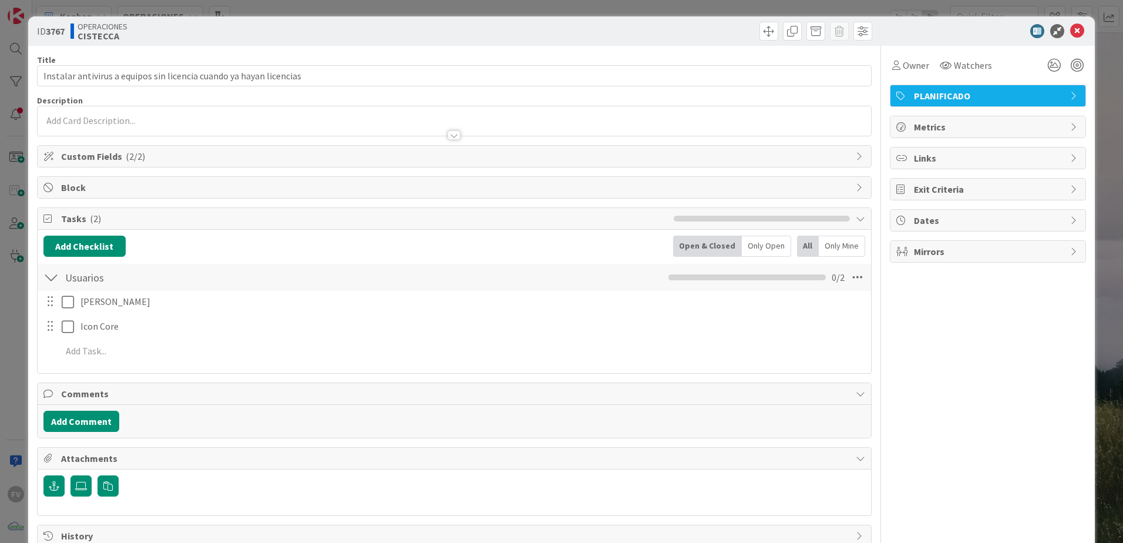
click at [349, 12] on div "ID 3767 OPERACIONES CISTECCA Title 67 / 128 Instalar antivirus a equipos sin li…" at bounding box center [561, 271] width 1123 height 543
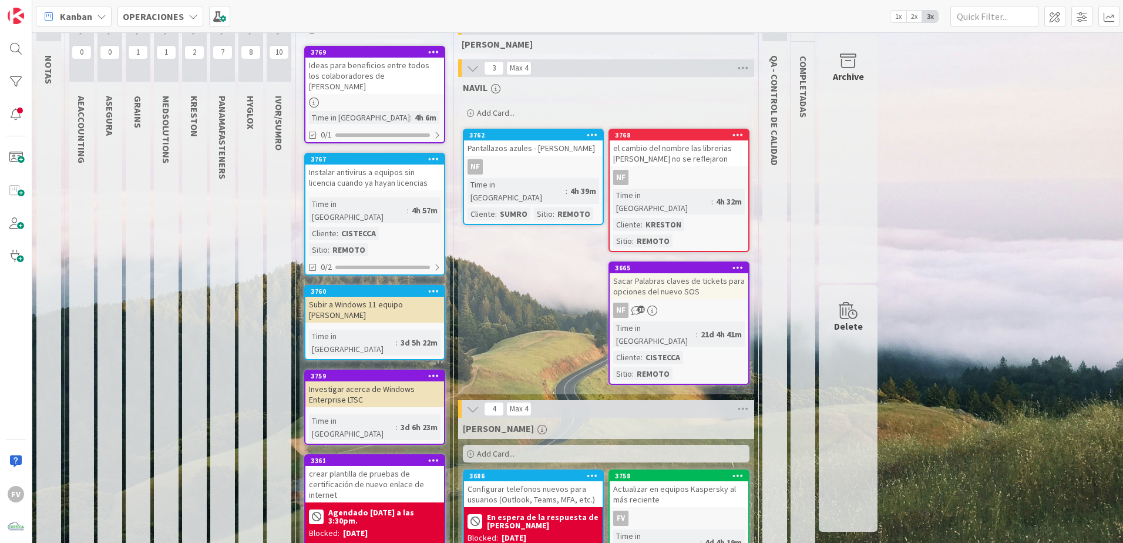
click at [381, 338] on div "crear plantilla de pruebas de certificación de nuevo enlace de internet" at bounding box center [374, 484] width 139 height 36
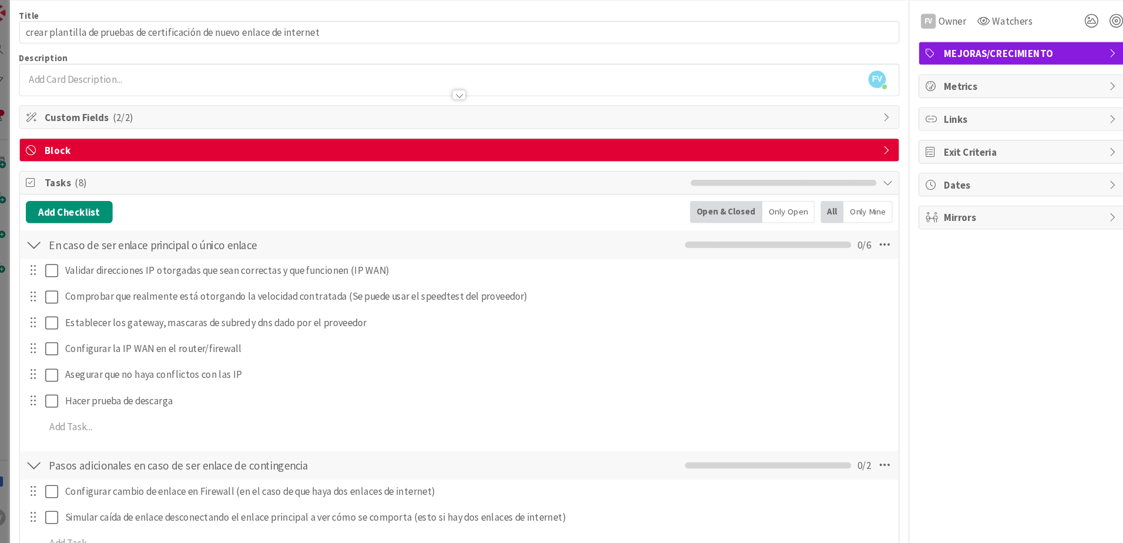
scroll to position [98, 0]
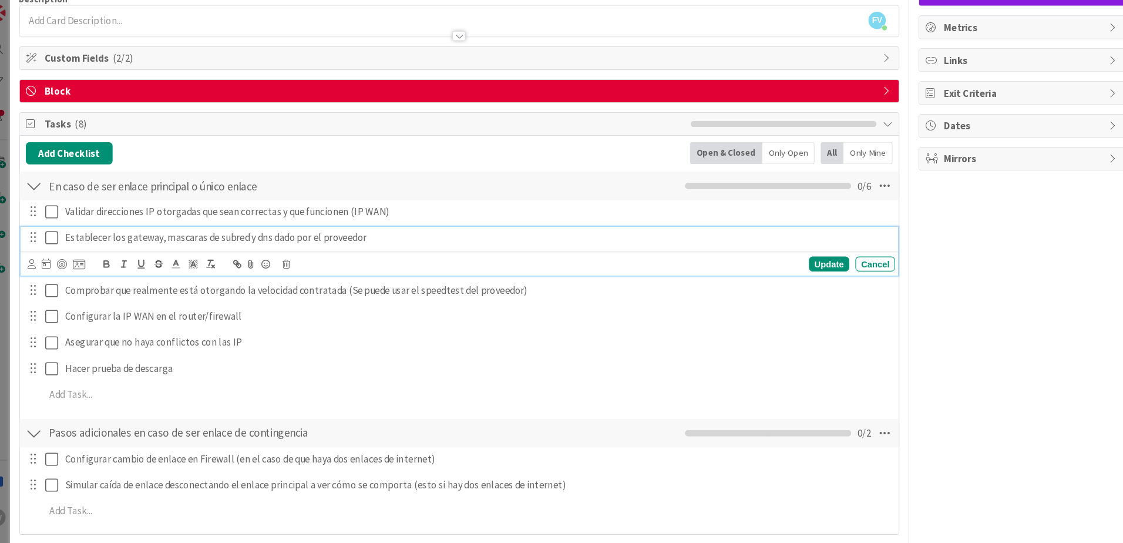
click at [78, 227] on div "Establecer los gateway, mascaras de subred y dns dado por el proveedor" at bounding box center [472, 229] width 792 height 21
drag, startPoint x: 363, startPoint y: 230, endPoint x: 396, endPoint y: 232, distance: 33.0
click at [396, 232] on p "Configurar directamente en la computadora con una tarjeta de 1 gigabyt stablece…" at bounding box center [471, 229] width 782 height 14
click at [554, 231] on p "Configurar directamente en la computadora con una tarjeta de 1 gigabyte los gat…" at bounding box center [471, 229] width 782 height 14
click at [554, 251] on div "Update" at bounding box center [805, 254] width 38 height 14
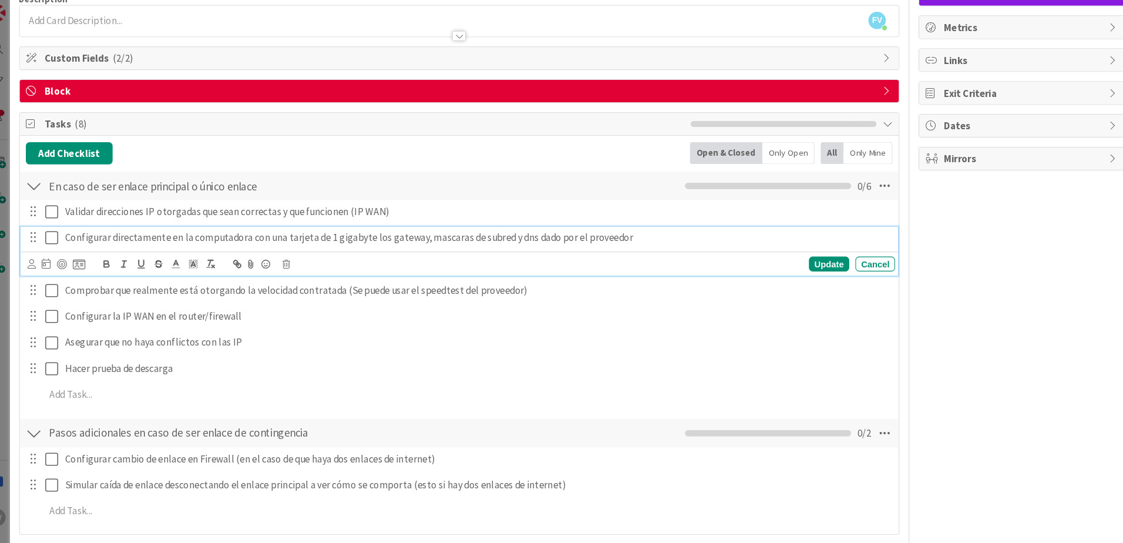
click at [360, 231] on p "Configurar directamente en la computadora con una tarjeta de 1 gigabyte los gat…" at bounding box center [471, 229] width 782 height 14
click at [554, 257] on div "Update" at bounding box center [805, 254] width 38 height 14
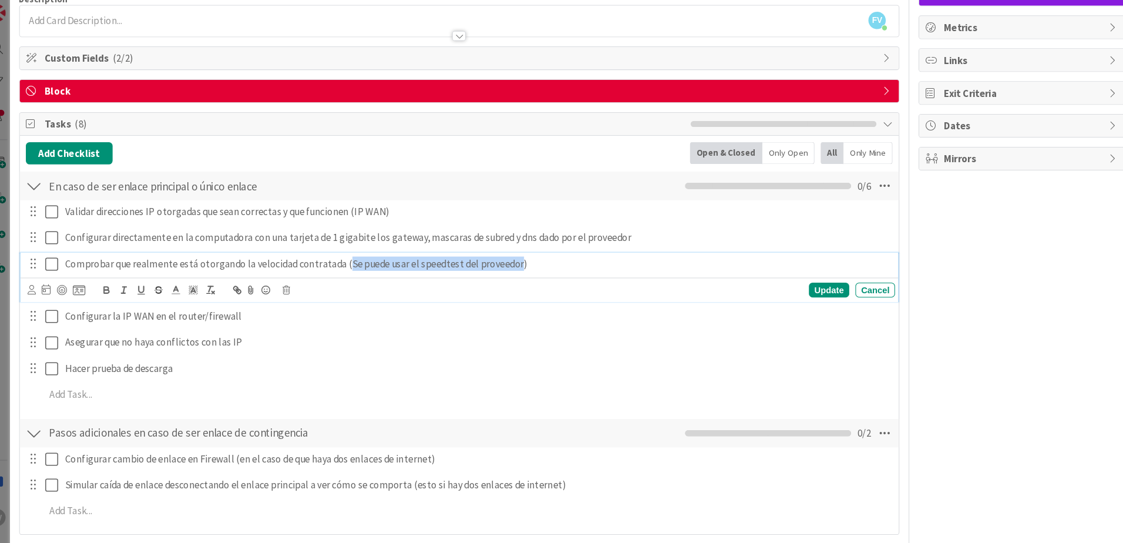
drag, startPoint x: 343, startPoint y: 256, endPoint x: 503, endPoint y: 264, distance: 160.6
click at [503, 264] on div "Comprobar que realmente está otorgando la velocidad contratada (Se puede usar e…" at bounding box center [454, 266] width 832 height 46
drag, startPoint x: 415, startPoint y: 250, endPoint x: 341, endPoint y: 253, distance: 74.1
click at [341, 253] on p "Comprobar que realmente está otorgando la velocidad contratada ()" at bounding box center [471, 254] width 782 height 14
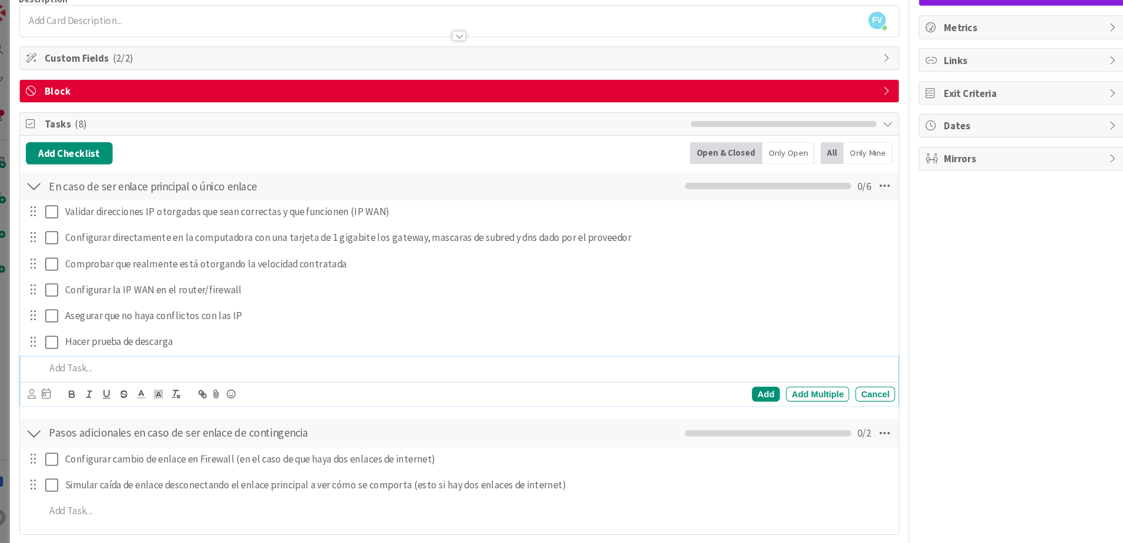
click at [107, 338] on p at bounding box center [462, 352] width 801 height 14
drag, startPoint x: 199, startPoint y: 355, endPoint x: 123, endPoint y: 354, distance: 75.8
click at [123, 338] on p "Comprobar con test Se puede usar el speedtest del proveedor" at bounding box center [462, 352] width 801 height 14
click at [554, 338] on div "Add" at bounding box center [745, 377] width 26 height 14
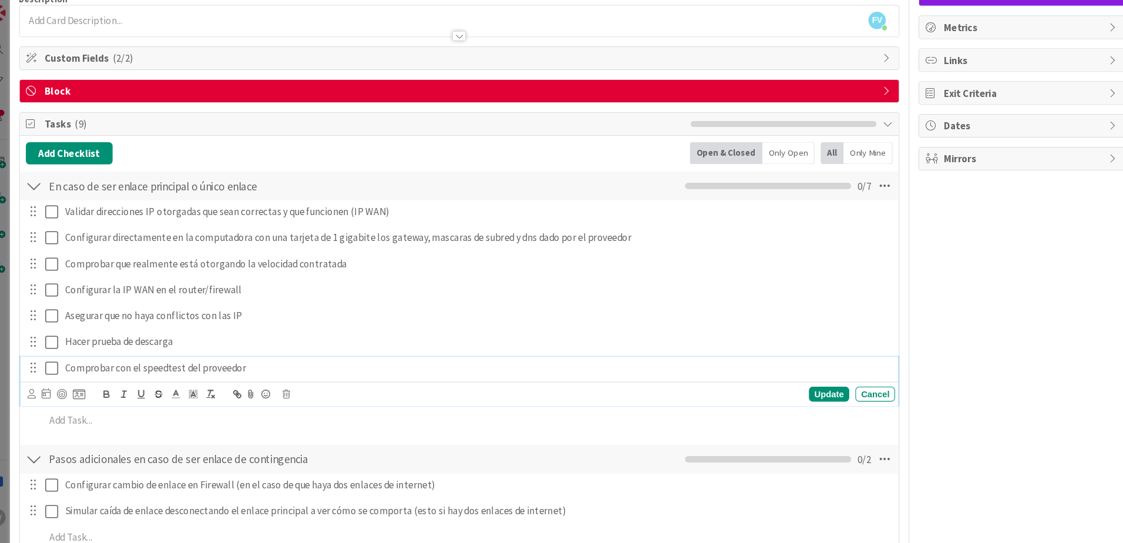
drag, startPoint x: 270, startPoint y: 347, endPoint x: 278, endPoint y: 353, distance: 10.1
click at [270, 338] on p "Comprobar con el speedtest del proveedor" at bounding box center [471, 352] width 782 height 14
drag, startPoint x: 285, startPoint y: 354, endPoint x: 193, endPoint y: 354, distance: 91.6
click at [193, 338] on p "Comprobar con el speedtest del proveedor" at bounding box center [471, 352] width 782 height 14
click at [554, 338] on div "Update" at bounding box center [805, 377] width 38 height 14
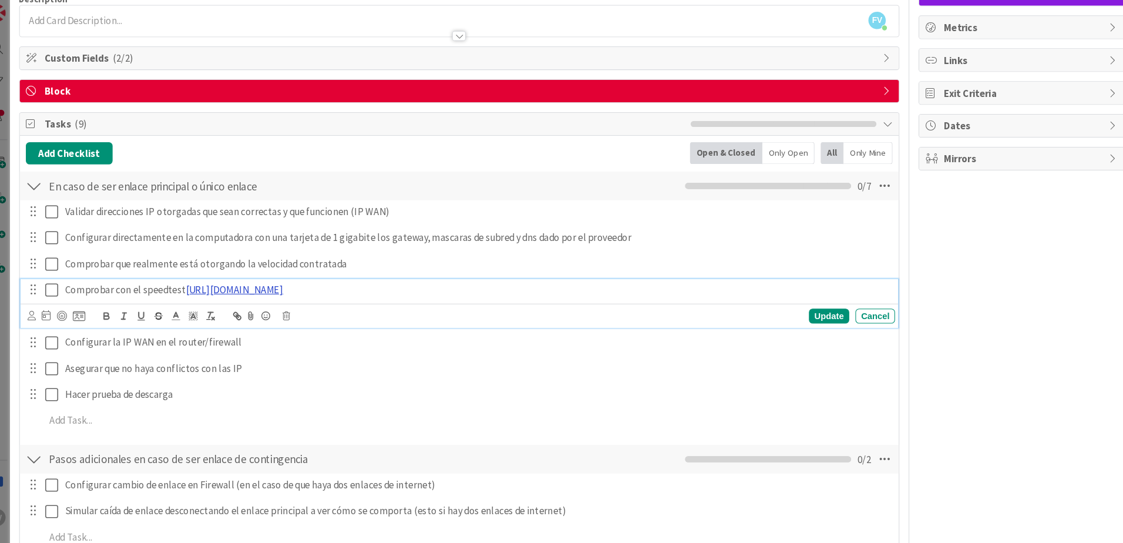
click at [219, 279] on link "[URL][DOMAIN_NAME]" at bounding box center [241, 278] width 92 height 12
click at [237, 302] on link "[URL][DOMAIN_NAME]" at bounding box center [229, 300] width 80 height 15
click at [336, 278] on p "Comprobar con el speedtest [URL][DOMAIN_NAME]" at bounding box center [471, 278] width 782 height 14
click at [273, 278] on p "Comprobar con el speedtest [URL][DOMAIN_NAME]" at bounding box center [471, 278] width 782 height 14
click at [250, 280] on link "[URL][DOMAIN_NAME]" at bounding box center [241, 278] width 92 height 12
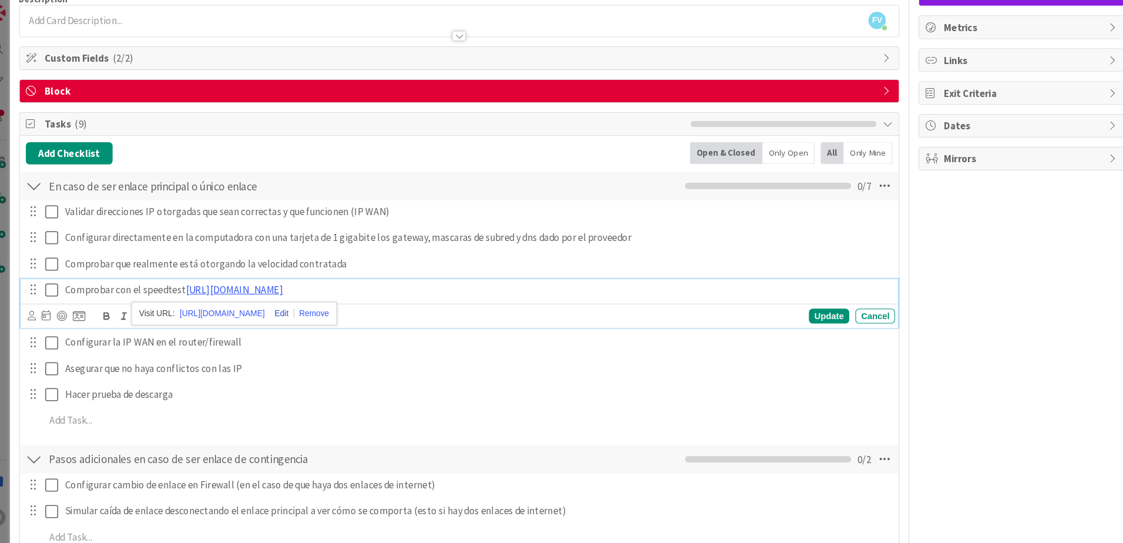
click at [270, 297] on link at bounding box center [284, 300] width 28 height 9
type input "[URL][DOMAIN_NAME]"
click at [348, 283] on p "Comprobar con el speedtest [URL][DOMAIN_NAME]" at bounding box center [471, 278] width 782 height 14
click at [262, 278] on link "[URL][DOMAIN_NAME]" at bounding box center [241, 278] width 92 height 12
click at [378, 285] on div "Comprobar con el speedtest [URL][DOMAIN_NAME]" at bounding box center [472, 278] width 792 height 21
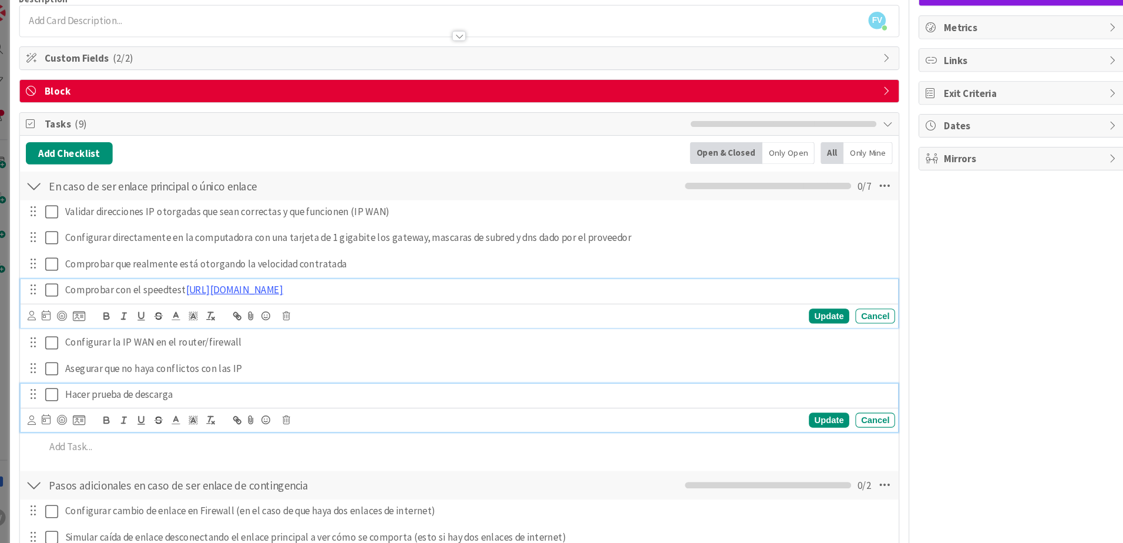
click at [220, 338] on p "Hacer prueba de descarga" at bounding box center [471, 378] width 782 height 14
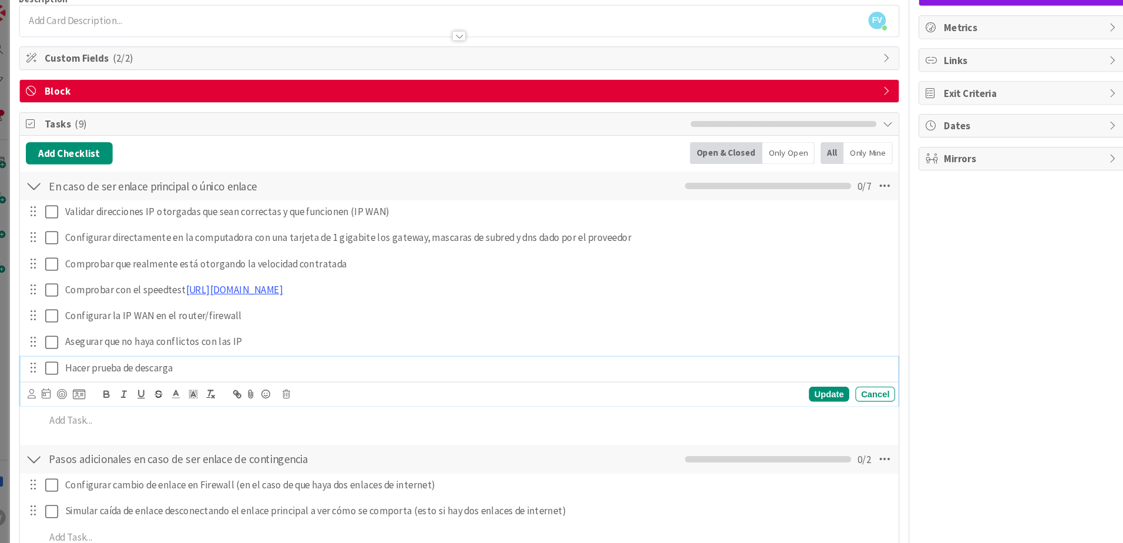
scroll to position [72, 0]
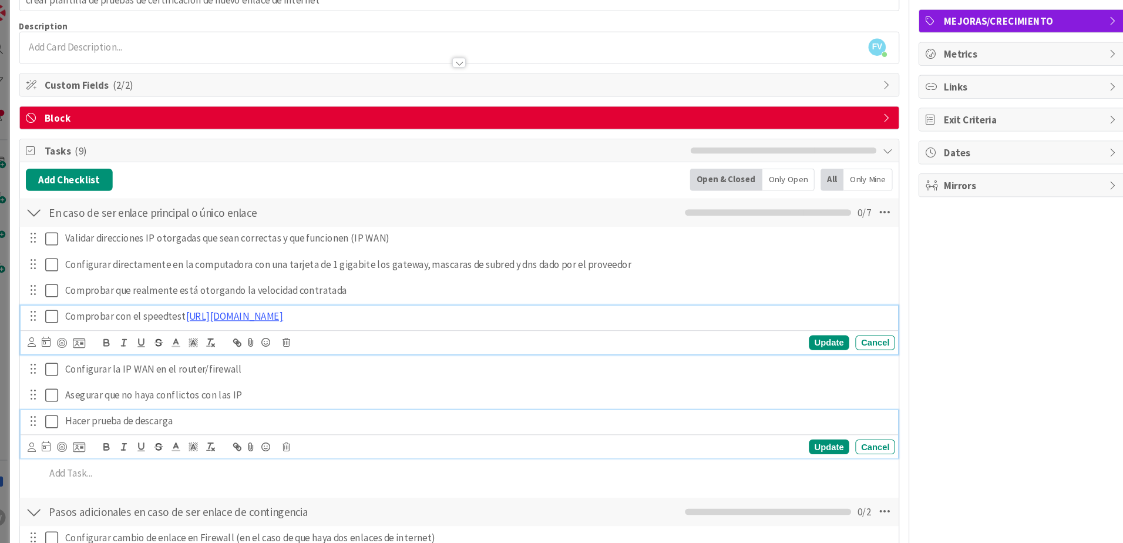
click at [280, 303] on div "Comprobar con el speedtest [URL][DOMAIN_NAME] [URL][DOMAIN_NAME] [URL][DOMAIN_N…" at bounding box center [454, 316] width 832 height 46
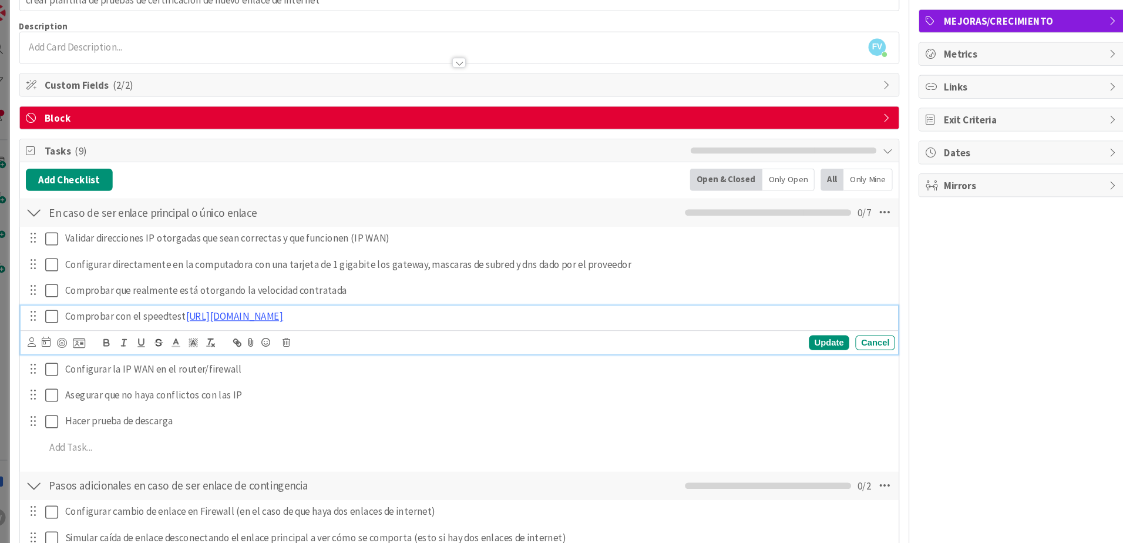
scroll to position [98, 0]
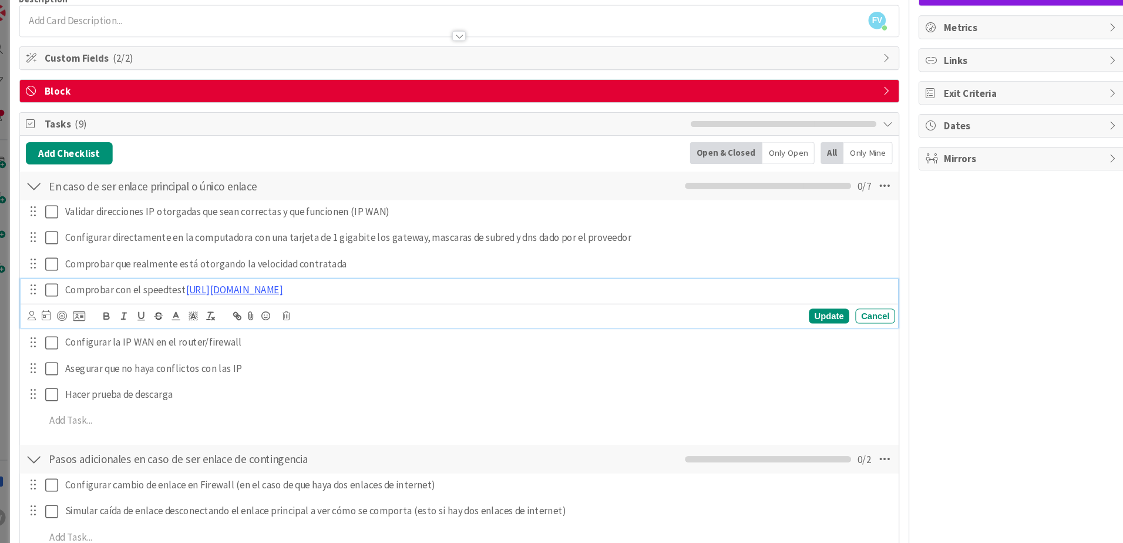
drag, startPoint x: 277, startPoint y: 279, endPoint x: 192, endPoint y: 271, distance: 85.6
click at [192, 271] on p "Comprobar con el speedtest [URL][DOMAIN_NAME]" at bounding box center [471, 278] width 782 height 14
drag, startPoint x: 237, startPoint y: 274, endPoint x: 191, endPoint y: 275, distance: 46.4
click at [191, 275] on p "Comprobar con el speedtest [DOMAIN_NAME]" at bounding box center [471, 278] width 782 height 14
drag, startPoint x: 193, startPoint y: 276, endPoint x: 230, endPoint y: 276, distance: 37.0
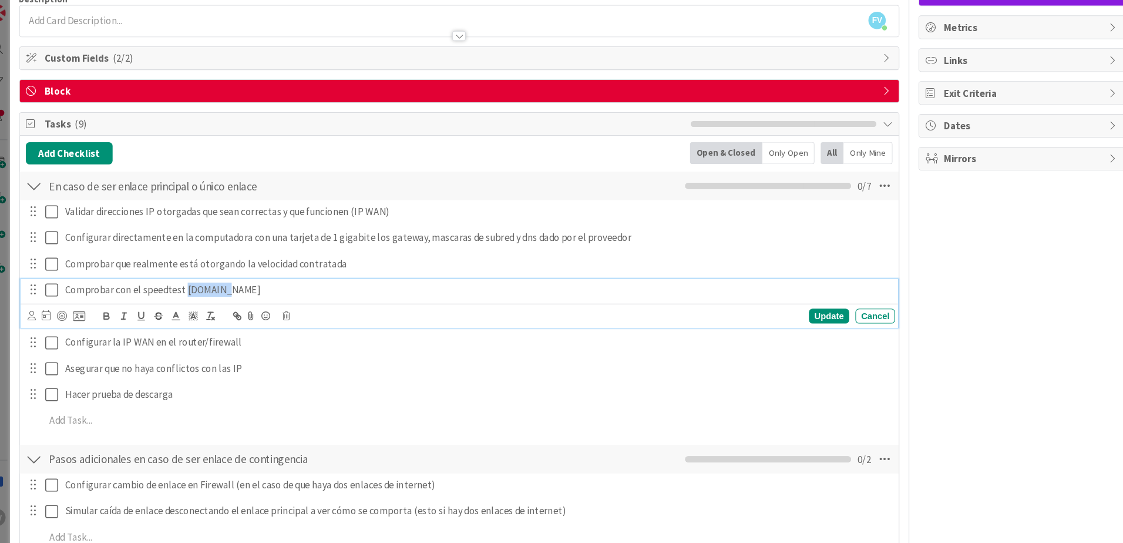
click at [230, 276] on p "Comprobar con el speedtest [DOMAIN_NAME]" at bounding box center [471, 278] width 782 height 14
click at [220, 278] on p "Comprobar con el speedtest [DOMAIN_NAME]" at bounding box center [471, 278] width 782 height 14
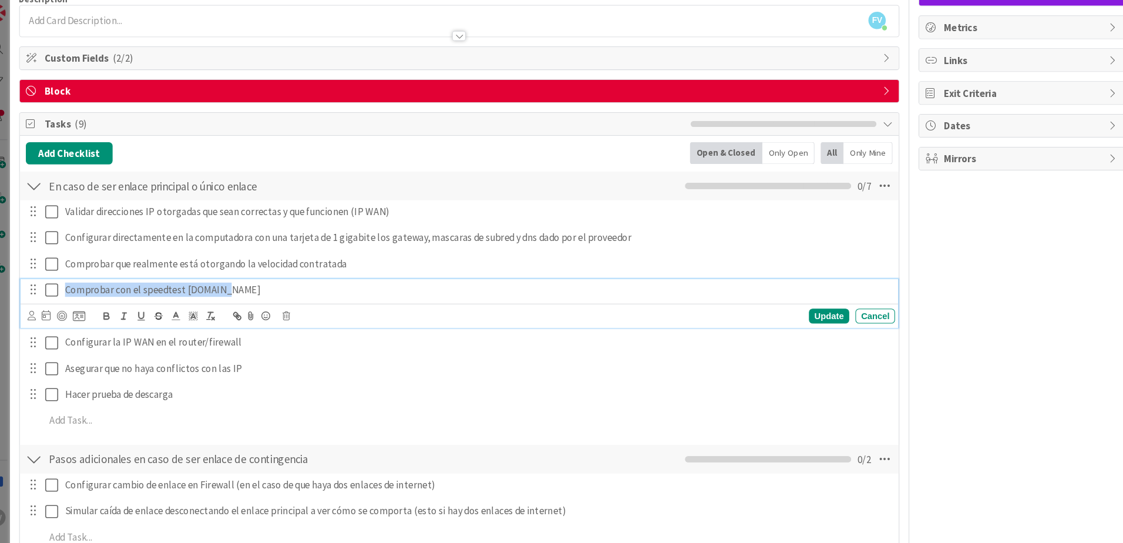
click at [239, 277] on p "Comprobar con el speedtest [DOMAIN_NAME]" at bounding box center [471, 278] width 782 height 14
drag, startPoint x: 234, startPoint y: 277, endPoint x: 192, endPoint y: 273, distance: 42.5
click at [192, 273] on p "Comprobar con el speedtest [DOMAIN_NAME]" at bounding box center [471, 278] width 782 height 14
click at [255, 280] on p "Comprobar con el speedtest [DOMAIN_NAME]" at bounding box center [471, 278] width 782 height 14
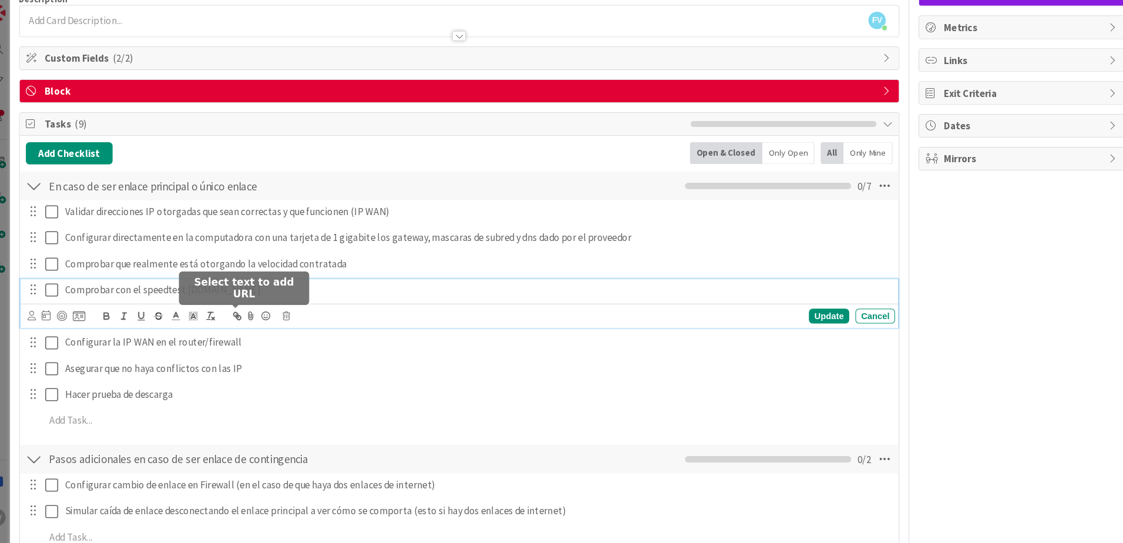
click at [241, 302] on icon "button" at bounding box center [242, 302] width 4 height 4
click at [245, 303] on icon "button" at bounding box center [244, 303] width 11 height 11
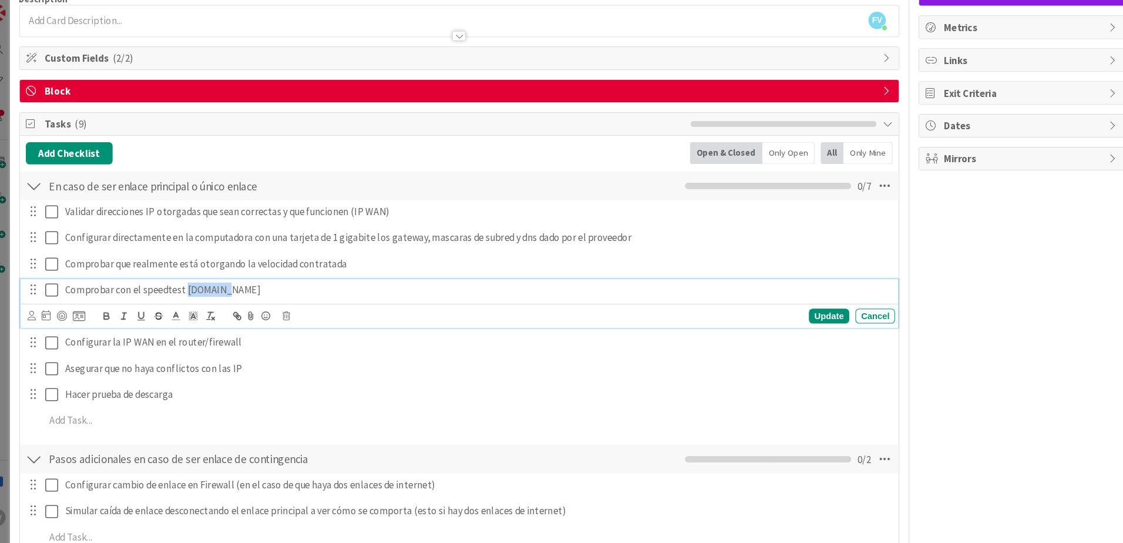
drag, startPoint x: 230, startPoint y: 280, endPoint x: 193, endPoint y: 278, distance: 37.1
click at [193, 278] on p "Comprobar con el speedtest [DOMAIN_NAME]" at bounding box center [471, 278] width 782 height 14
click at [244, 308] on icon "button" at bounding box center [244, 303] width 11 height 11
paste input "[URL][DOMAIN_NAME]"
type input "[URL][DOMAIN_NAME]"
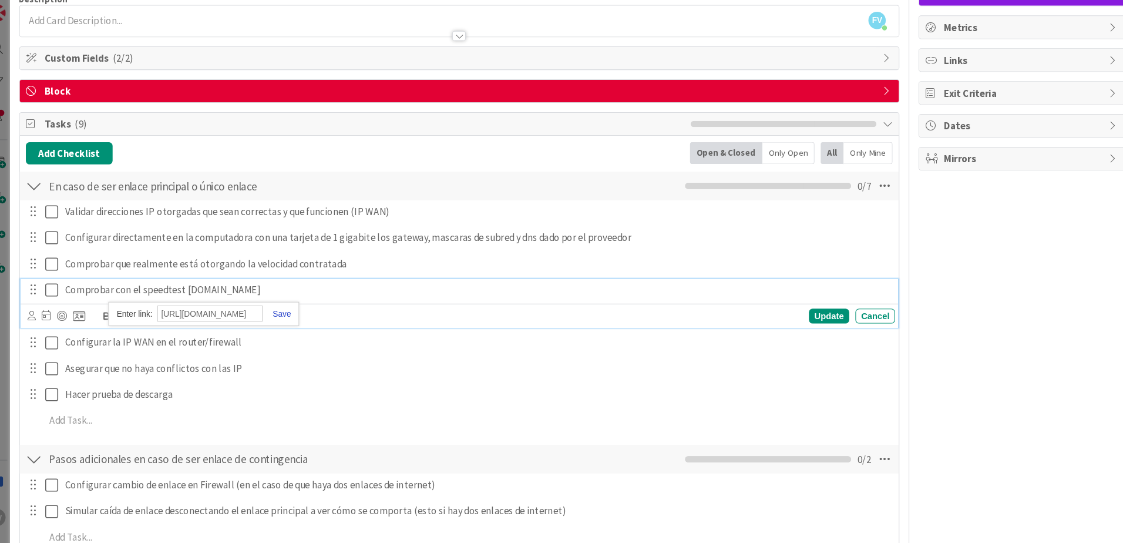
click at [279, 299] on link at bounding box center [281, 301] width 27 height 9
click at [554, 304] on div "Update" at bounding box center [805, 303] width 38 height 14
click at [209, 280] on link "[DOMAIN_NAME]" at bounding box center [229, 278] width 69 height 12
click at [382, 280] on p "Comprobar con el speedtest [DOMAIN_NAME]" at bounding box center [471, 278] width 782 height 14
click at [554, 300] on div "Update" at bounding box center [805, 303] width 38 height 14
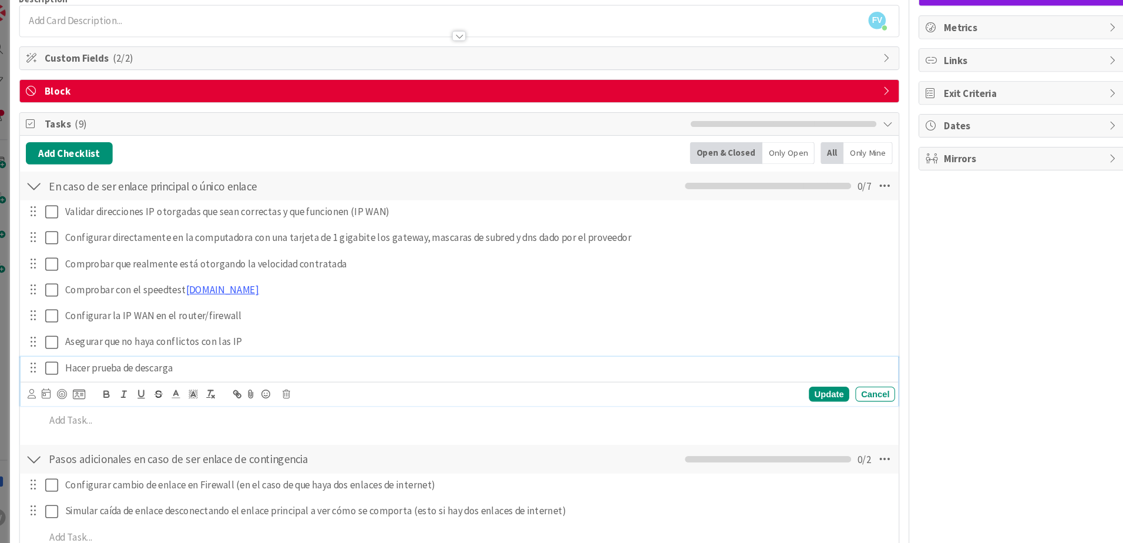
click at [190, 338] on p "Hacer prueba de descarga" at bounding box center [471, 352] width 782 height 14
click at [248, 338] on p "Hacer prueba de descarga" at bounding box center [471, 352] width 782 height 14
click at [244, 338] on p "Hacer prueba de descarga en este link [PERSON_NAME] y probar con 1GB y 10GB y v…" at bounding box center [471, 352] width 782 height 14
drag, startPoint x: 231, startPoint y: 353, endPoint x: 263, endPoint y: 361, distance: 32.6
click at [266, 338] on p "Hacer prueba de descarga en este link [PERSON_NAME] y probar con 1GB y 10GB y v…" at bounding box center [471, 352] width 782 height 14
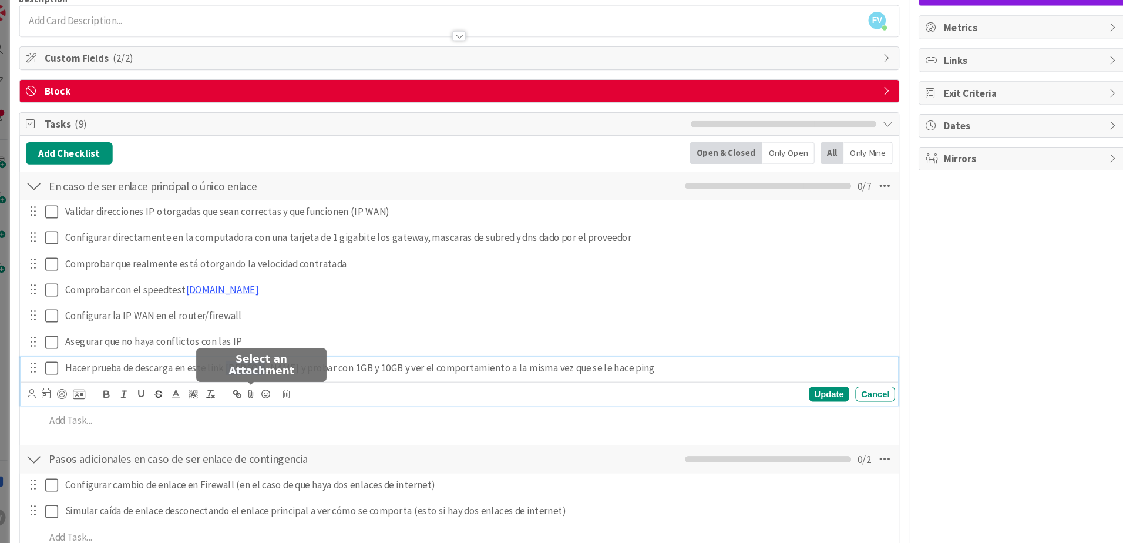
click at [258, 338] on icon at bounding box center [257, 377] width 14 height 16
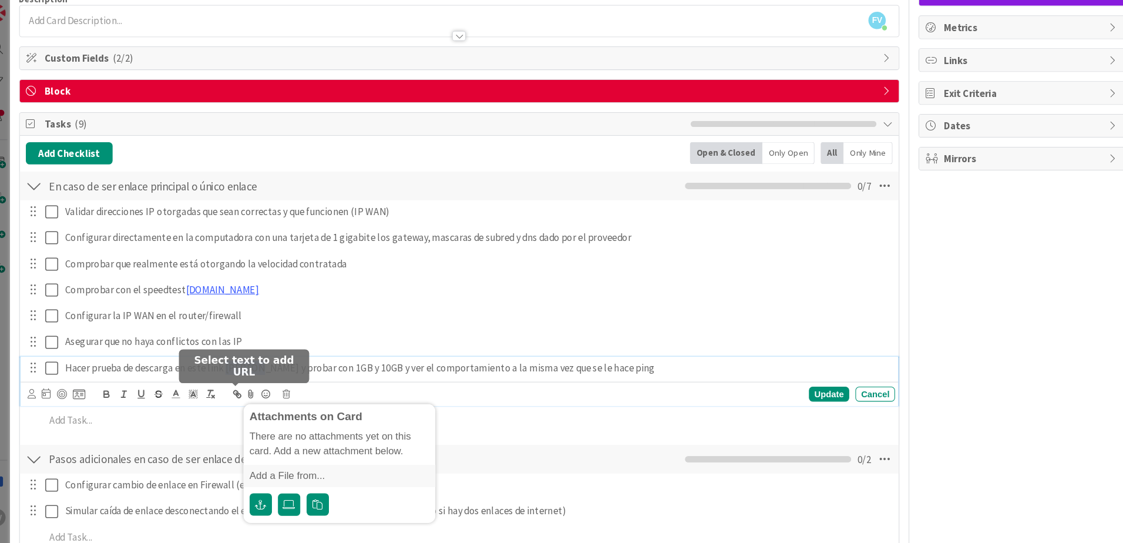
click at [241, 338] on icon "button" at bounding box center [244, 377] width 11 height 11
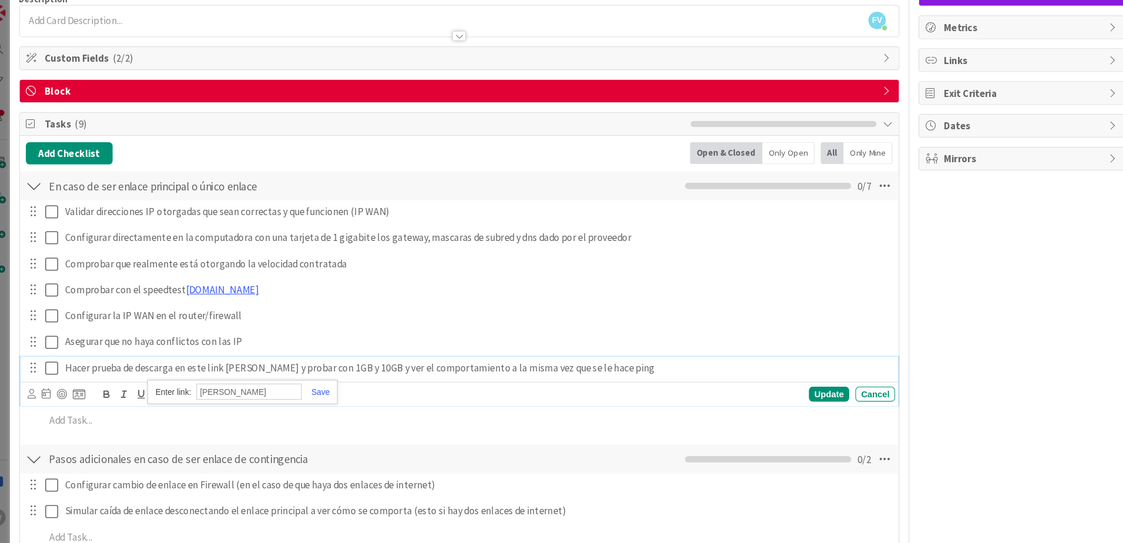
paste input "[URL][DOMAIN_NAME][PERSON_NAME]"
type input "[URL][DOMAIN_NAME][PERSON_NAME]"
click at [321, 338] on link at bounding box center [318, 375] width 27 height 9
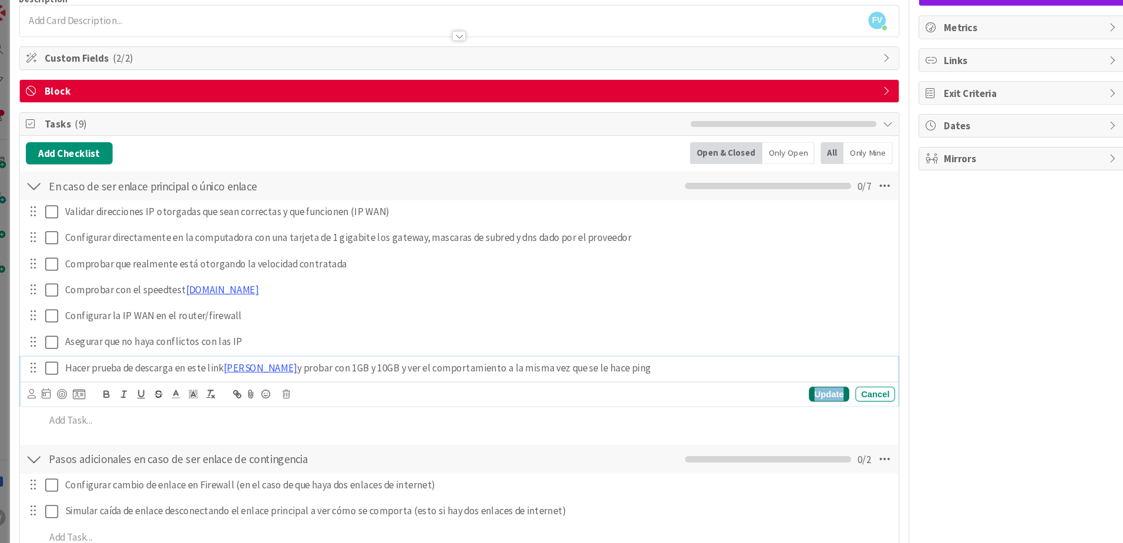
click at [554, 338] on div "Update" at bounding box center [805, 377] width 38 height 14
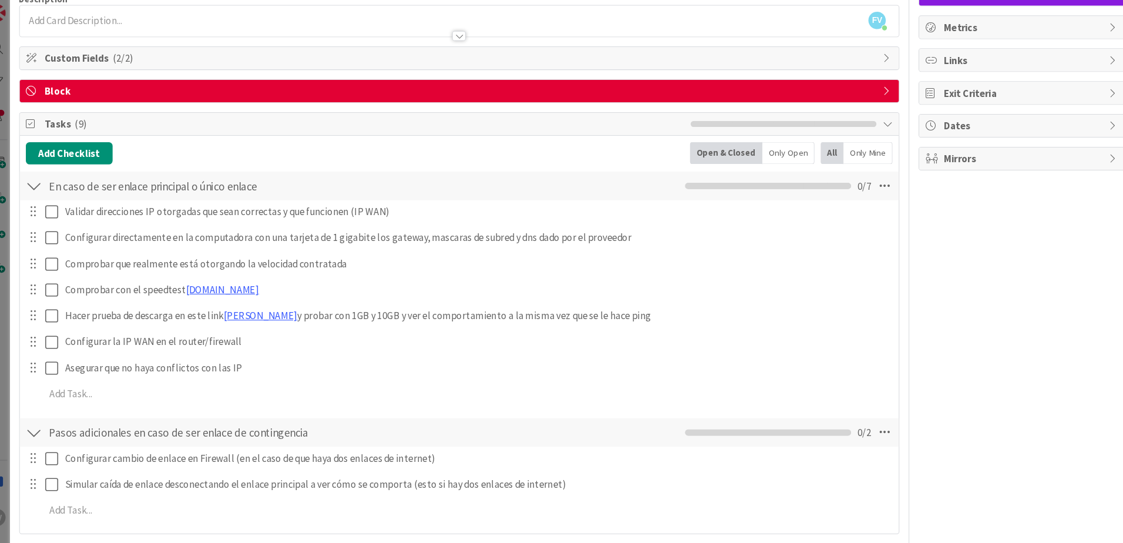
click at [554, 338] on div "FV Owner Watchers MEJORAS/CRECIMIENTO Metrics Links Exit Criteria Dates Mirrors" at bounding box center [988, 315] width 196 height 735
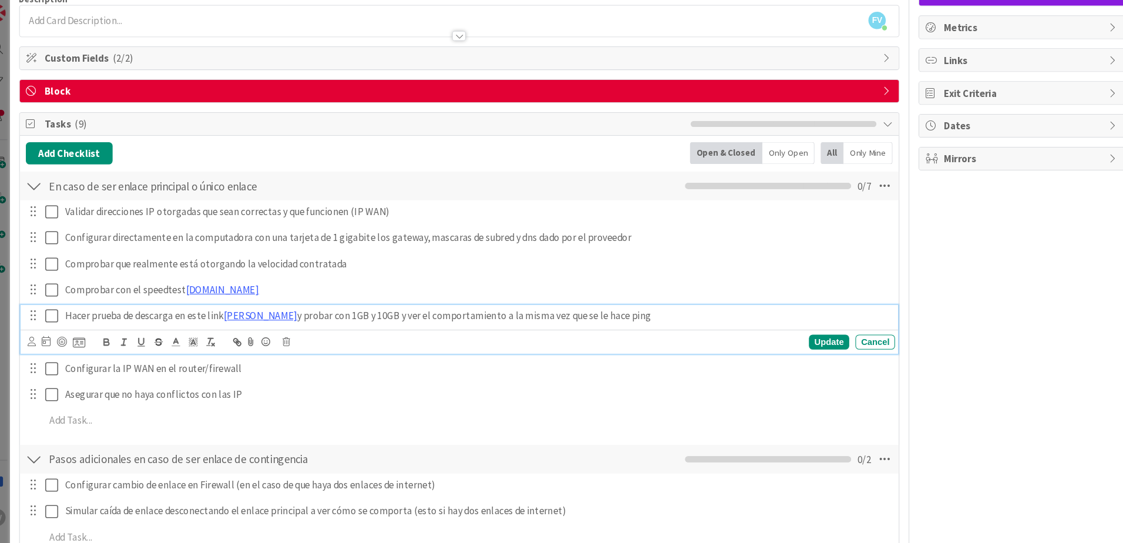
click at [307, 304] on p "Hacer prueba de descarga en este link [PERSON_NAME] y probar con 1GB y 10GB y v…" at bounding box center [471, 303] width 782 height 14
click at [318, 310] on div "Hacer prueba de descarga en este link [PERSON_NAME] y probar con 1GB y 10GB y v…" at bounding box center [472, 303] width 792 height 21
click at [408, 305] on p "Hacer prueba de descarga en este link [PERSON_NAME] y probar descargando 1GB y …" at bounding box center [471, 303] width 782 height 14
click at [459, 307] on p "Hacer prueba de descarga en este link [PERSON_NAME] y probar descargando 1GB y …" at bounding box center [471, 303] width 782 height 14
click at [463, 306] on p "Hacer prueba de descarga en este link [PERSON_NAME] y probar descargando 1GB y …" at bounding box center [471, 303] width 782 height 14
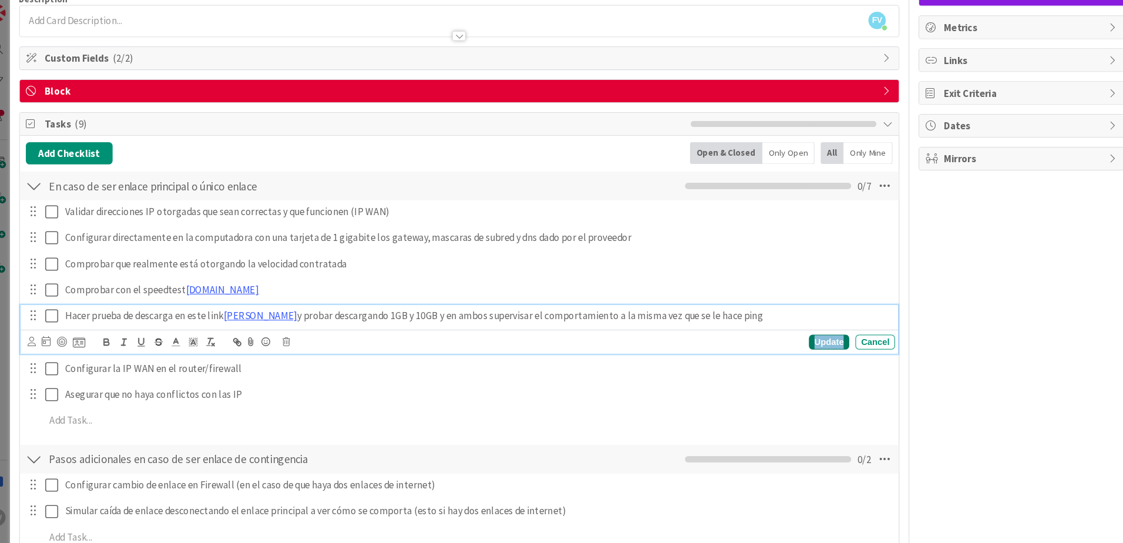
click at [554, 331] on div "Update" at bounding box center [805, 328] width 38 height 14
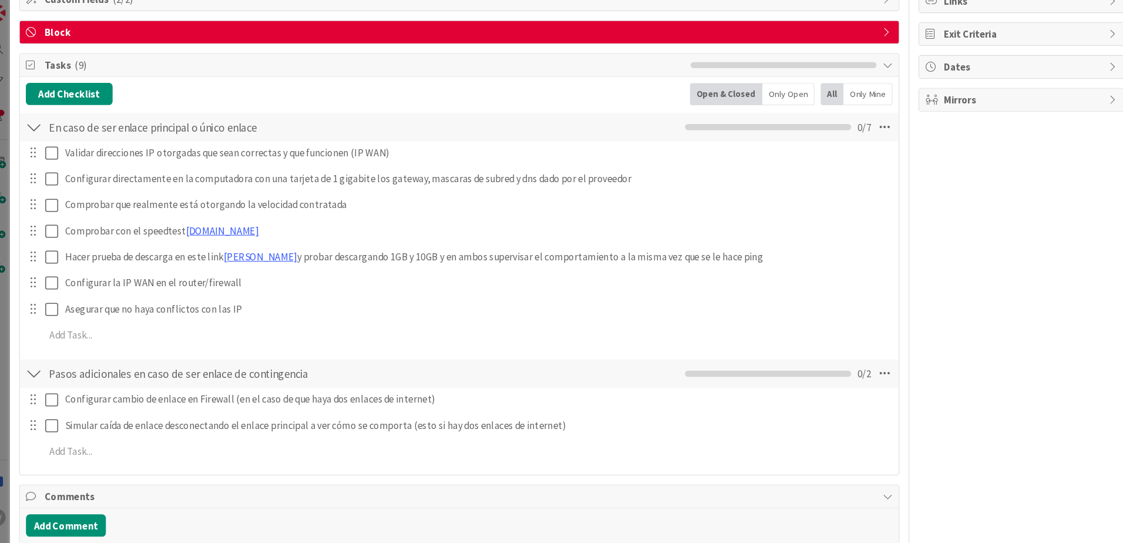
scroll to position [96, 0]
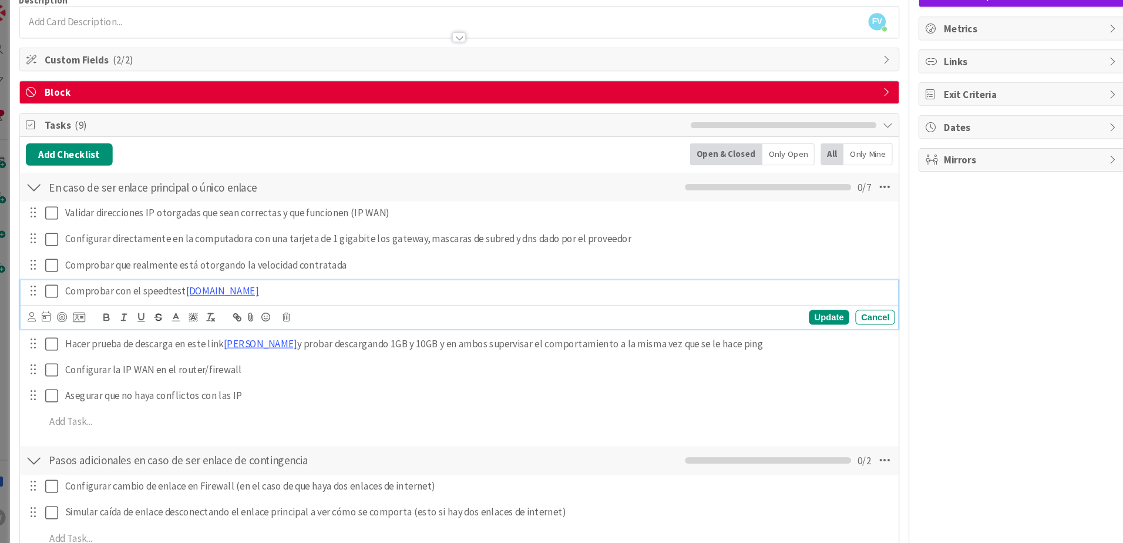
click at [240, 277] on p "Comprobar con el speedtest [DOMAIN_NAME]" at bounding box center [471, 280] width 782 height 14
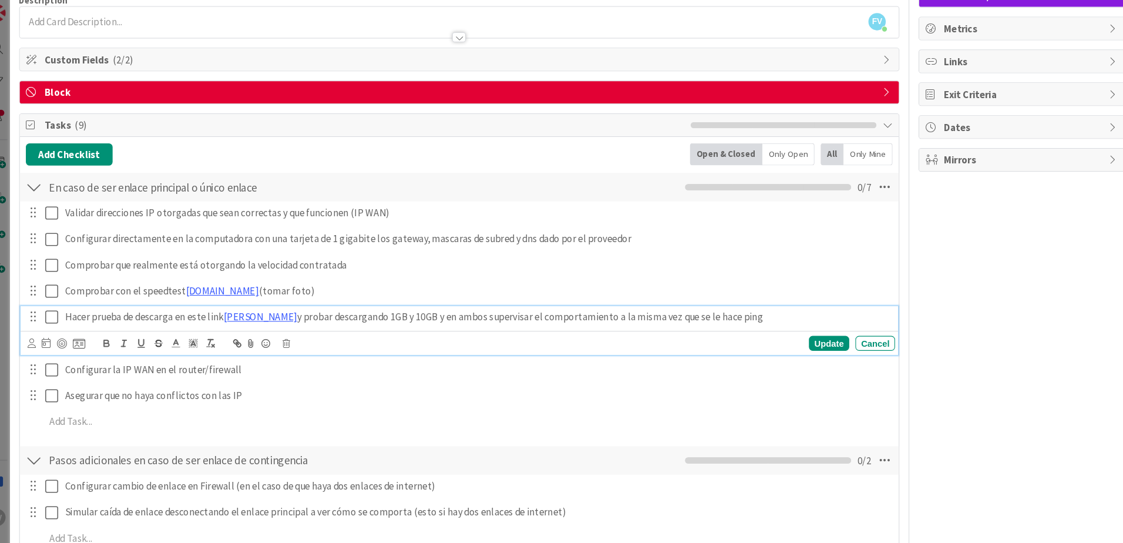
click at [554, 297] on p "Hacer prueba de descarga en este link [PERSON_NAME] y probar descargando 1GB y …" at bounding box center [471, 304] width 782 height 14
click at [554, 304] on p "Hacer prueba de descarga en este link [PERSON_NAME] y probar descargando 1GB y …" at bounding box center [471, 304] width 782 height 14
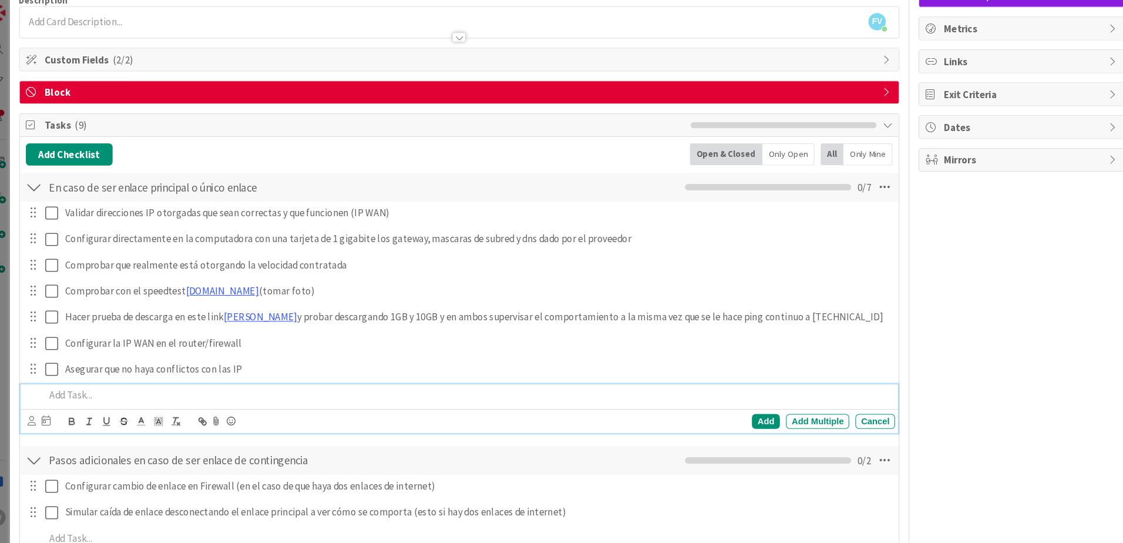
click at [131, 338] on p at bounding box center [462, 378] width 801 height 14
click at [65, 338] on p "¿Se entregó el ancho [PERSON_NAME]" at bounding box center [462, 378] width 801 height 14
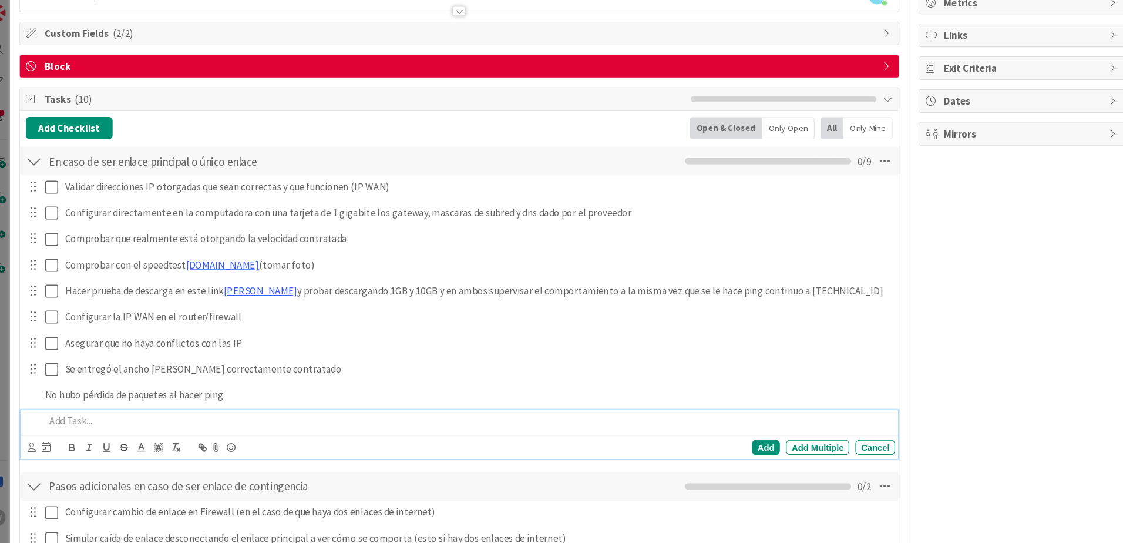
scroll to position [146, 0]
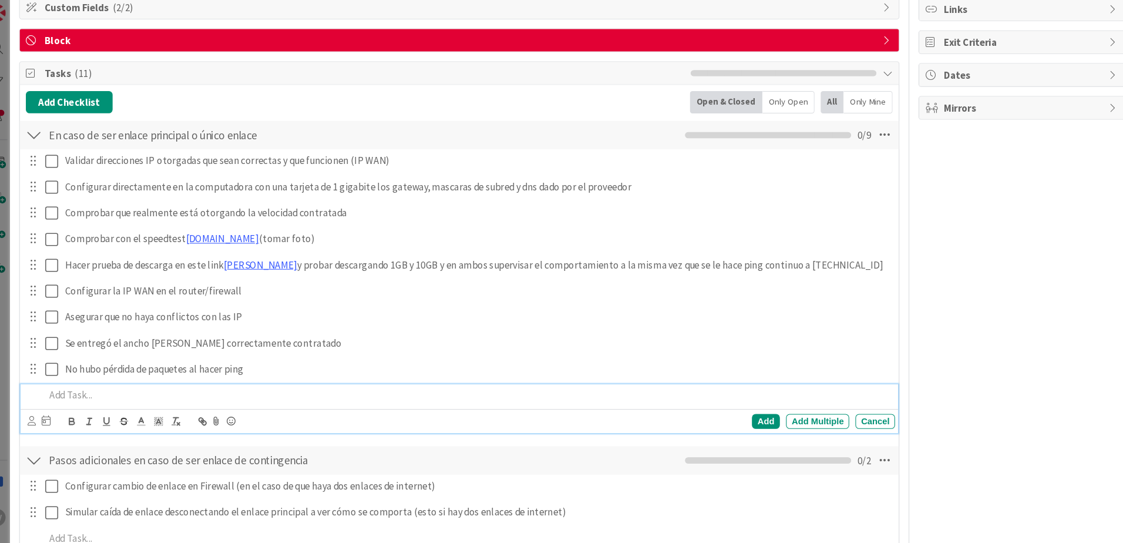
click at [554, 338] on div "FV Owner Watchers MEJORAS/CRECIMIENTO Metrics Links Exit Criteria Dates Mirrors" at bounding box center [988, 305] width 196 height 810
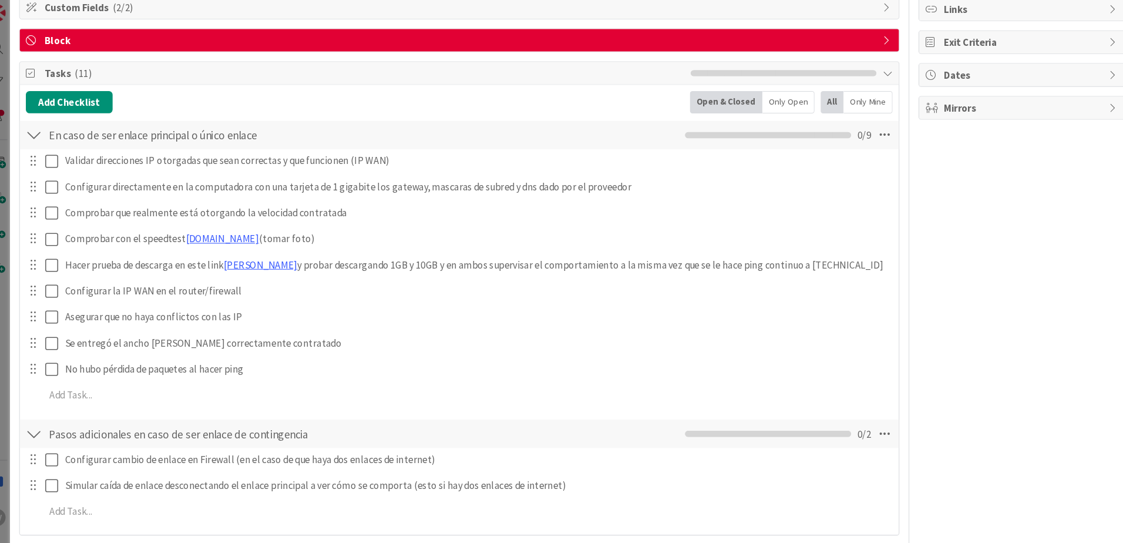
click at [554, 336] on div "FV Owner Watchers MEJORAS/CRECIMIENTO Metrics Links Exit Criteria Dates Mirrors" at bounding box center [988, 292] width 196 height 784
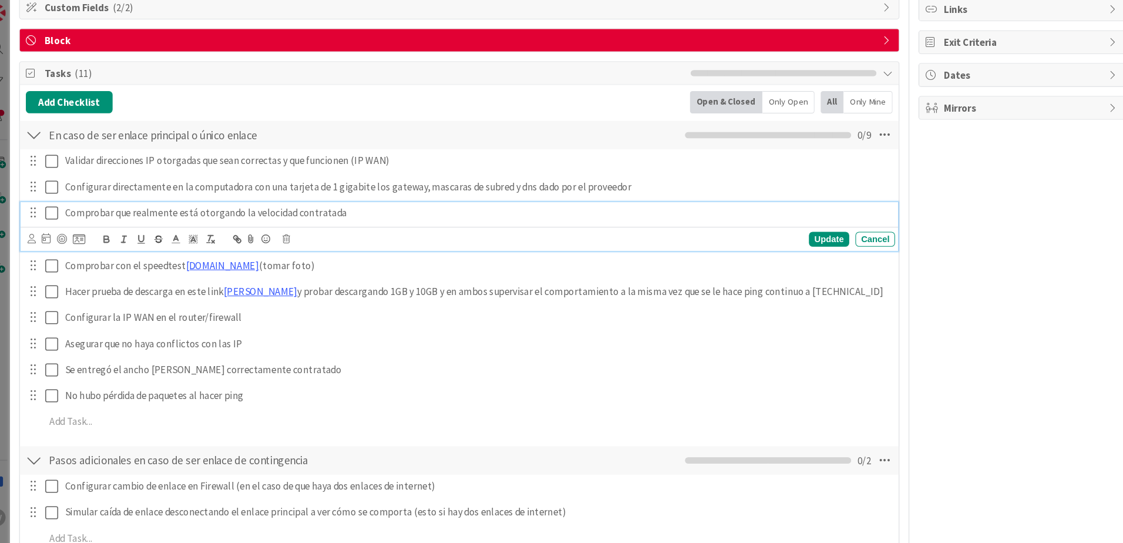
click at [387, 202] on p "Comprobar que realmente está otorgando la velocidad contratada" at bounding box center [471, 206] width 782 height 14
click at [291, 230] on icon at bounding box center [290, 230] width 7 height 8
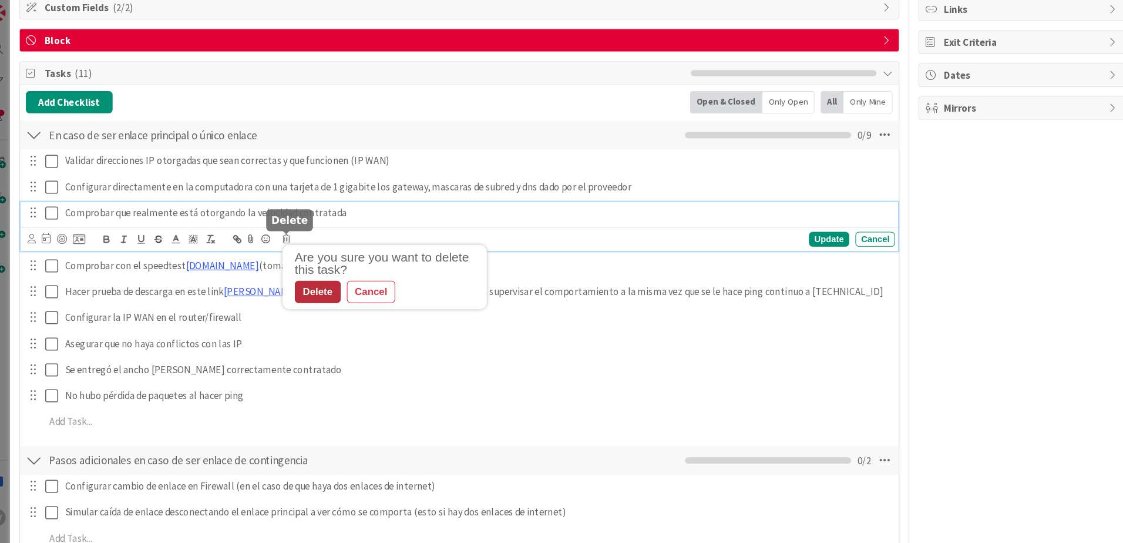
click at [326, 280] on div "Delete" at bounding box center [319, 280] width 43 height 21
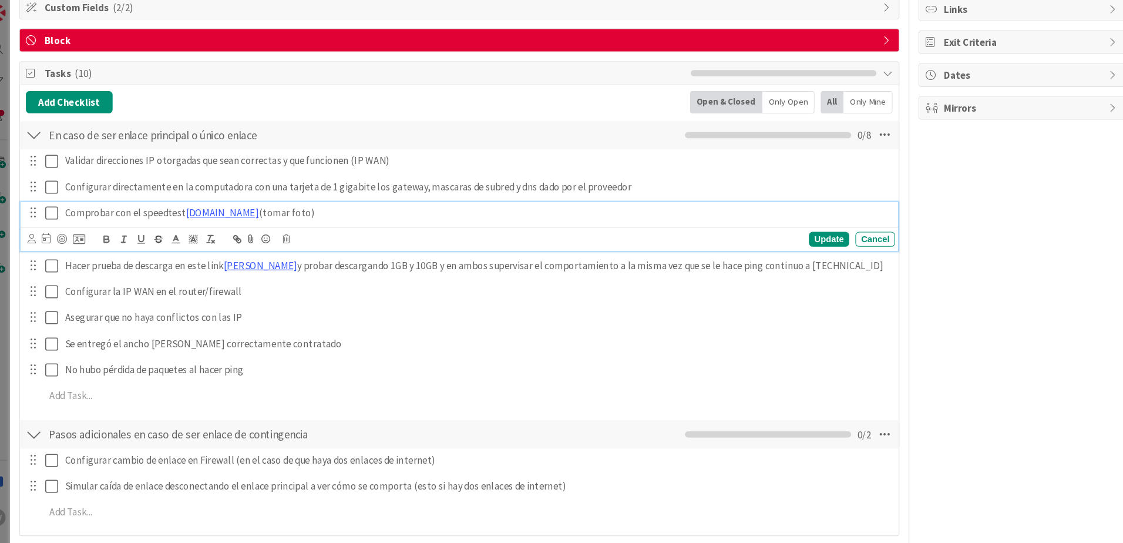
click at [340, 195] on div "Comprobar con el speedtest [DOMAIN_NAME] (tomar foto)" at bounding box center [472, 205] width 792 height 21
click at [554, 207] on div "FV Owner Watchers MEJORAS/CRECIMIENTO Metrics Links Exit Criteria Dates Mirrors" at bounding box center [988, 292] width 196 height 785
click at [554, 208] on p "Comprobar con el speedtest [DOMAIN_NAME] (tomar foto)" at bounding box center [471, 206] width 782 height 14
click at [554, 226] on div "Update" at bounding box center [805, 230] width 38 height 14
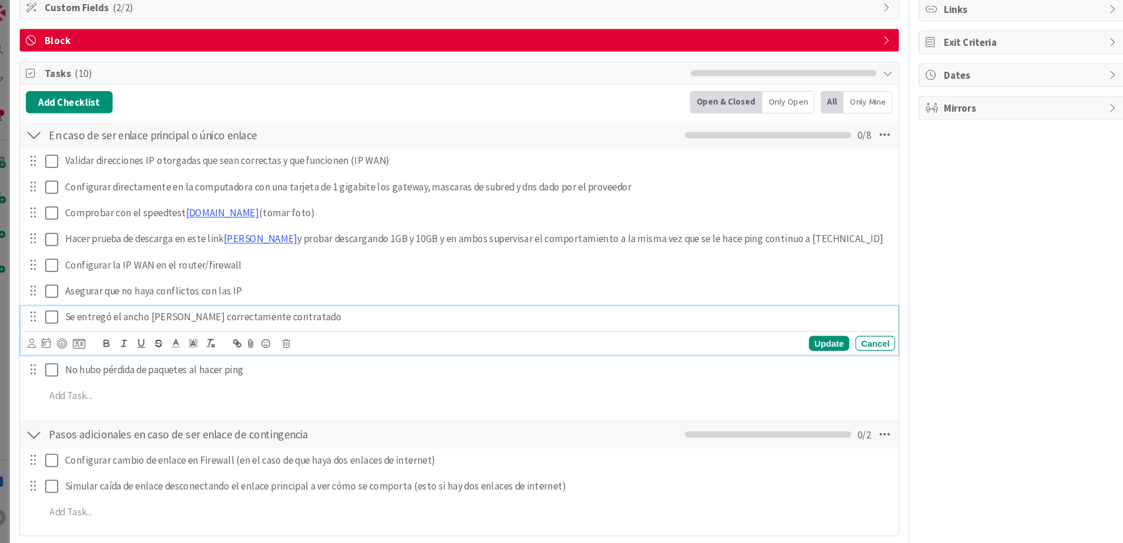
click at [318, 307] on p "Se entregó el ancho [PERSON_NAME] correctamente contratado" at bounding box center [471, 304] width 782 height 14
drag, startPoint x: 420, startPoint y: 299, endPoint x: 303, endPoint y: 300, distance: 117.5
click at [303, 300] on p "Se entregó el ancho [PERSON_NAME] correctamente contratado (agregar foto a la t…" at bounding box center [471, 304] width 782 height 14
copy p "(agregar foto a la tarjeta)"
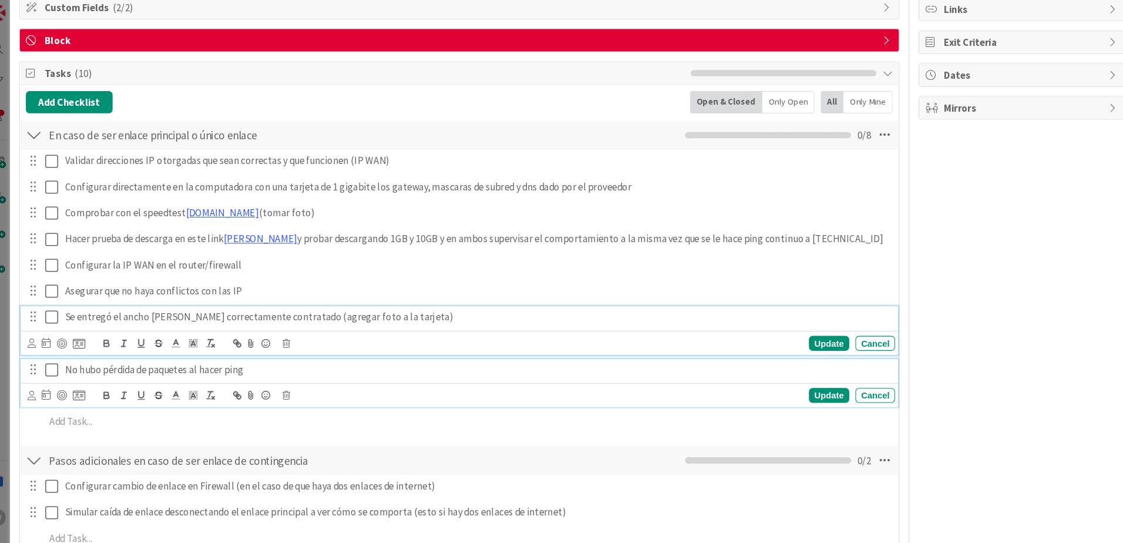
drag, startPoint x: 294, startPoint y: 357, endPoint x: 341, endPoint y: 344, distance: 48.7
click at [294, 338] on p "No hubo pérdida de paquetes al hacer ping" at bounding box center [471, 354] width 782 height 14
paste div
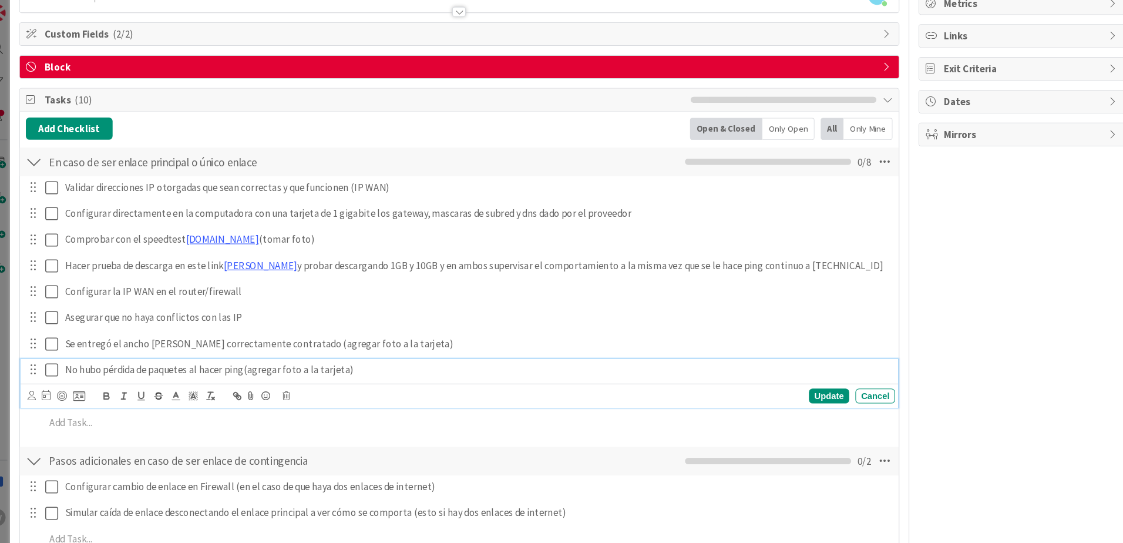
click at [249, 338] on p "No hubo pérdida de paquetes al hacer ping(agregar foto a la tarjeta)" at bounding box center [471, 354] width 782 height 14
drag, startPoint x: 414, startPoint y: 360, endPoint x: 250, endPoint y: 354, distance: 164.0
click at [250, 338] on p "No hubo pérdida de paquetes al hacer ping (agregar foto a la tarjeta)" at bounding box center [471, 354] width 782 height 14
click at [121, 338] on icon "button" at bounding box center [119, 380] width 5 height 3
click at [554, 338] on div "Update" at bounding box center [805, 379] width 38 height 14
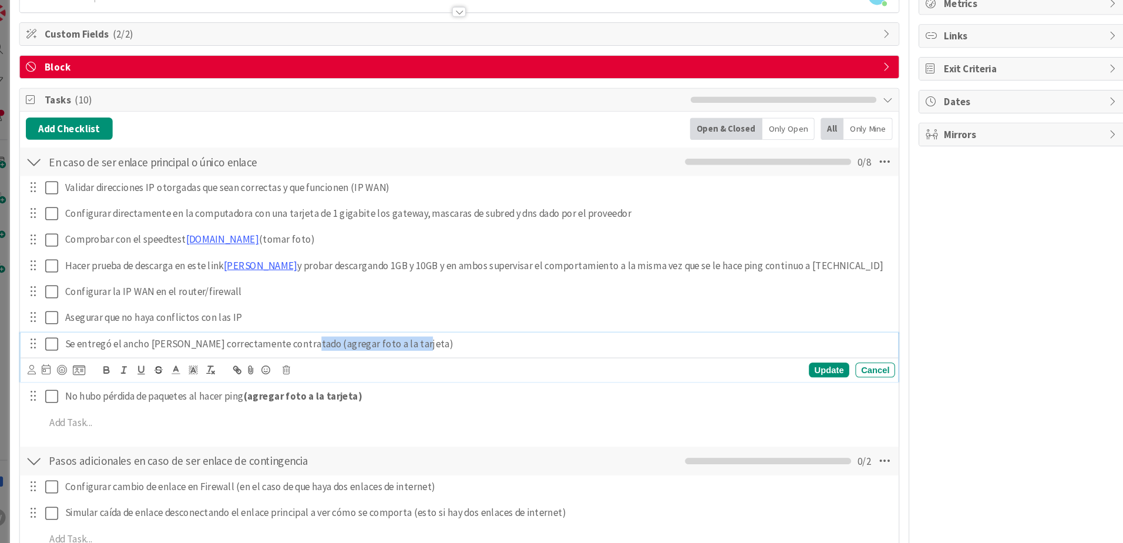
drag, startPoint x: 442, startPoint y: 335, endPoint x: 302, endPoint y: 333, distance: 140.4
click at [302, 333] on div "Se entregó el ancho [PERSON_NAME] correctamente contratado (agregar foto a la t…" at bounding box center [472, 329] width 792 height 21
click at [116, 338] on icon "button" at bounding box center [120, 354] width 11 height 11
copy p "Se entregó el ancho [PERSON_NAME] correctamente contratado"
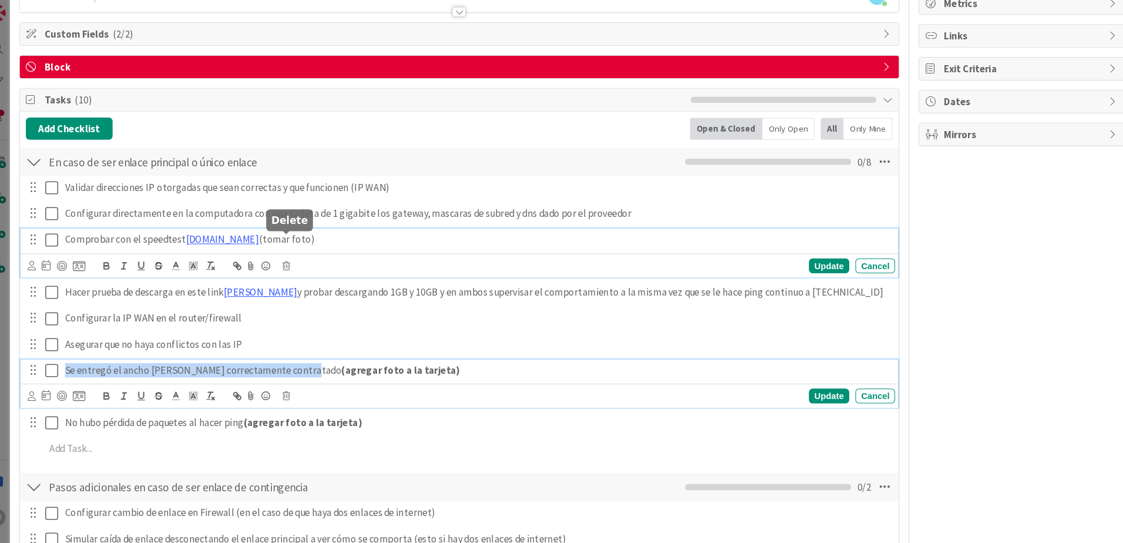
scroll to position [146, 0]
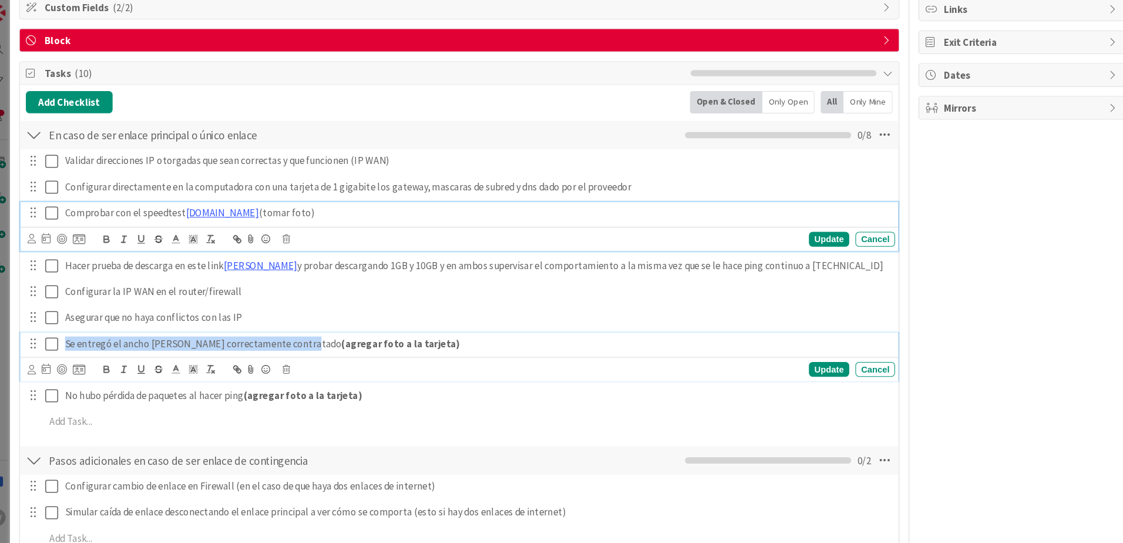
drag, startPoint x: 278, startPoint y: 234, endPoint x: 234, endPoint y: 222, distance: 45.6
click at [234, 222] on div "Comprobar con el speedtest [DOMAIN_NAME] (tomar foto) [URL][DOMAIN_NAME] Update…" at bounding box center [454, 218] width 832 height 46
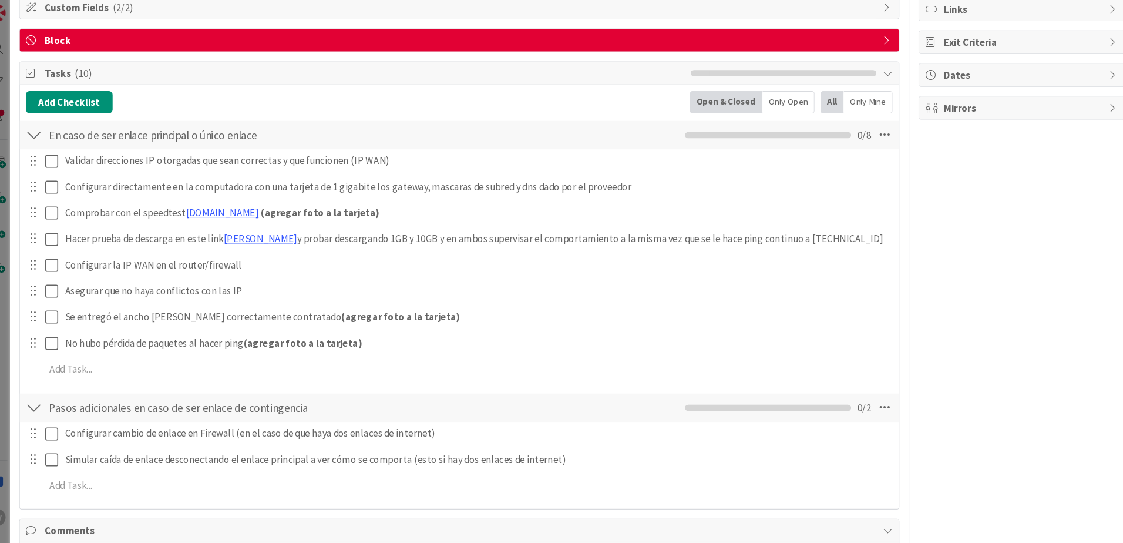
scroll to position [201, 0]
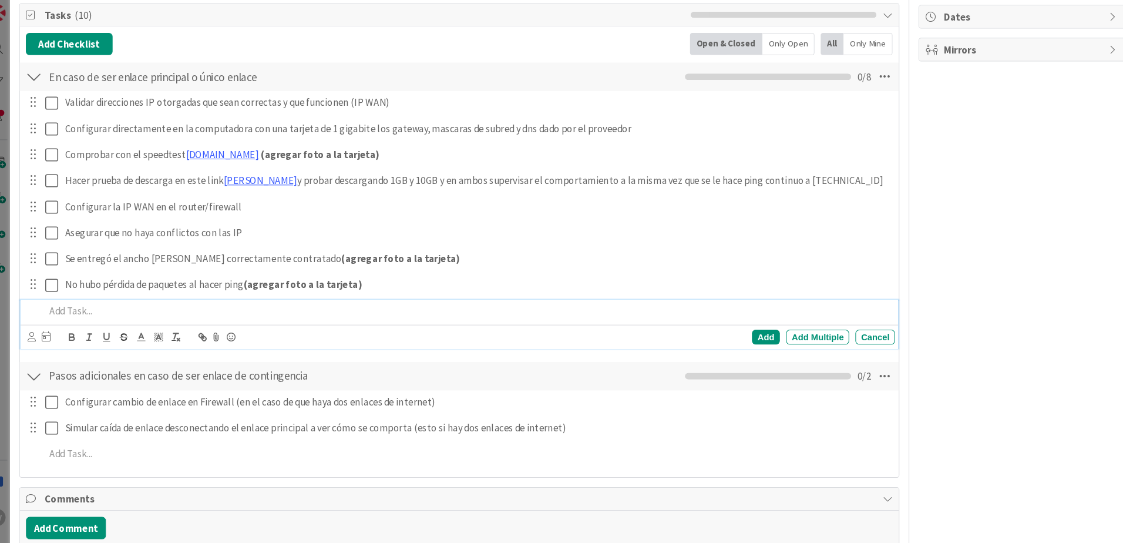
click at [173, 295] on p at bounding box center [462, 298] width 801 height 14
click at [554, 323] on div "Add" at bounding box center [745, 323] width 26 height 14
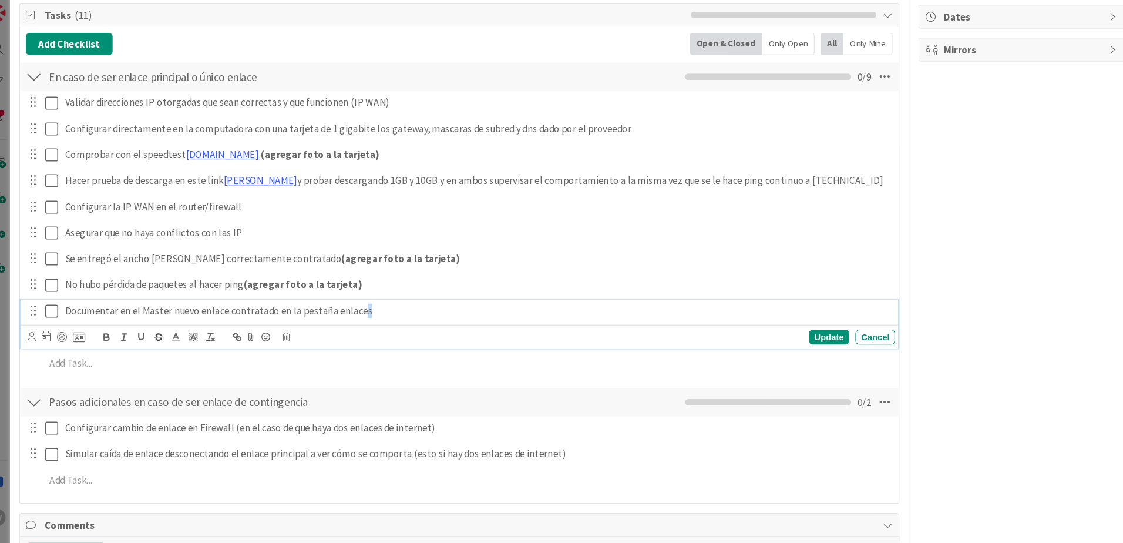
drag, startPoint x: 368, startPoint y: 297, endPoint x: 338, endPoint y: 297, distance: 30.0
click at [358, 297] on p "Documentar en el Master nuevo enlace contratado en la pestaña enlaces" at bounding box center [471, 298] width 782 height 14
click at [332, 297] on p "Documentar en el Master nuevo enlace contratado en la pestaña enlaces" at bounding box center [471, 298] width 782 height 14
drag, startPoint x: 391, startPoint y: 300, endPoint x: 334, endPoint y: 297, distance: 57.6
click at [334, 297] on p "Documentar en el Master nuevo enlace contratado en la pestaña ALL-ENLACES" at bounding box center [471, 298] width 782 height 14
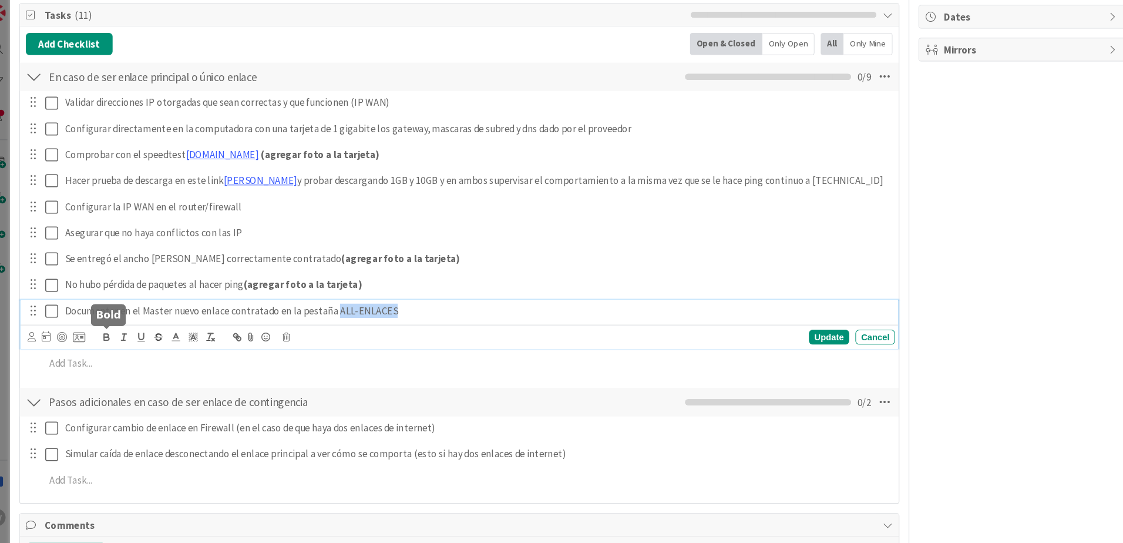
click at [120, 321] on icon "button" at bounding box center [120, 323] width 11 height 11
click at [554, 323] on div "Update" at bounding box center [805, 323] width 38 height 14
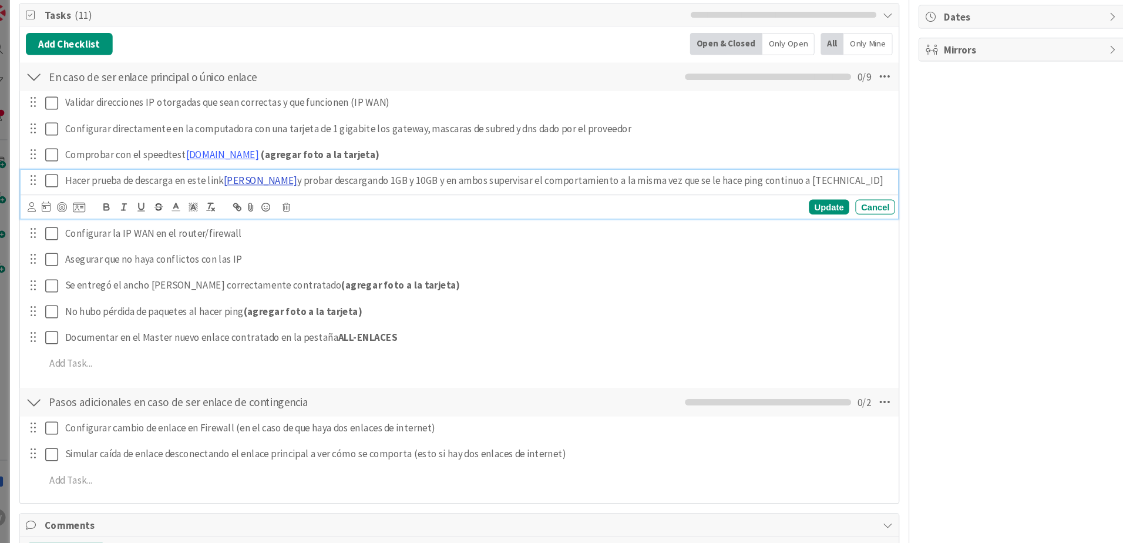
click at [258, 174] on link "[PERSON_NAME]" at bounding box center [266, 175] width 70 height 12
click at [257, 196] on link "[URL][DOMAIN_NAME][PERSON_NAME]" at bounding box center [244, 197] width 117 height 15
